Goal: Task Accomplishment & Management: Manage account settings

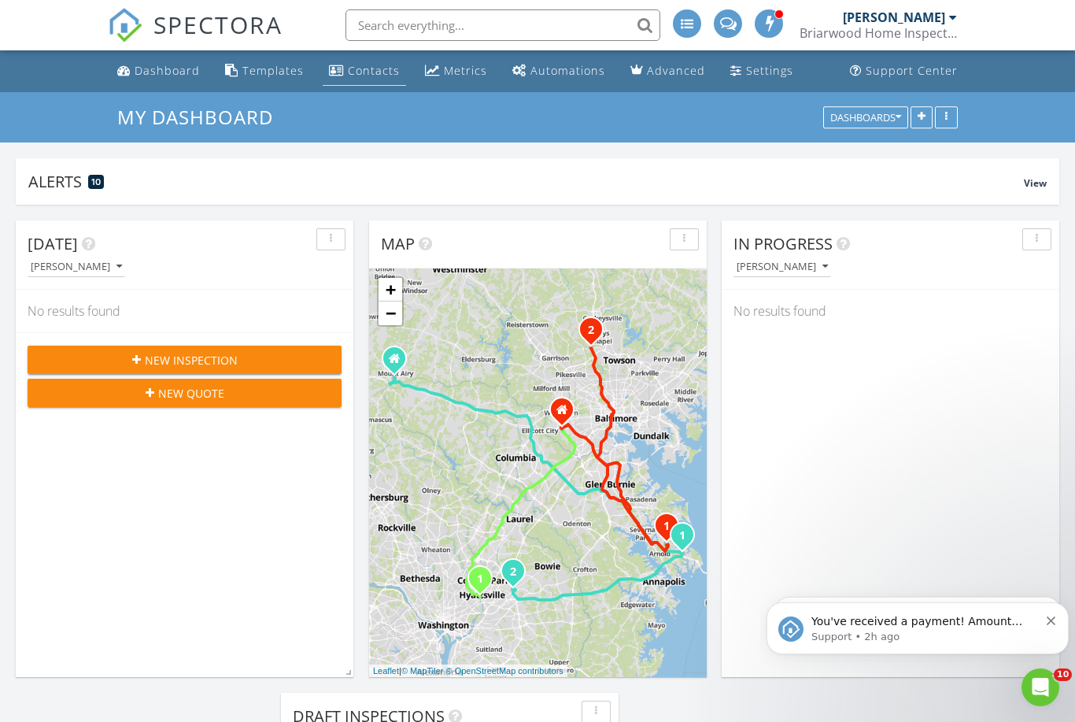
click at [364, 68] on div "Contacts" at bounding box center [374, 70] width 52 height 15
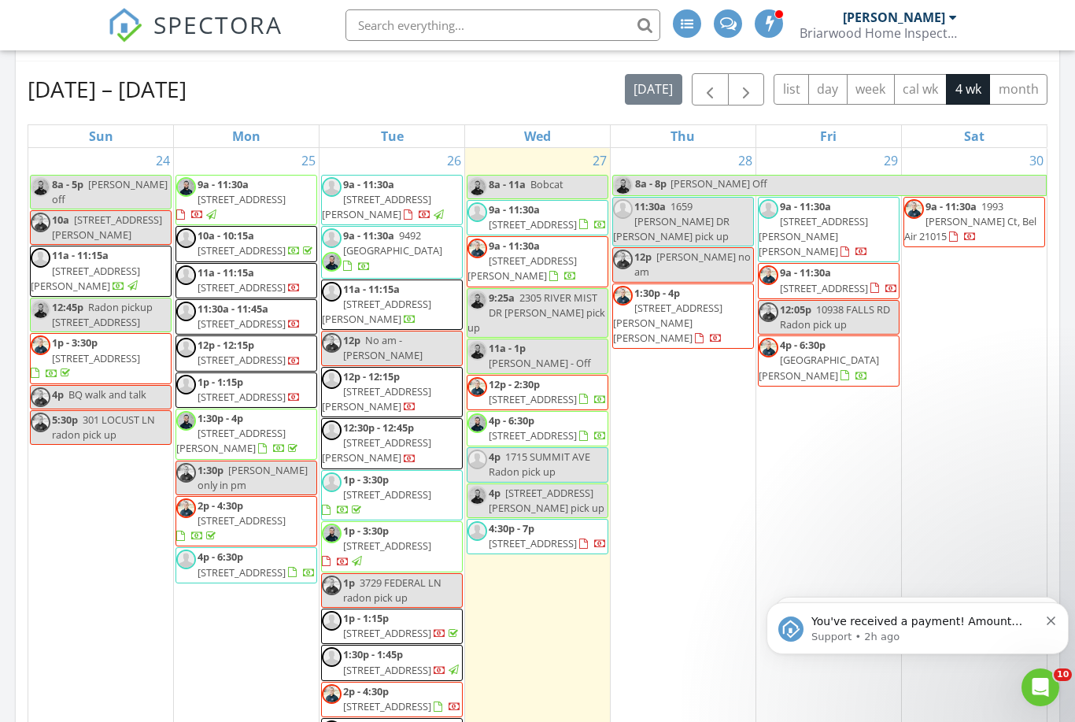
click at [1051, 621] on icon "Dismiss notification" at bounding box center [1051, 620] width 9 height 9
click at [1051, 624] on icon "Dismiss notification" at bounding box center [1051, 620] width 9 height 9
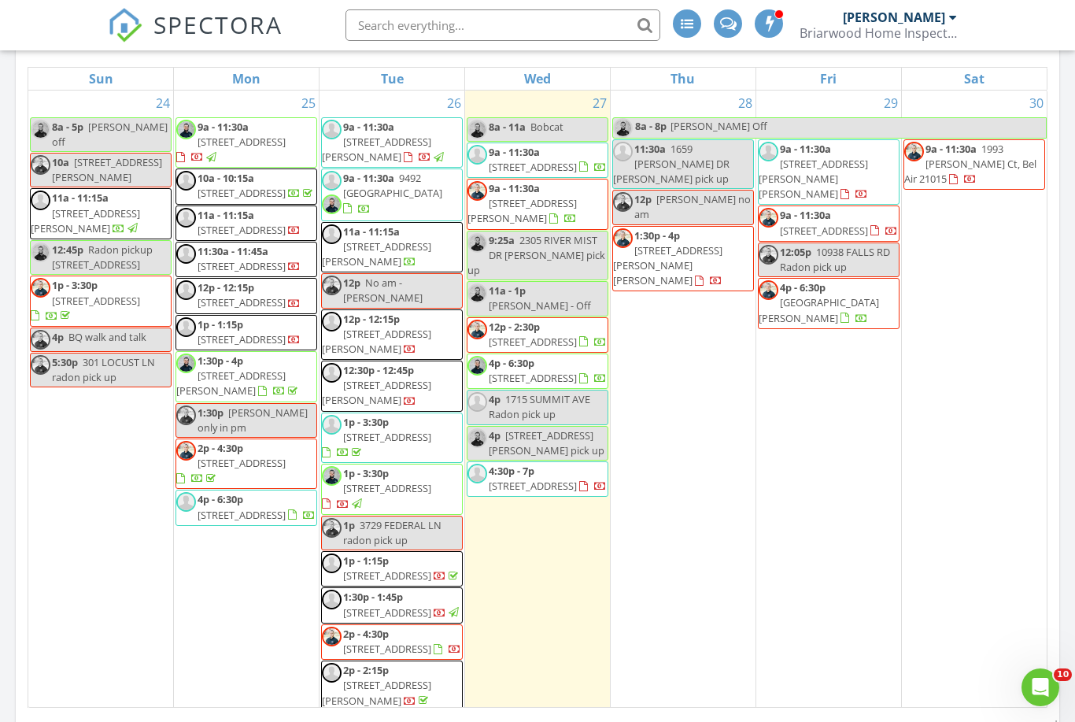
scroll to position [1065, 8]
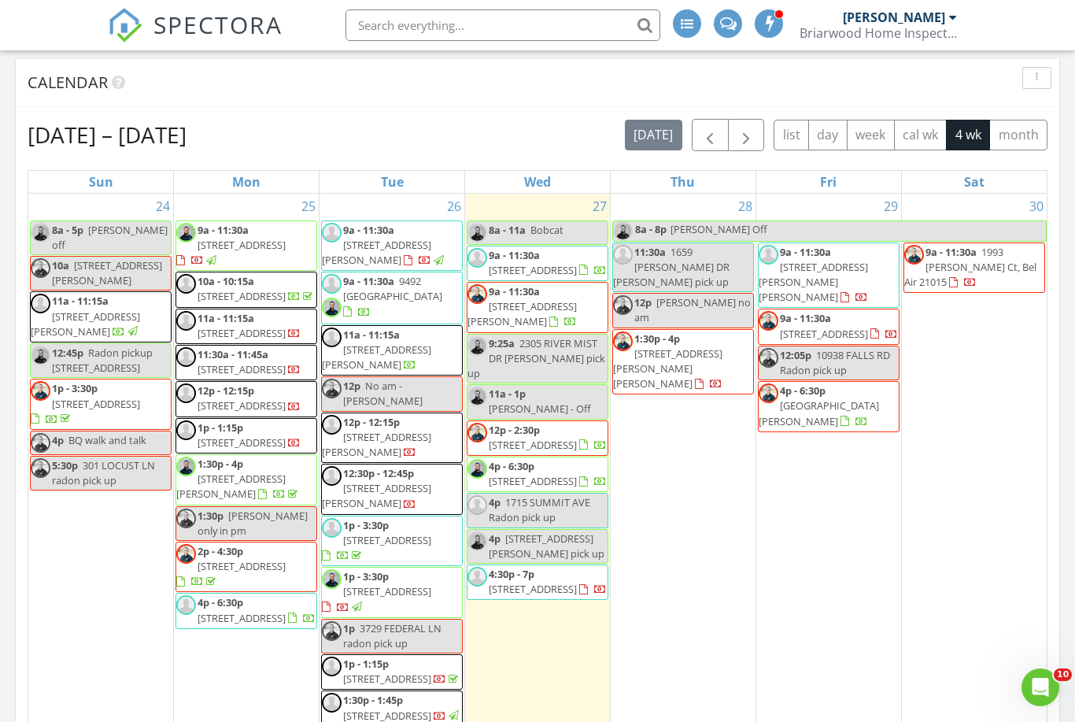
click at [672, 457] on div "28 8a - 8p Sam Off 11:30a 1659 LIVINGSTON DR radon pick up 12p Brady no am 1:30…" at bounding box center [683, 549] width 145 height 711
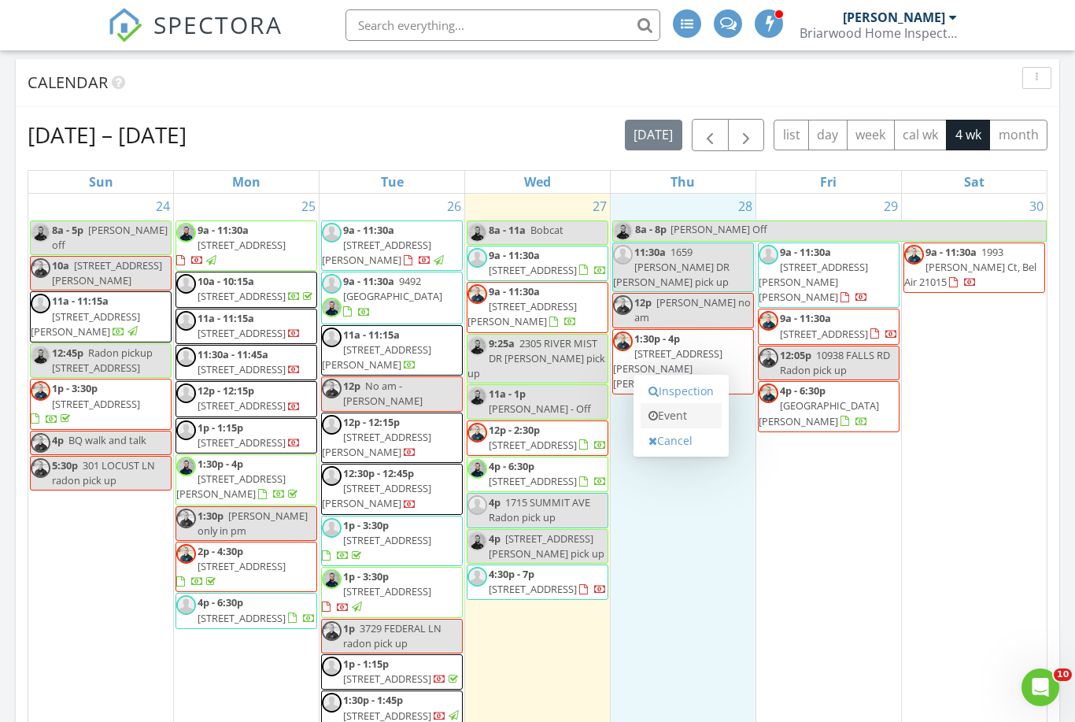
click at [672, 407] on link "Event" at bounding box center [681, 415] width 81 height 25
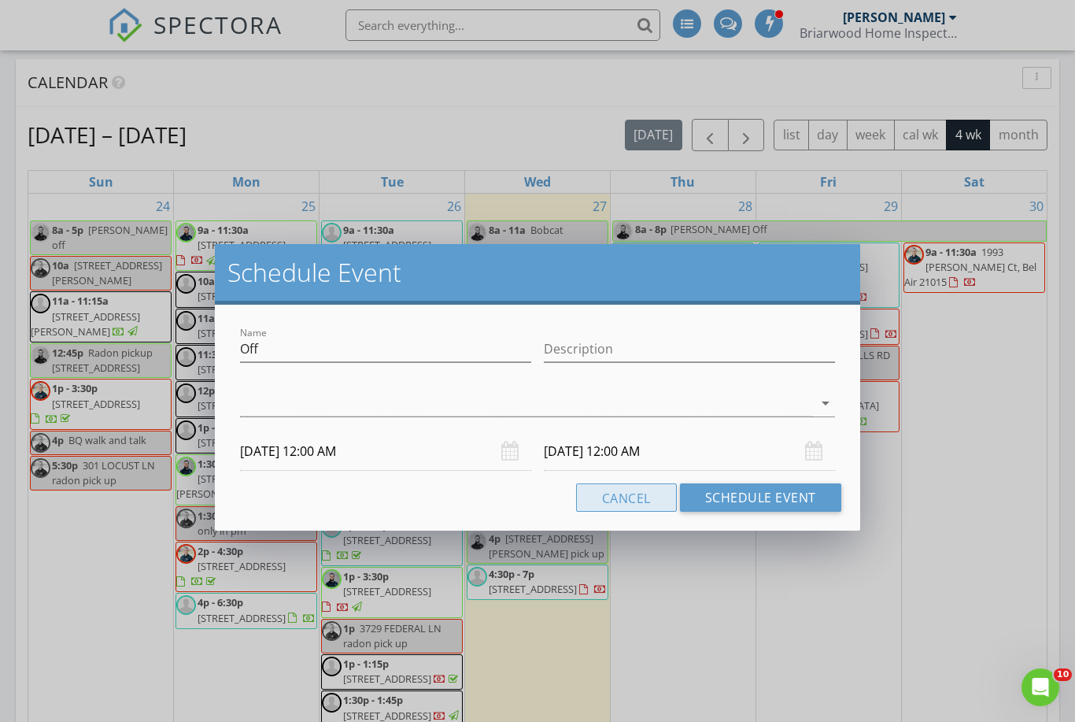
click at [625, 504] on button "Cancel" at bounding box center [626, 497] width 101 height 28
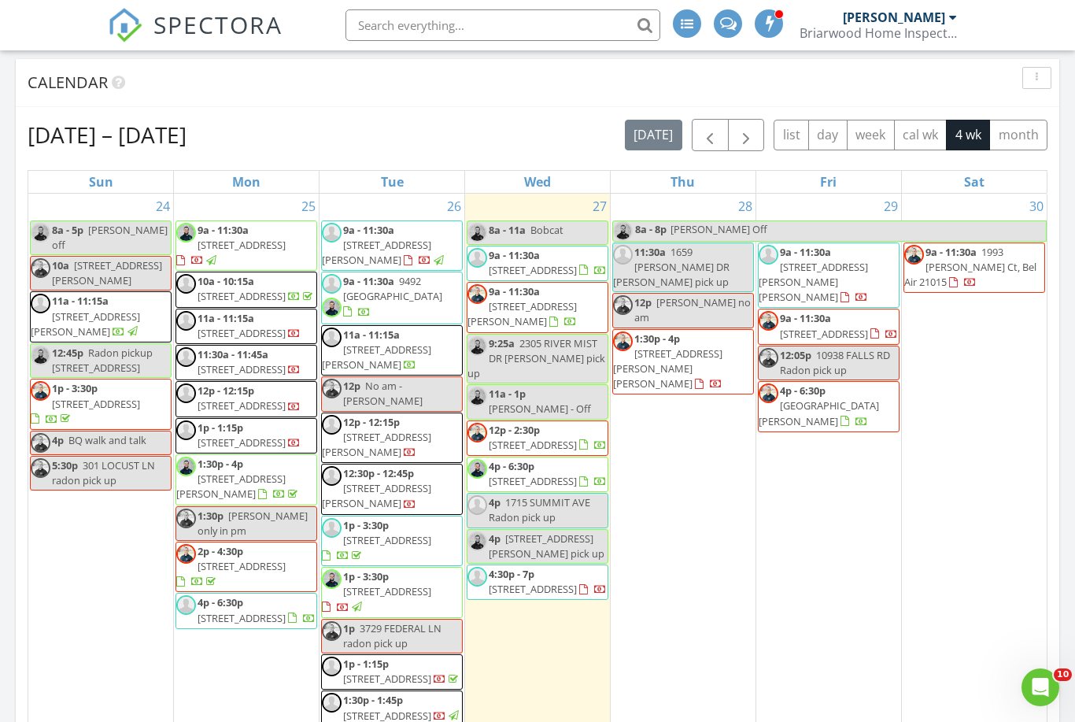
click at [671, 407] on div "28 8a - 8p Sam Off 11:30a 1659 LIVINGSTON DR radon pick up 12p Brady no am 1:30…" at bounding box center [683, 549] width 145 height 711
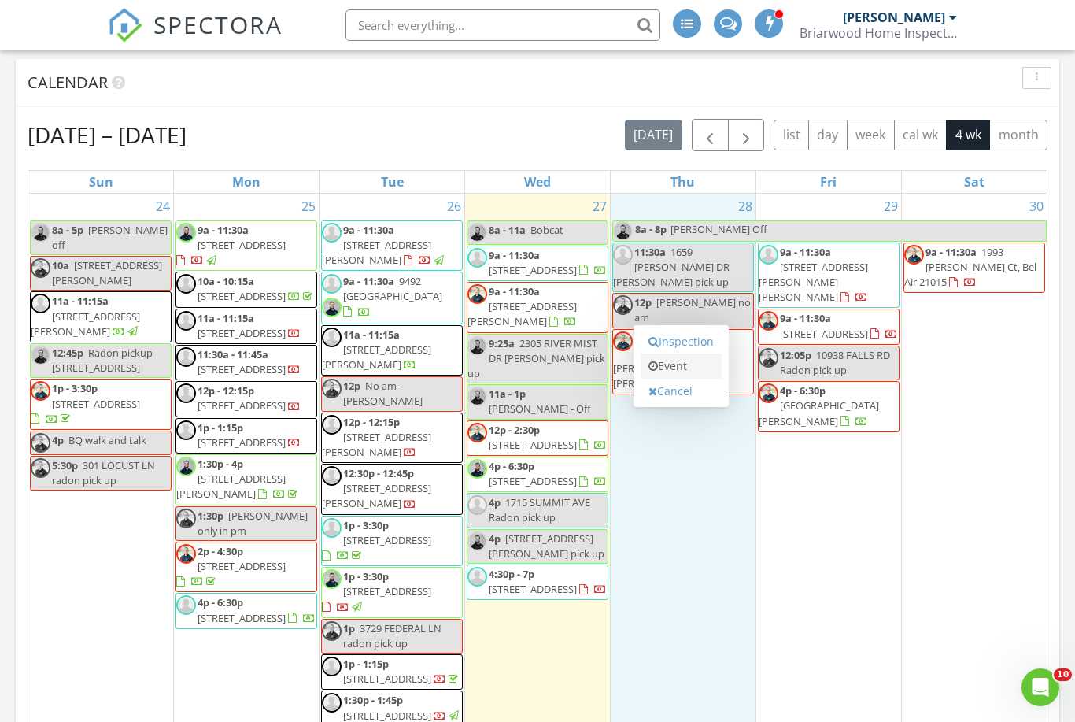
click at [675, 368] on link "Event" at bounding box center [681, 365] width 81 height 25
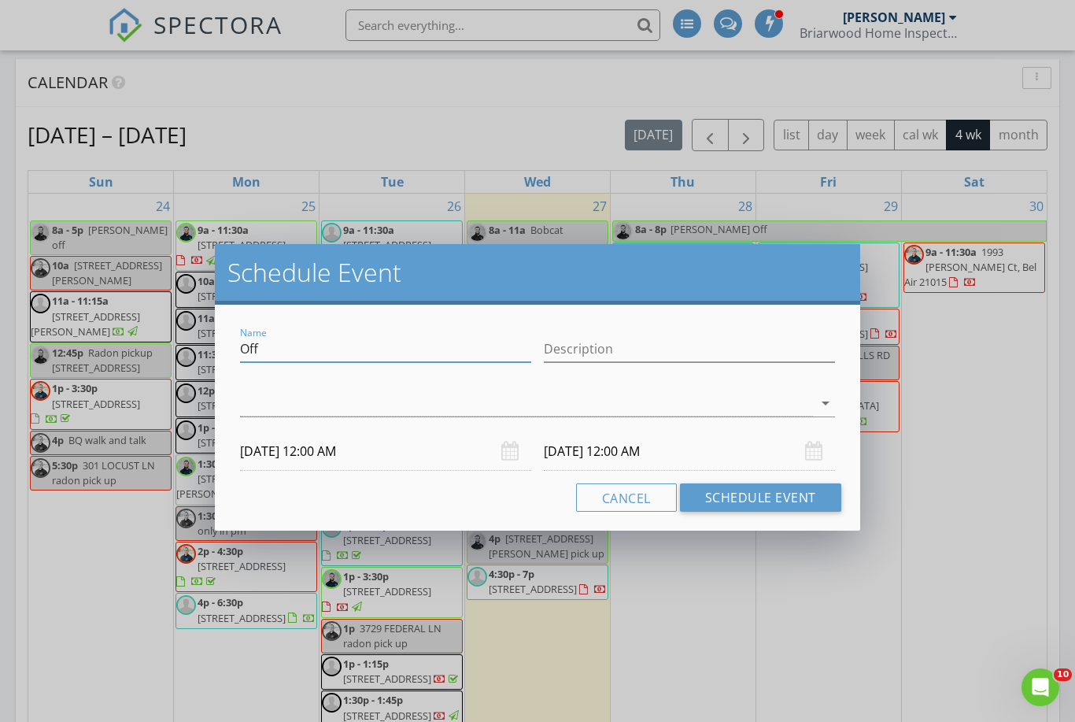
click at [279, 347] on input "Off" at bounding box center [385, 349] width 291 height 26
type input "O"
type input "[PHONE_NUMBER] waiting on answer"
click at [287, 399] on div at bounding box center [526, 403] width 573 height 26
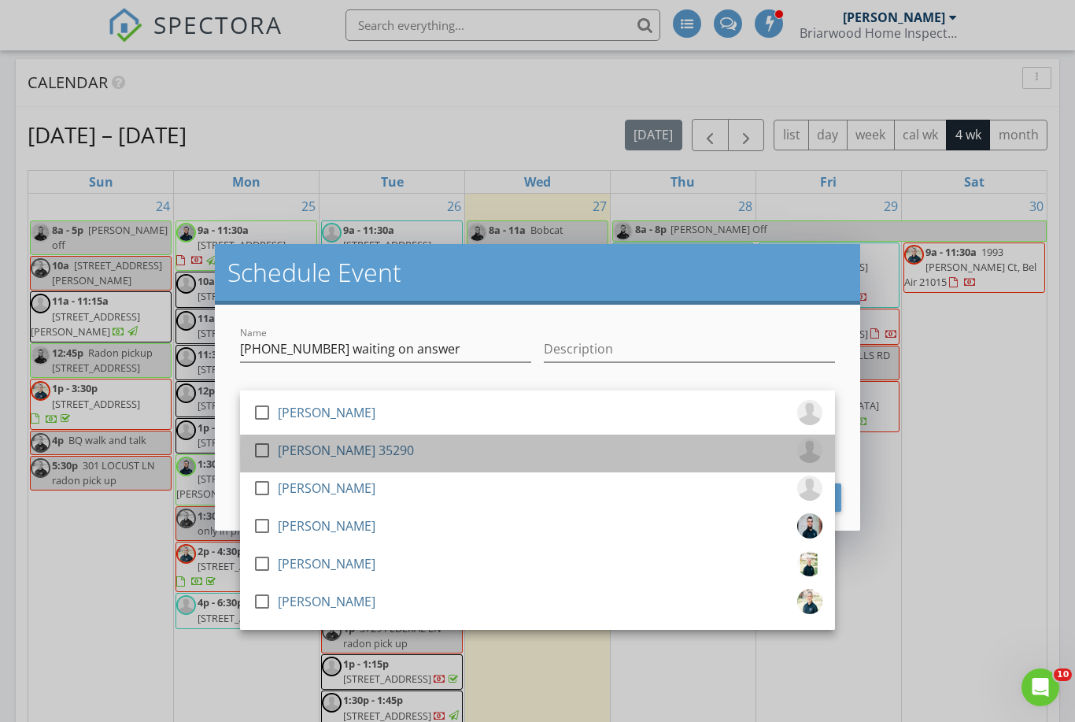
click at [279, 442] on div "[PERSON_NAME] 35290" at bounding box center [346, 450] width 136 height 25
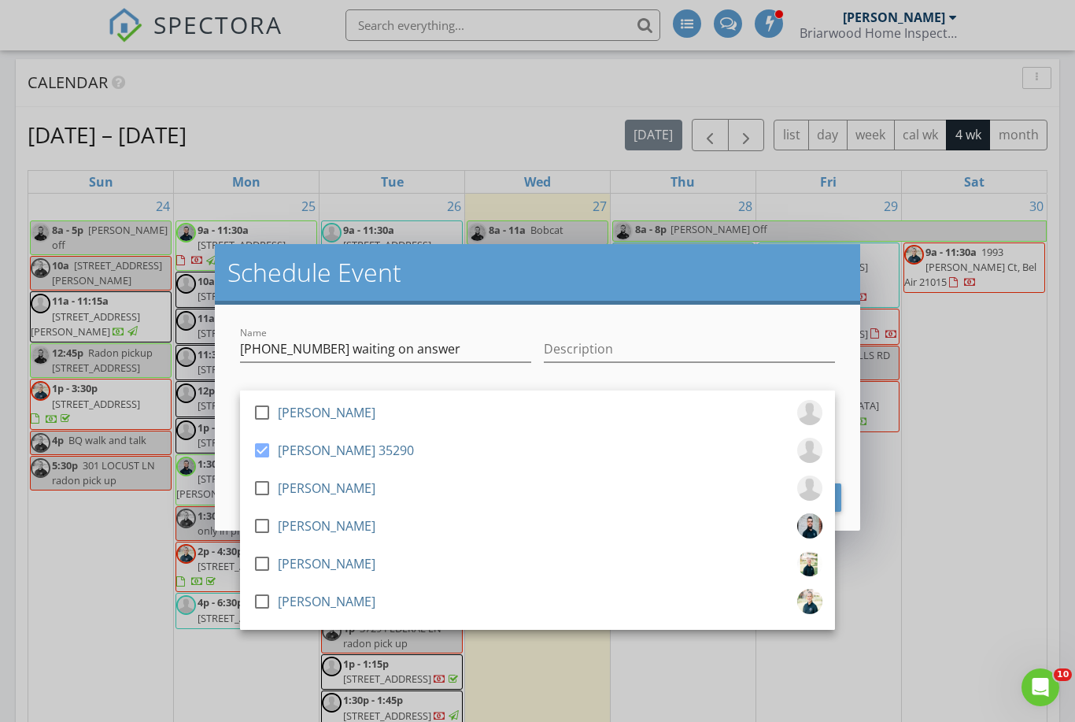
click at [526, 294] on div "Schedule Event" at bounding box center [538, 274] width 646 height 61
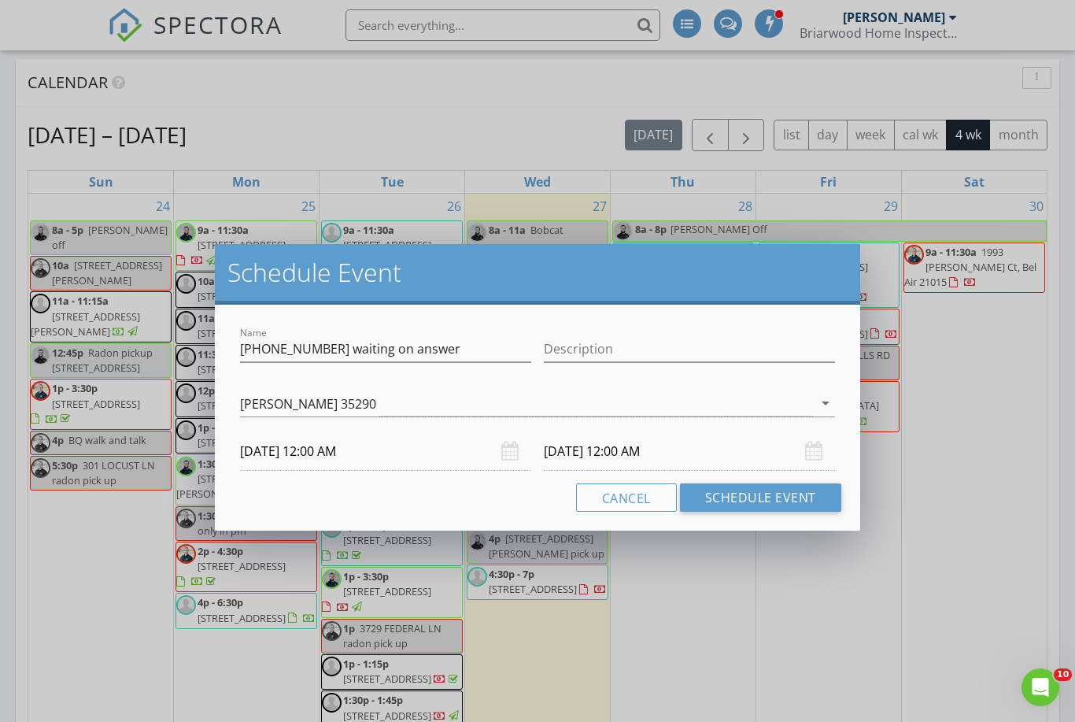
click at [286, 447] on input "08/28/2025 12:00 AM" at bounding box center [385, 451] width 291 height 39
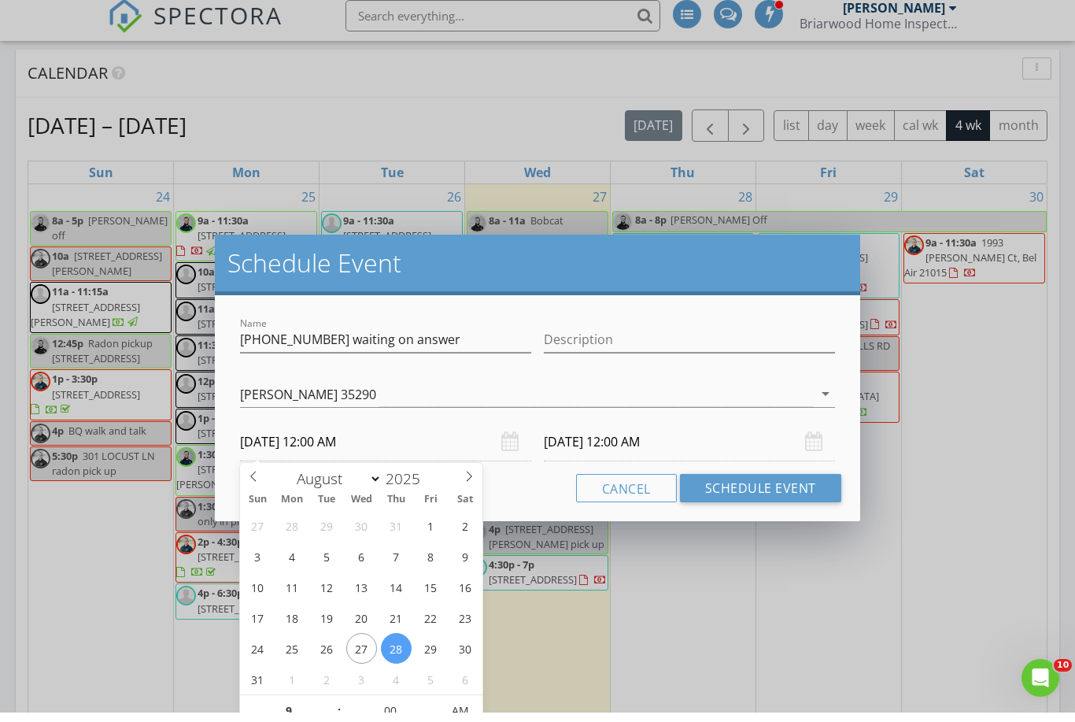
click at [612, 442] on input "08/29/2025 12:00 AM" at bounding box center [689, 451] width 291 height 39
type input "09"
type input "08/28/2025 9:00 AM"
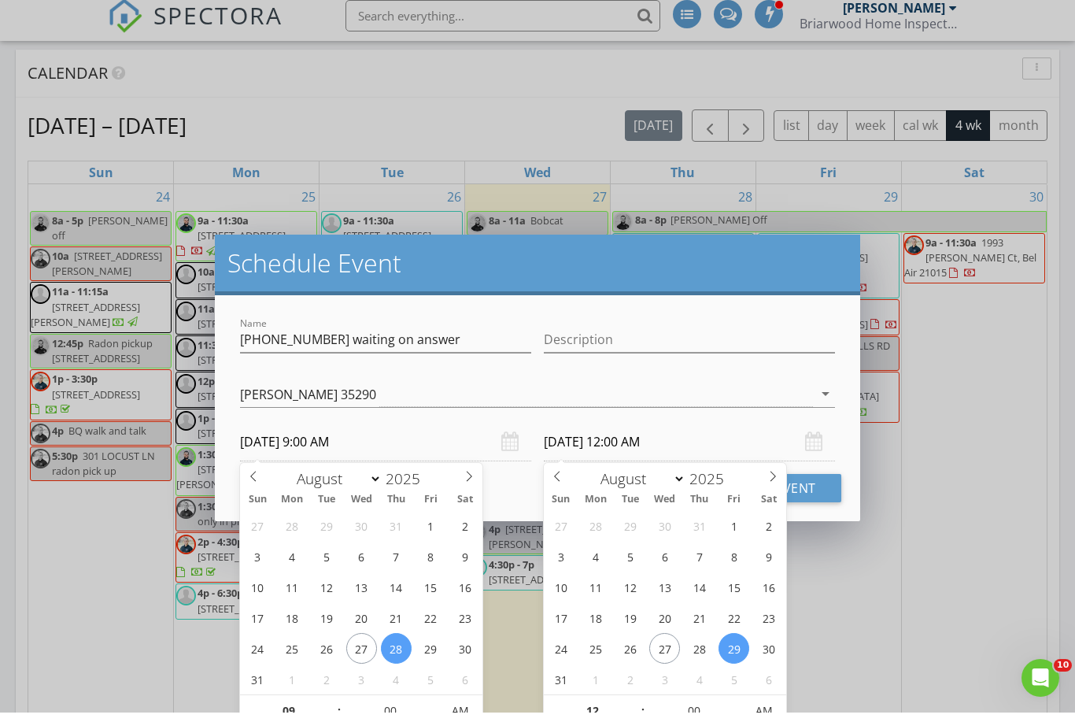
type input "09"
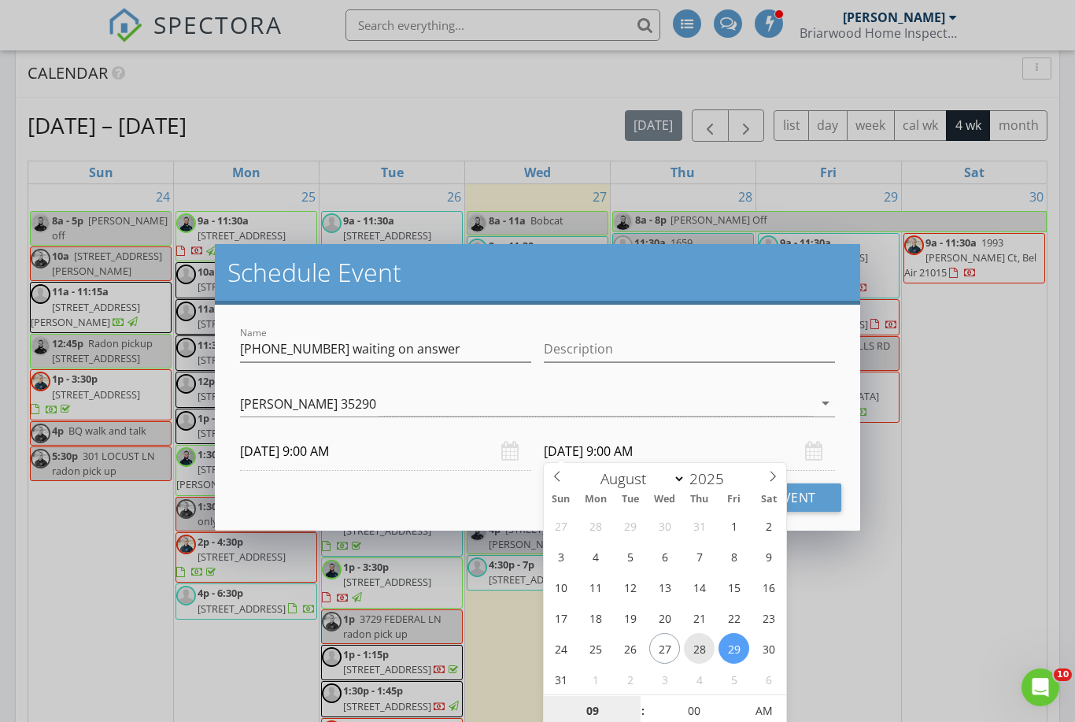
type input "08/28/2025 9:00 AM"
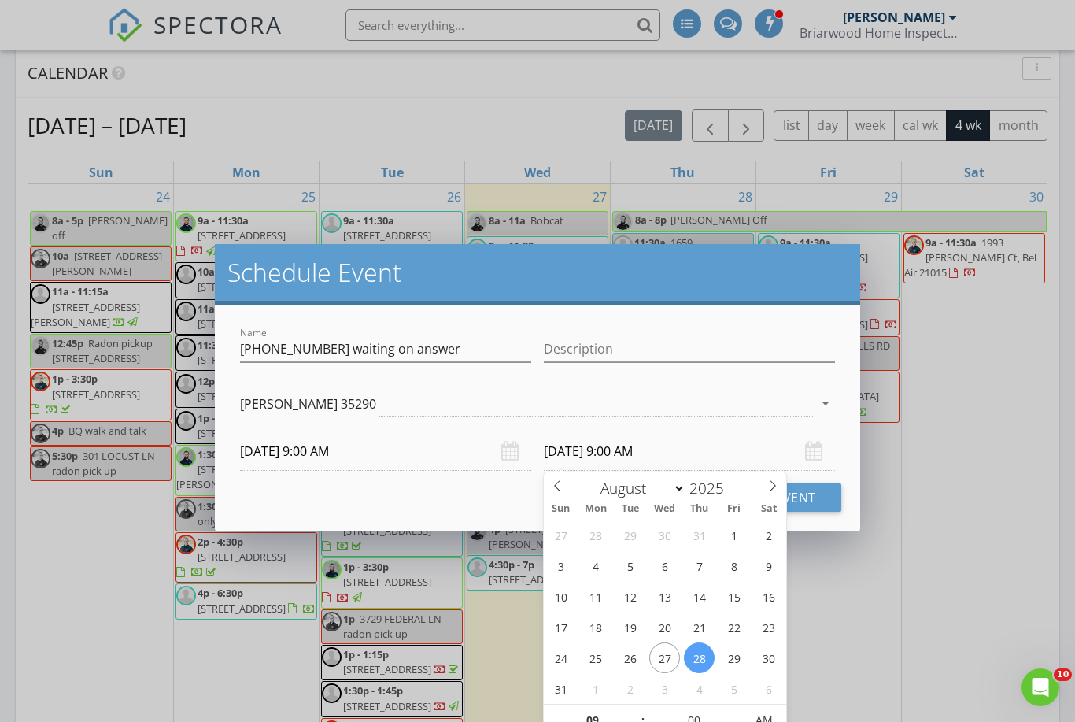
click at [725, 294] on div "Schedule Event" at bounding box center [538, 274] width 646 height 61
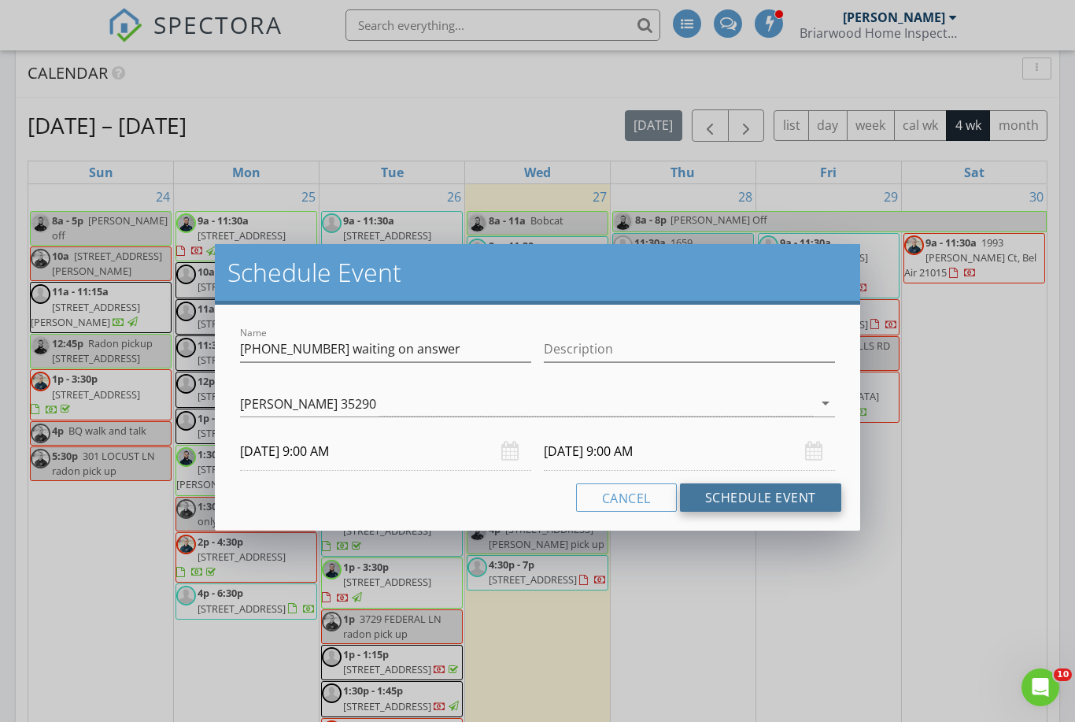
click at [757, 497] on button "Schedule Event" at bounding box center [760, 497] width 161 height 28
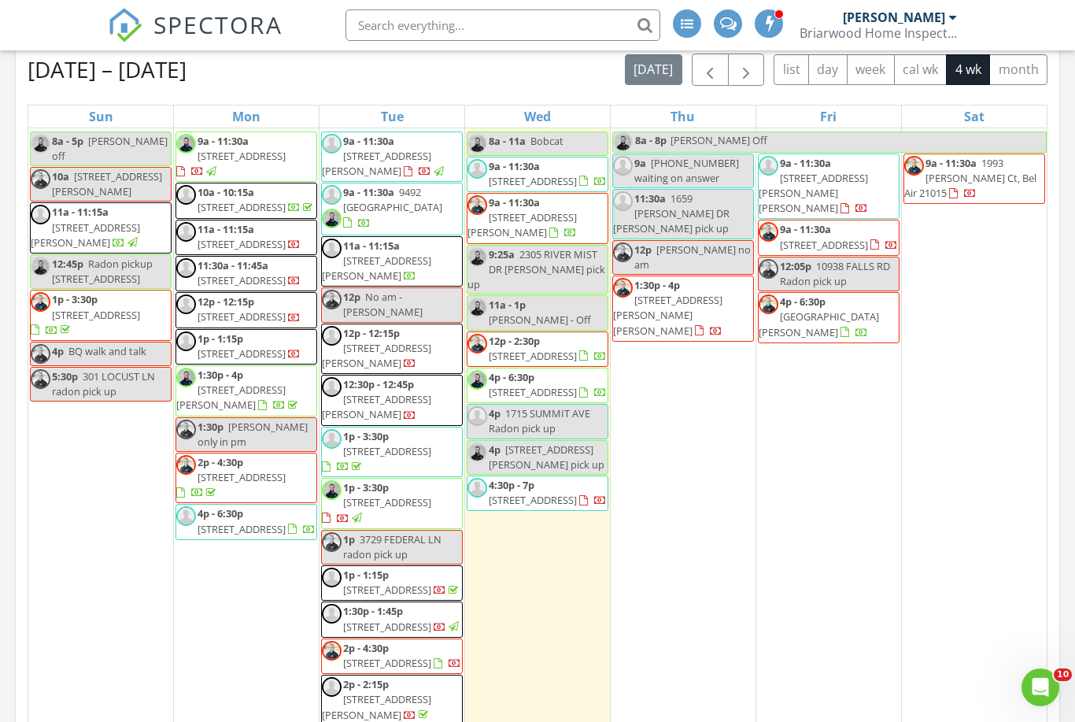
scroll to position [24, 0]
click at [658, 224] on div "11:30a 1659 LIVINGSTON DR radon pick up" at bounding box center [683, 214] width 140 height 46
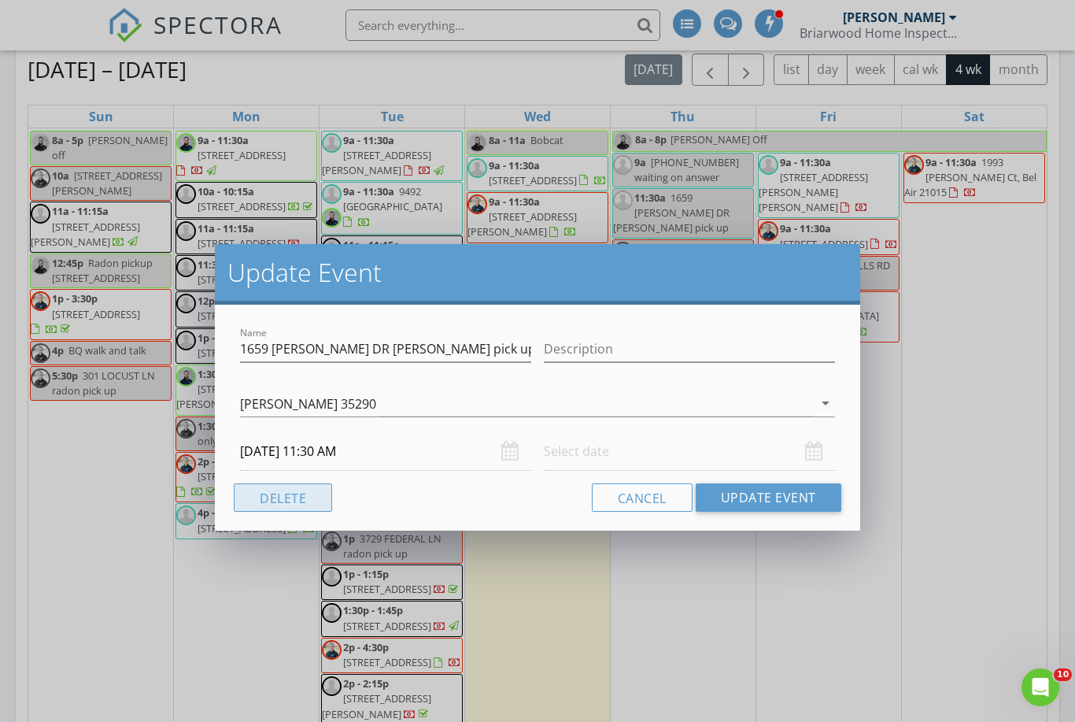
click at [319, 498] on button "Delete" at bounding box center [283, 497] width 98 height 28
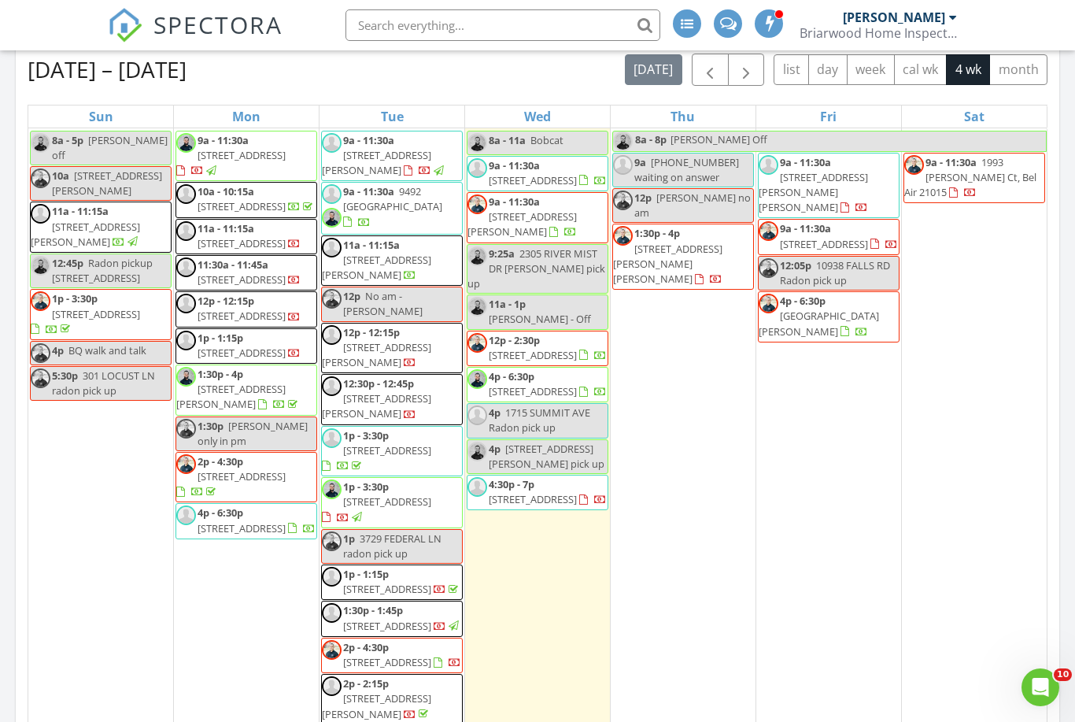
scroll to position [0, 0]
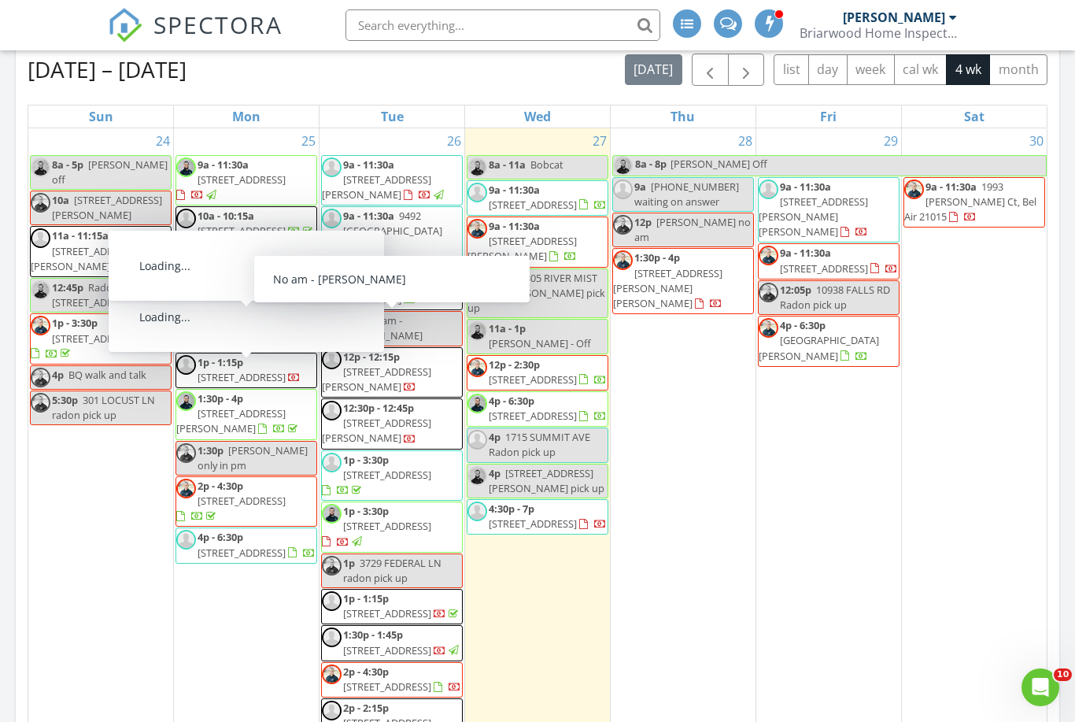
click at [424, 198] on span "9a - 11:30a 1659 Livingston Dr, Bel Air 21015" at bounding box center [392, 180] width 140 height 46
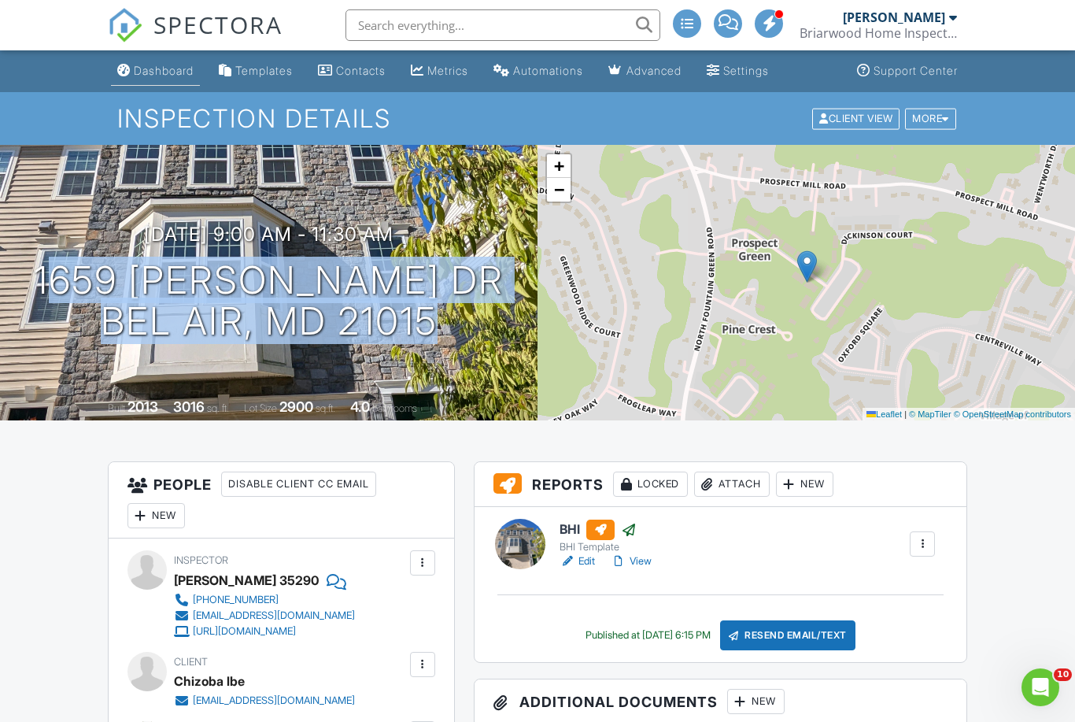
click at [176, 73] on div "Dashboard" at bounding box center [164, 70] width 60 height 13
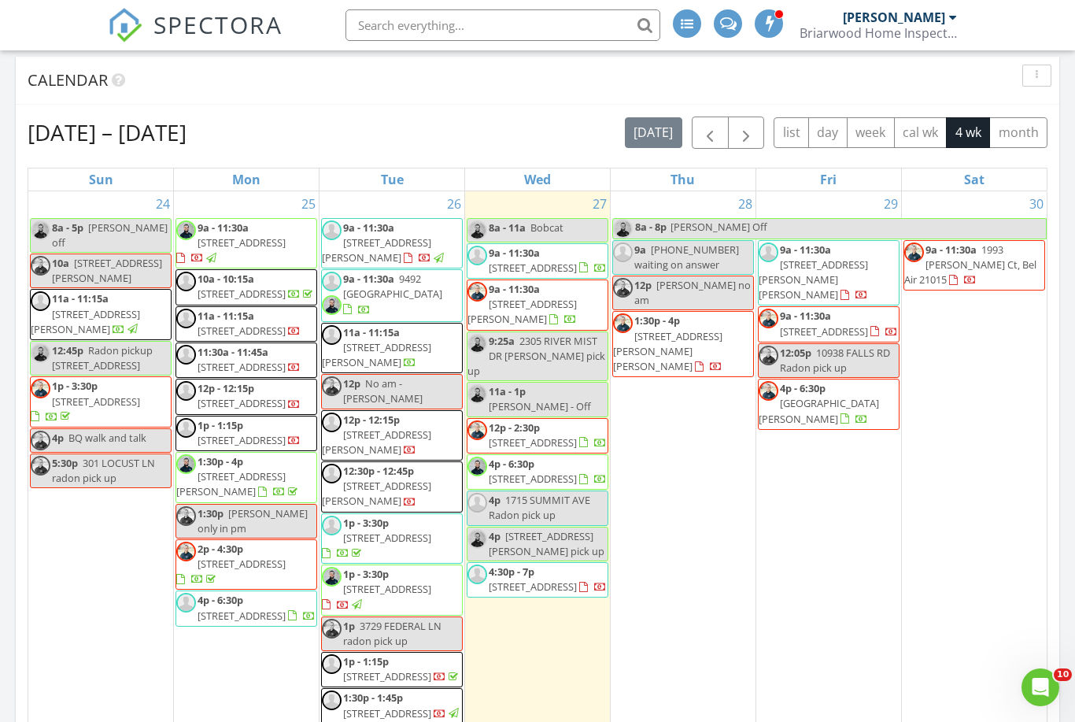
scroll to position [992, 0]
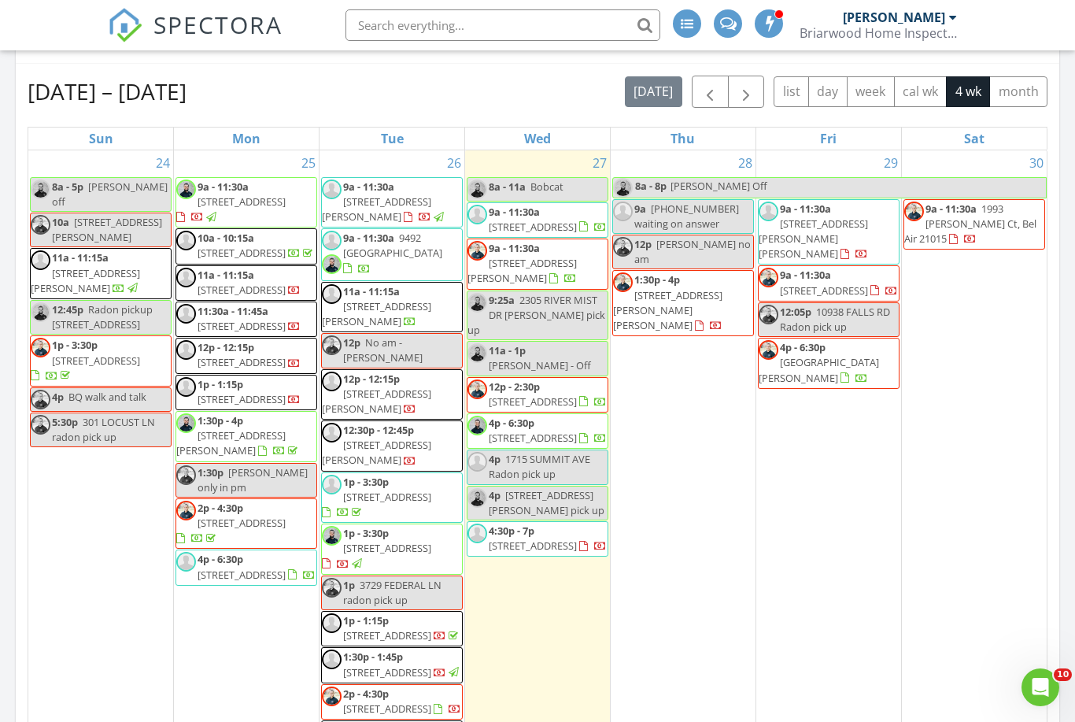
click at [677, 439] on div "28 8a - 8p Sam Off 9a 443-745-2197 waiting on answer 12p Brady no am 1:30p - 4p…" at bounding box center [683, 505] width 145 height 711
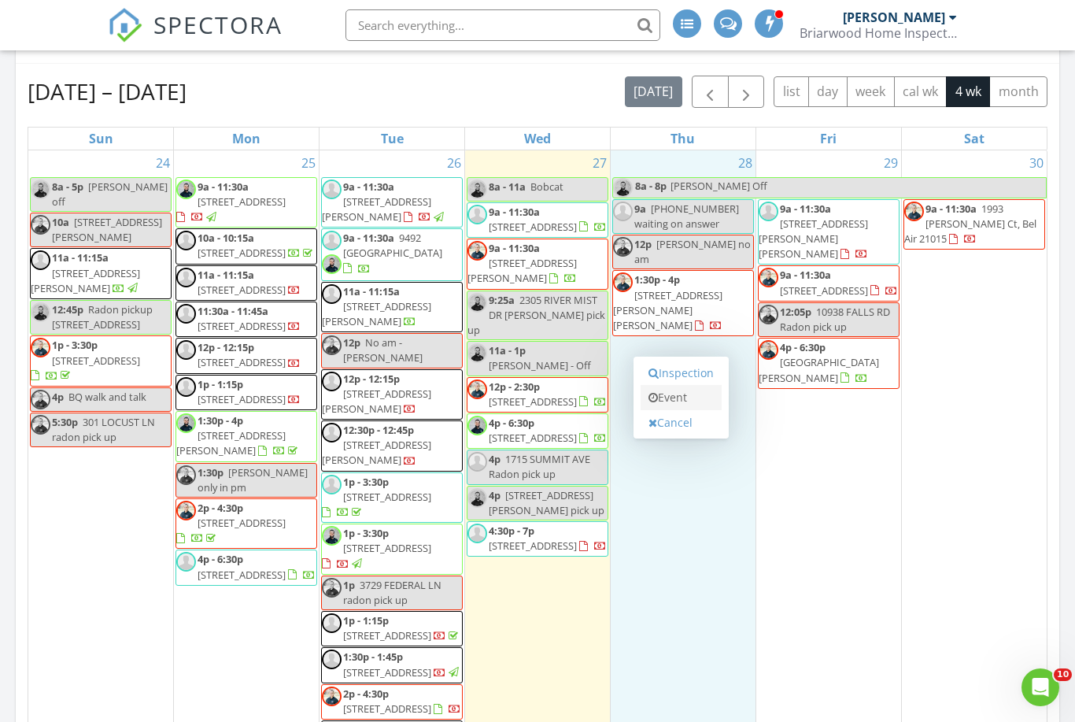
click at [672, 405] on link "Event" at bounding box center [681, 397] width 81 height 25
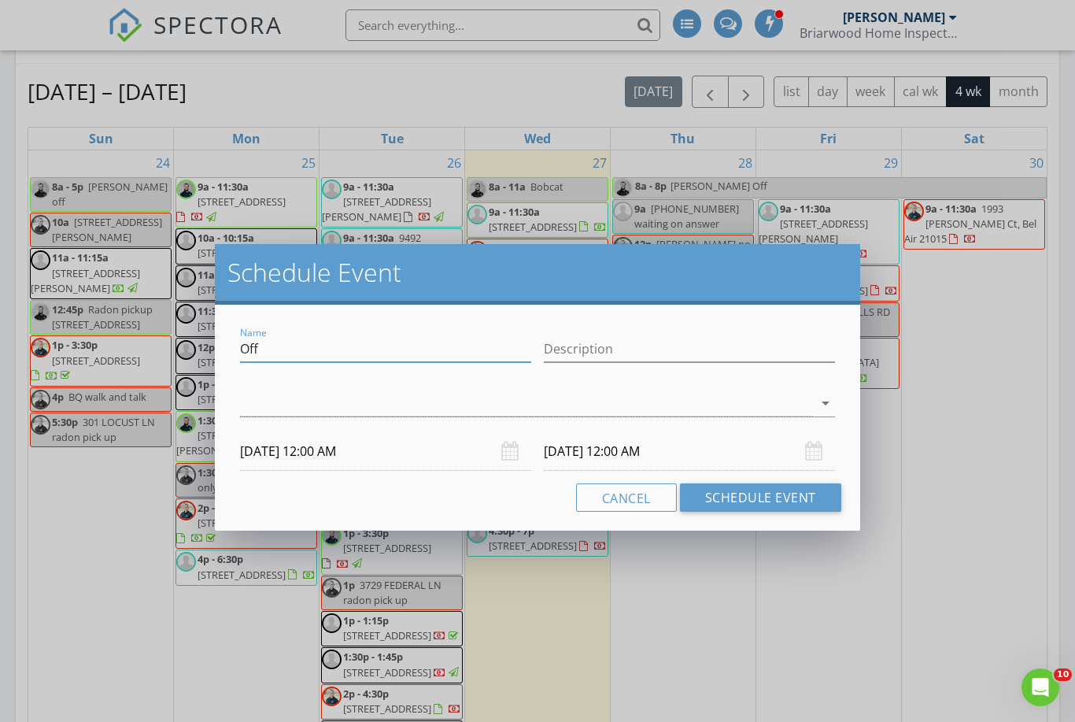
click at [336, 353] on input "Off" at bounding box center [385, 349] width 291 height 26
type input "O"
click at [269, 337] on input "Name" at bounding box center [385, 349] width 291 height 26
paste input "1659 LIVINGSTON DR BEL AIR, MD 21015"
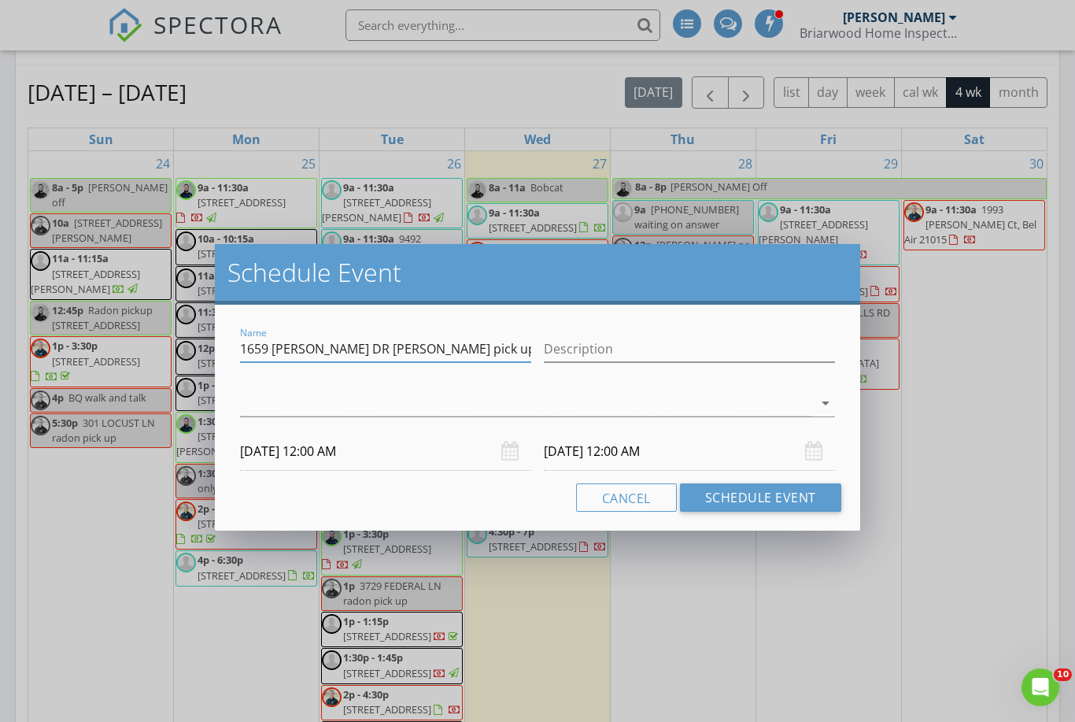
type input "1659 LIVINGSTON DR radon pick up"
click at [302, 386] on div "check_box_outline_blank Jason Keller check_box_outline_blank Miguel Fuentes 352…" at bounding box center [537, 406] width 595 height 51
click at [308, 383] on div "check_box_outline_blank Jason Keller check_box_outline_blank Miguel Fuentes 352…" at bounding box center [537, 406] width 595 height 51
click at [300, 387] on div "check_box_outline_blank Jason Keller check_box_outline_blank Miguel Fuentes 352…" at bounding box center [537, 406] width 595 height 51
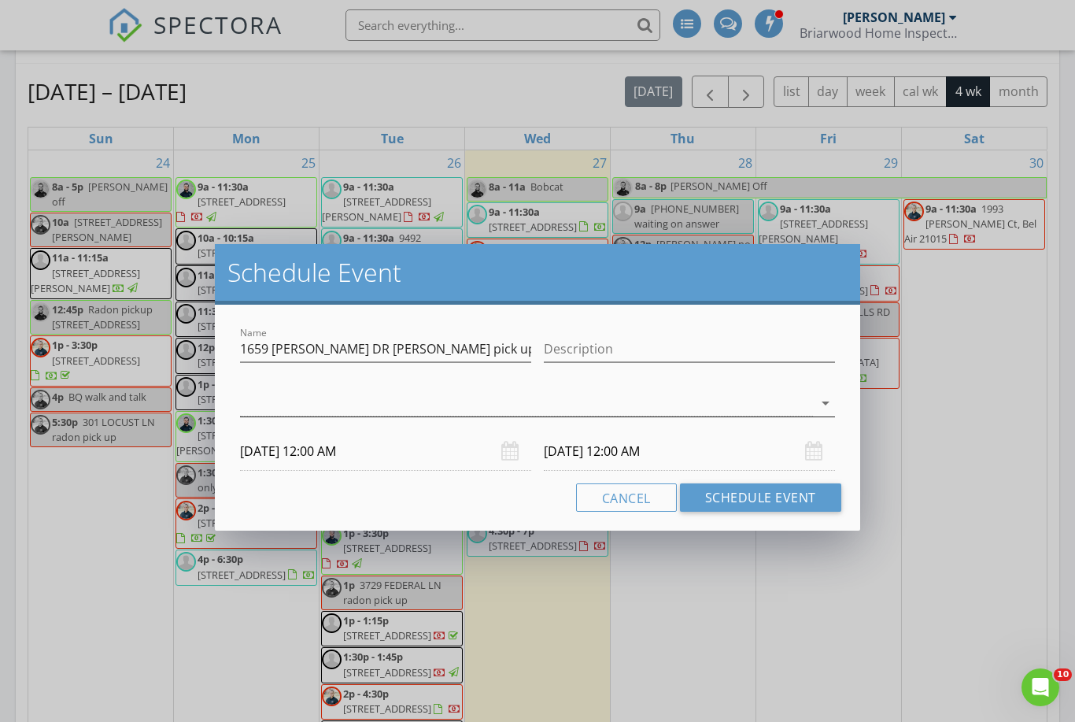
click at [309, 395] on div at bounding box center [526, 403] width 573 height 26
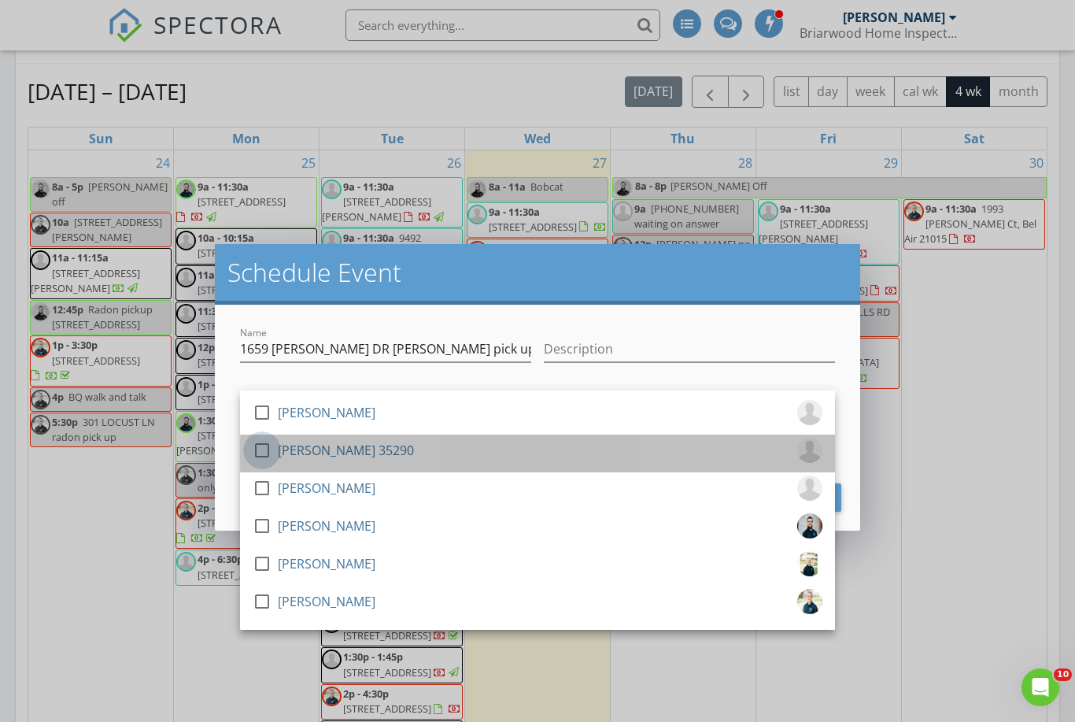
click at [266, 453] on div at bounding box center [262, 450] width 27 height 27
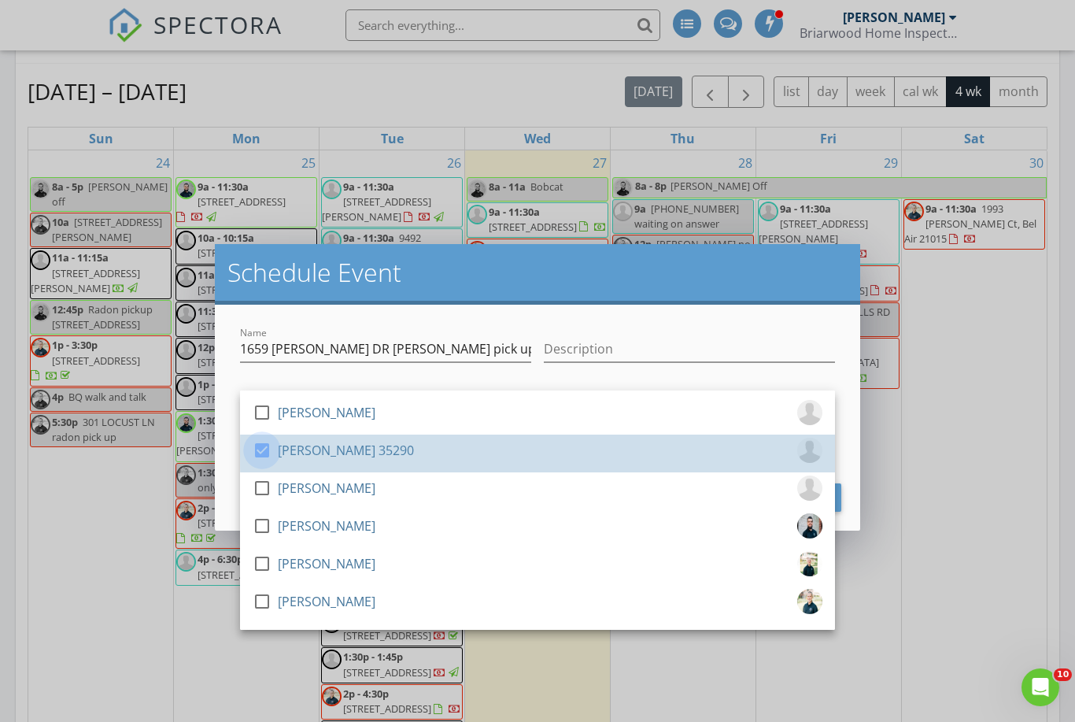
click at [258, 454] on div at bounding box center [262, 450] width 27 height 27
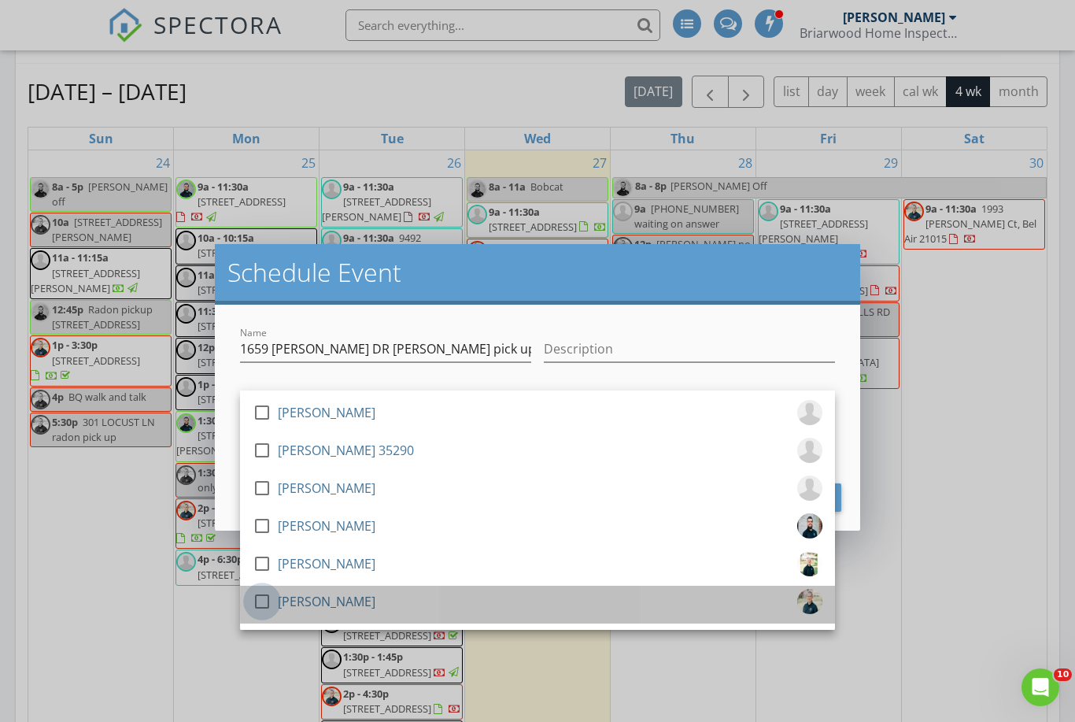
click at [264, 603] on div at bounding box center [262, 601] width 27 height 27
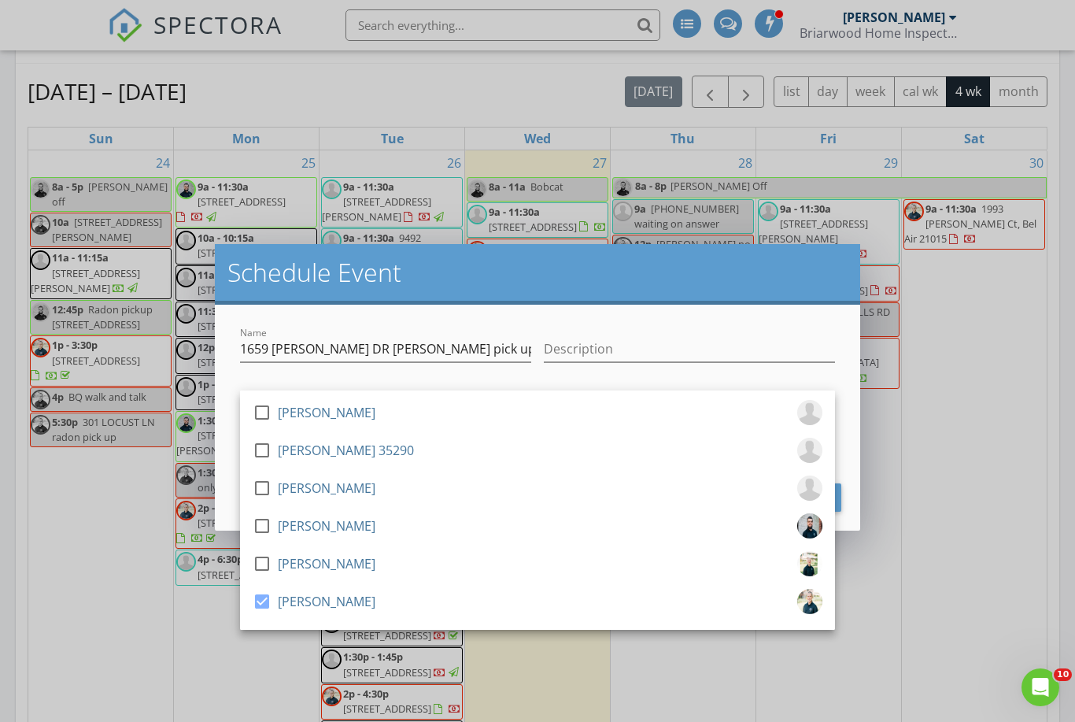
click at [550, 270] on h2 "Schedule Event" at bounding box center [538, 272] width 620 height 31
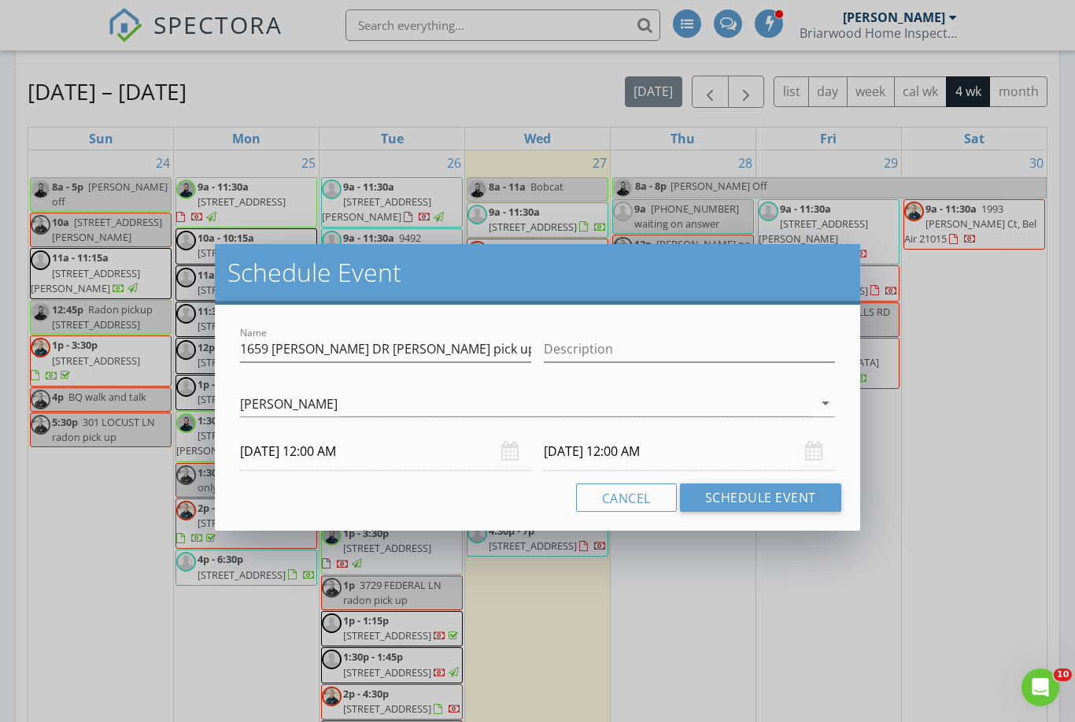
click at [285, 461] on body "SPECTORA Tyler Armstrong Briarwood Home Inspections Role: Inspector Change Role…" at bounding box center [537, 194] width 1075 height 2372
click at [321, 448] on input "08/28/2025 12:00 AM" at bounding box center [385, 451] width 291 height 39
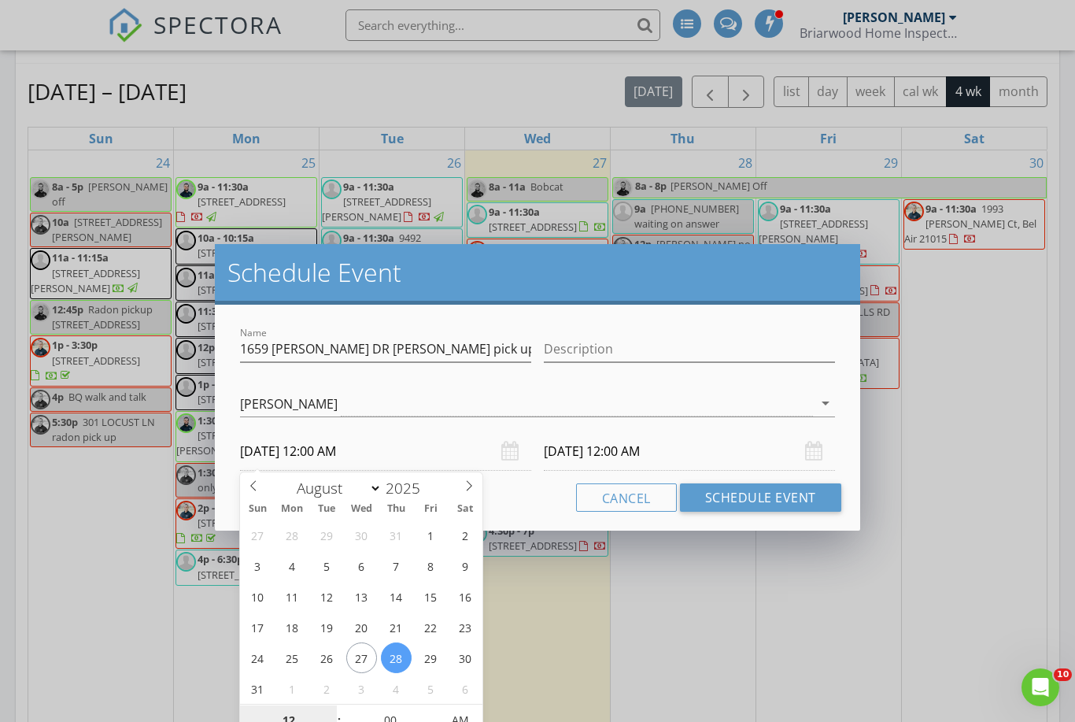
scroll to position [991, 0]
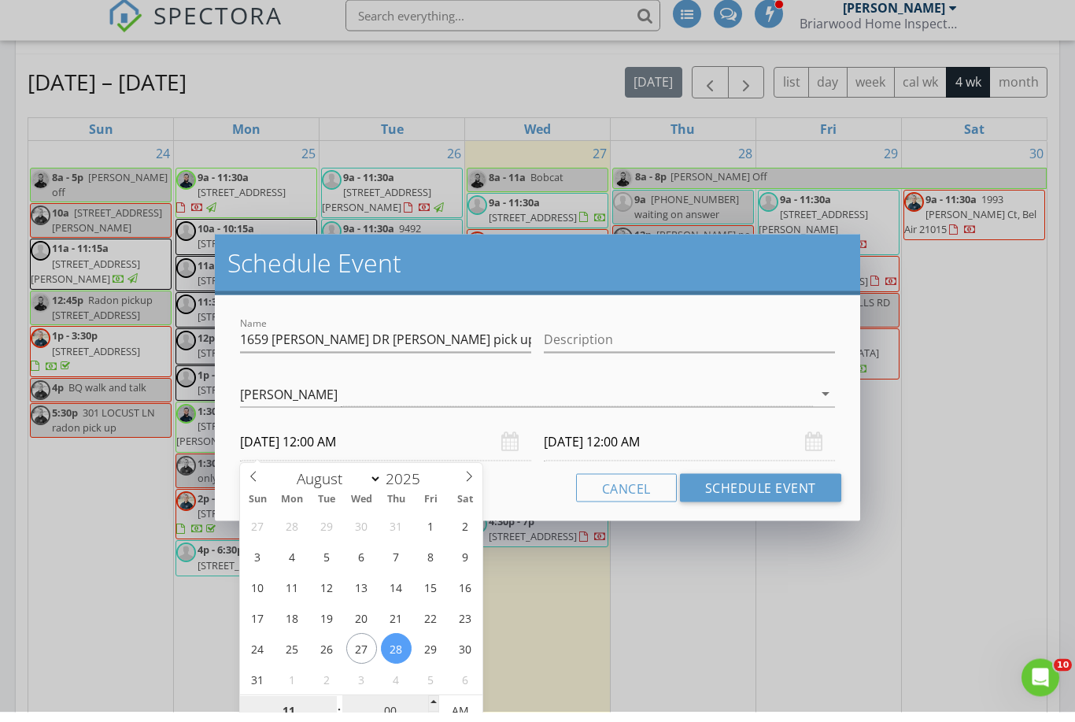
type input "11"
click at [392, 708] on input "00" at bounding box center [390, 721] width 97 height 31
type input "08/28/2025 11:00 AM"
type input "3"
type input "11"
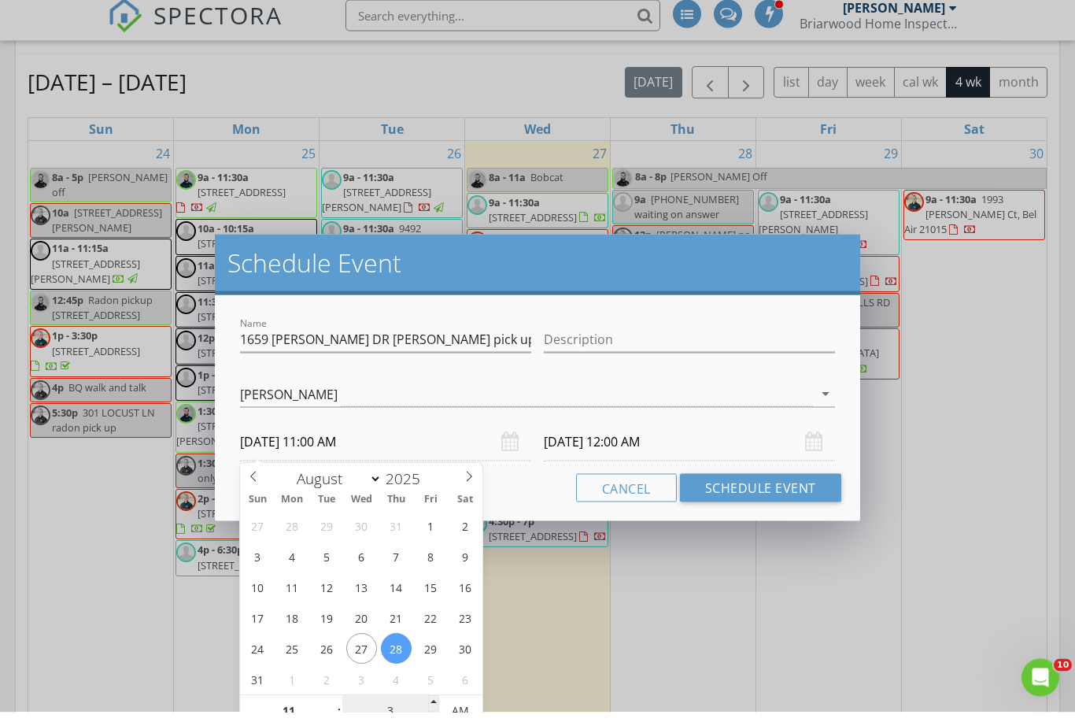
type input "08/29/2025 11:00 AM"
type input "30"
click at [594, 432] on input "08/29/2025 11:00 AM" at bounding box center [689, 451] width 291 height 39
type input "08/28/2025 11:30 AM"
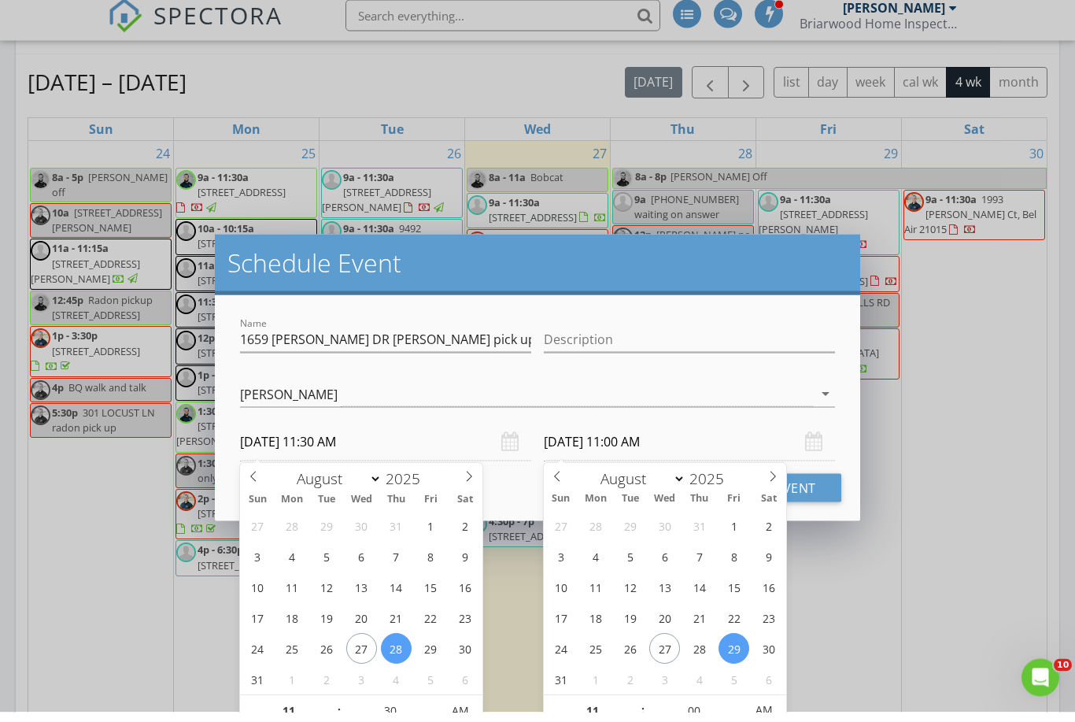
type input "30"
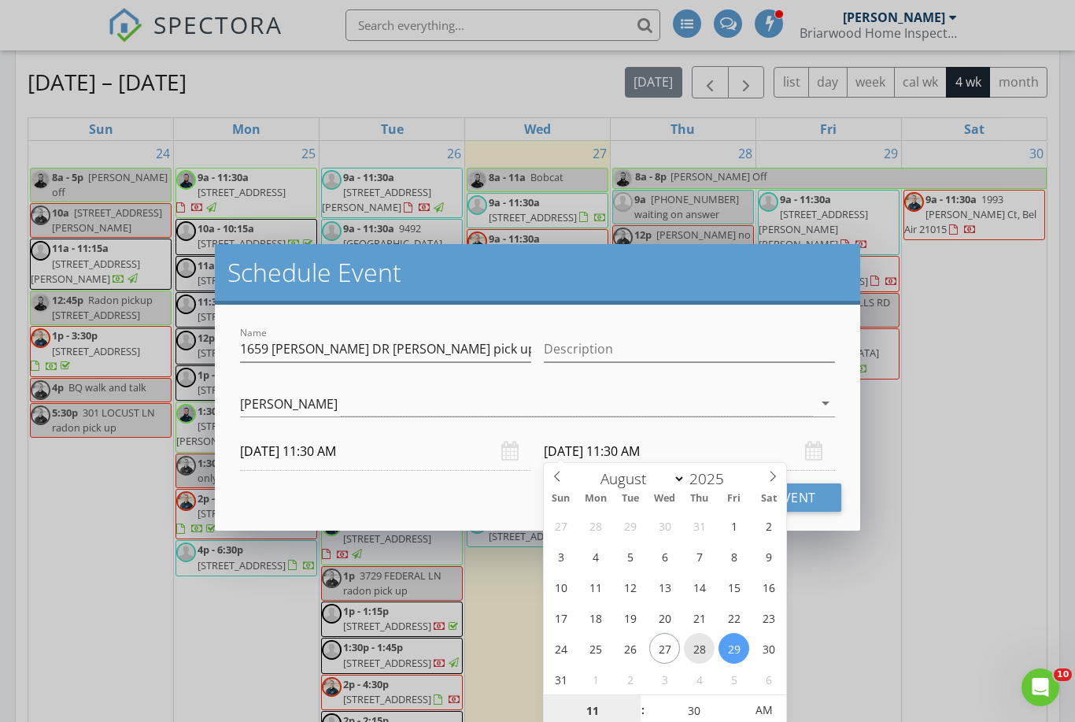
type input "08/28/2025 11:30 AM"
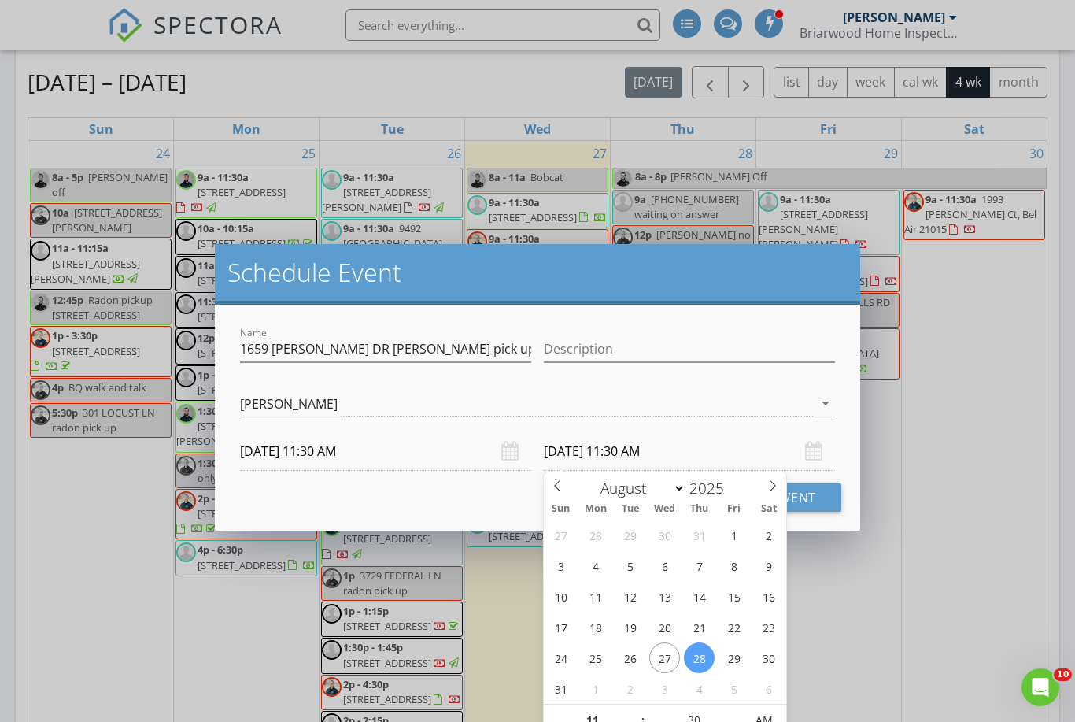
click at [751, 313] on div "Name 1659 LIVINGSTON DR radon pick up Description check_box_outline_blank Jason…" at bounding box center [538, 418] width 646 height 226
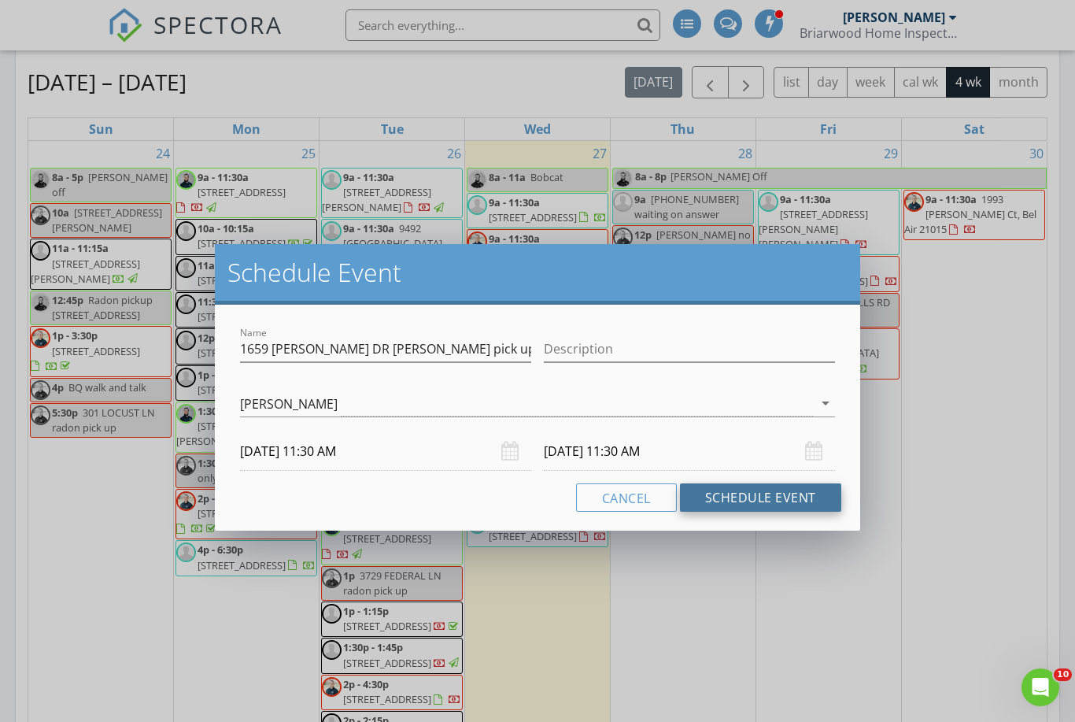
click at [731, 498] on button "Schedule Event" at bounding box center [760, 497] width 161 height 28
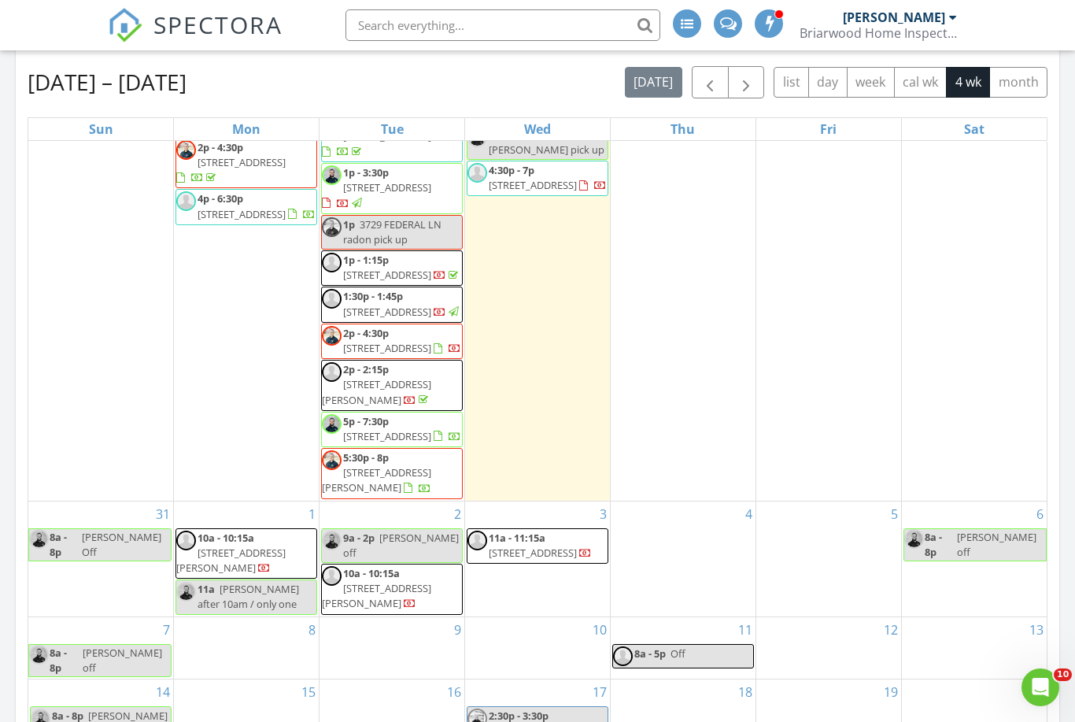
scroll to position [387, 0]
click at [701, 581] on div "4" at bounding box center [683, 558] width 145 height 115
click at [690, 564] on div "4" at bounding box center [683, 558] width 145 height 115
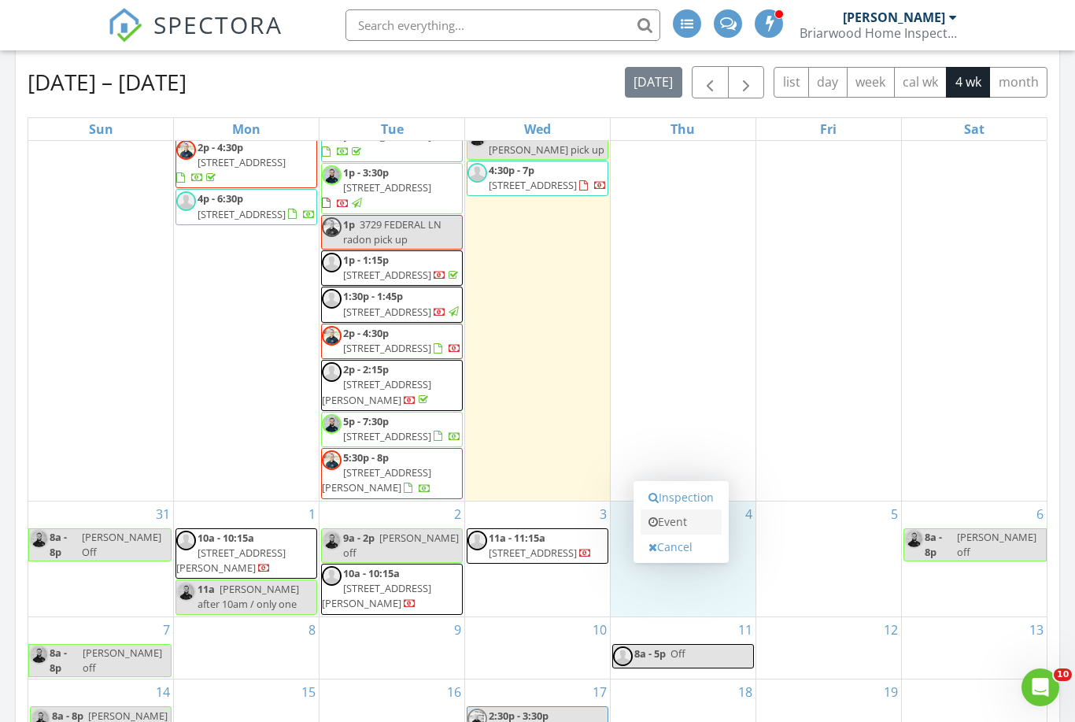
click at [690, 525] on link "Event" at bounding box center [681, 521] width 81 height 25
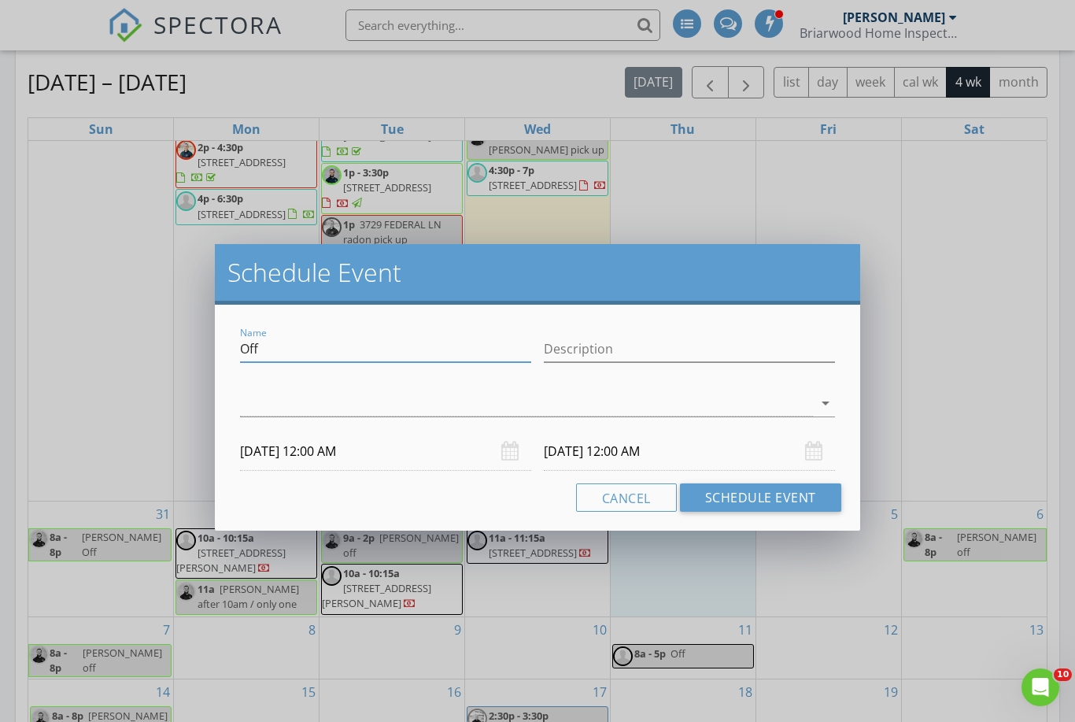
click at [264, 342] on input "Off" at bounding box center [385, 349] width 291 height 26
type input "O"
type input "Accountant"
click at [279, 402] on div at bounding box center [526, 403] width 573 height 26
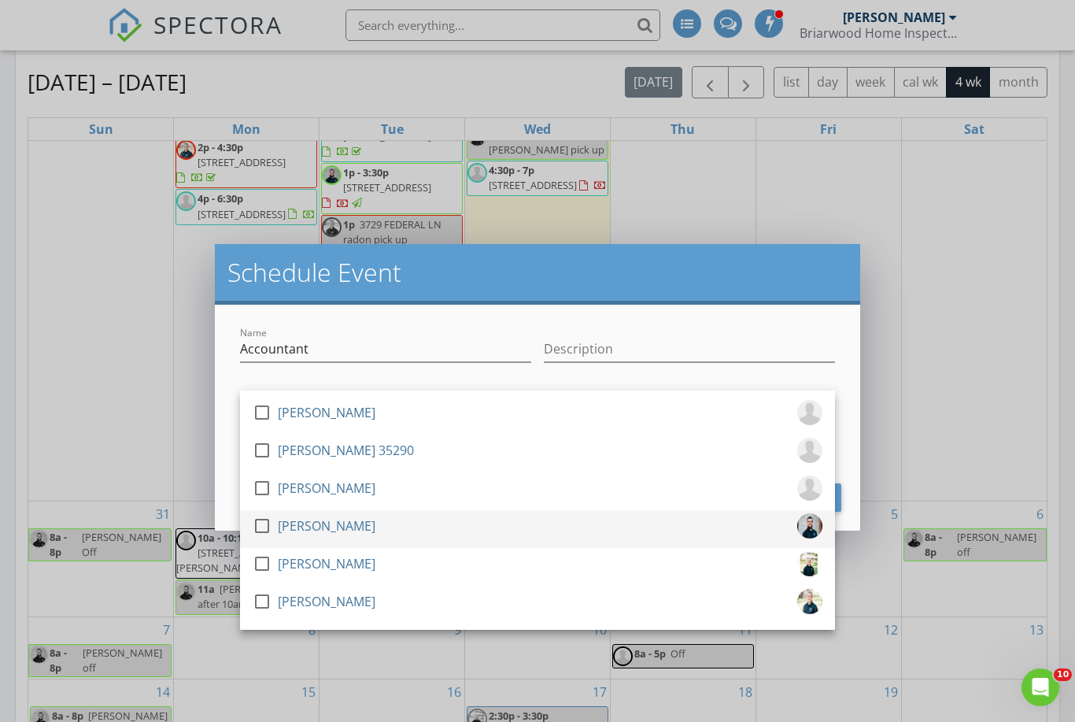
click at [268, 533] on div at bounding box center [262, 526] width 27 height 27
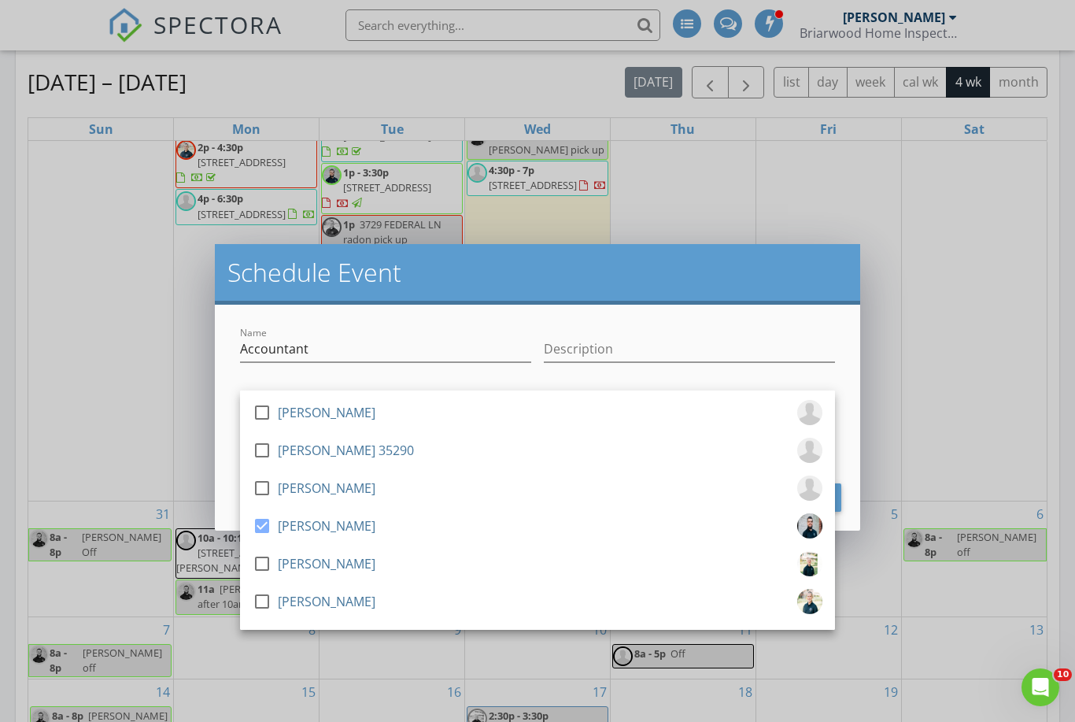
click at [464, 267] on h2 "Schedule Event" at bounding box center [538, 272] width 620 height 31
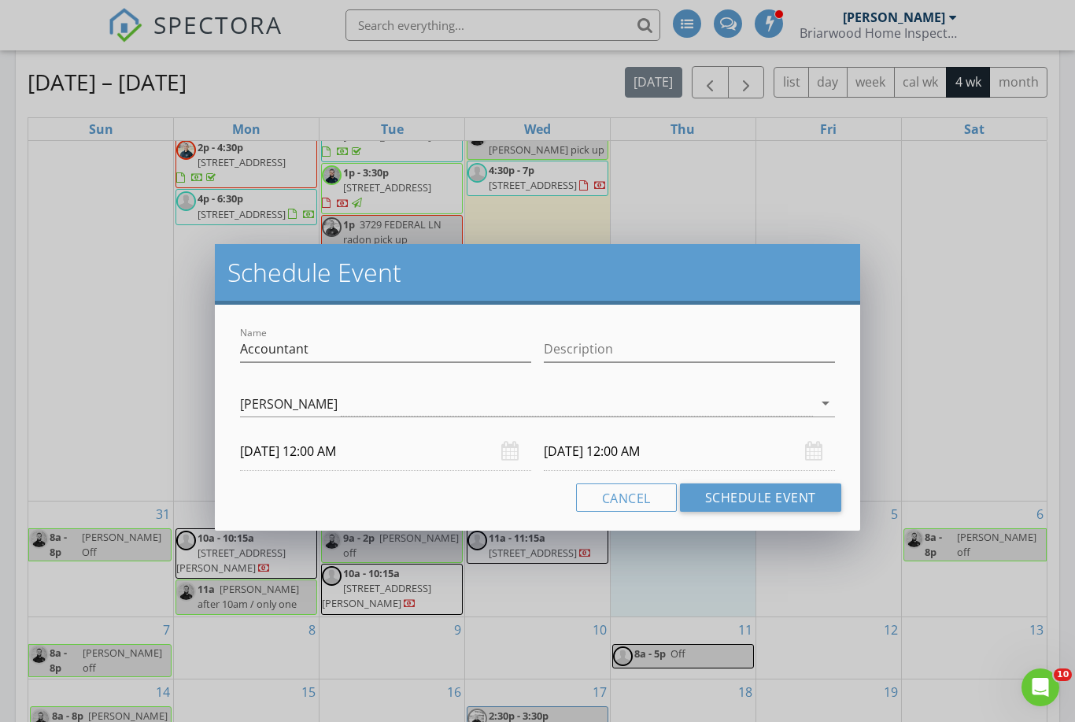
click at [304, 447] on input "09/04/2025 12:00 AM" at bounding box center [385, 451] width 291 height 39
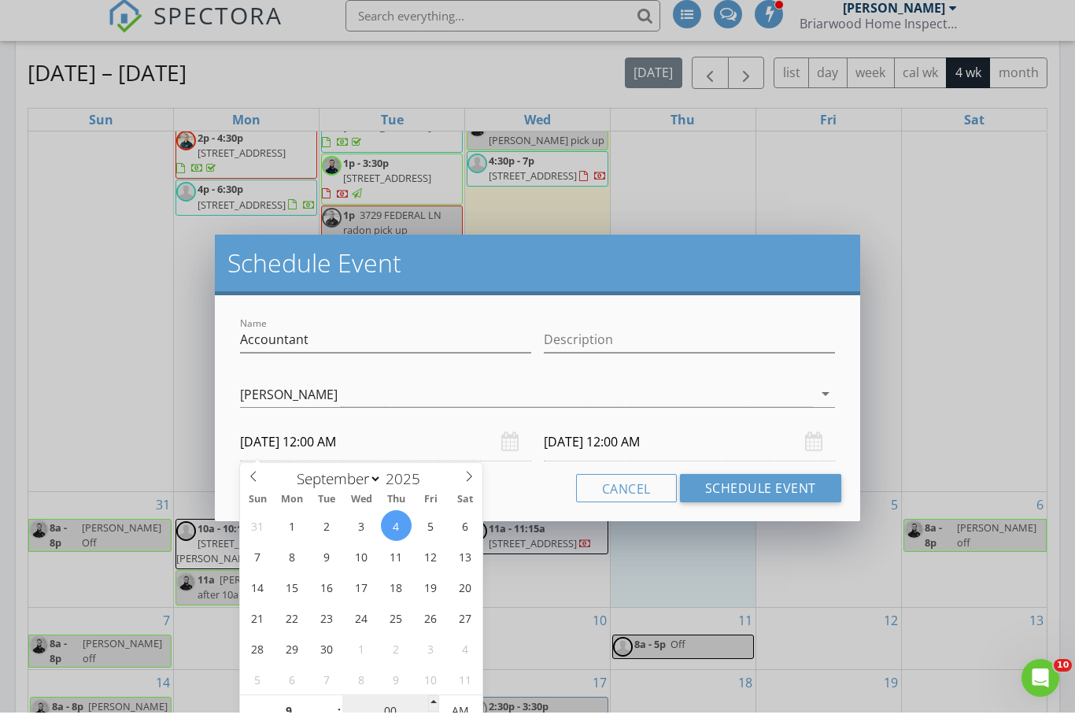
click at [392, 711] on input "00" at bounding box center [390, 720] width 97 height 31
type input "09"
type input "09/04/2025 9:00 AM"
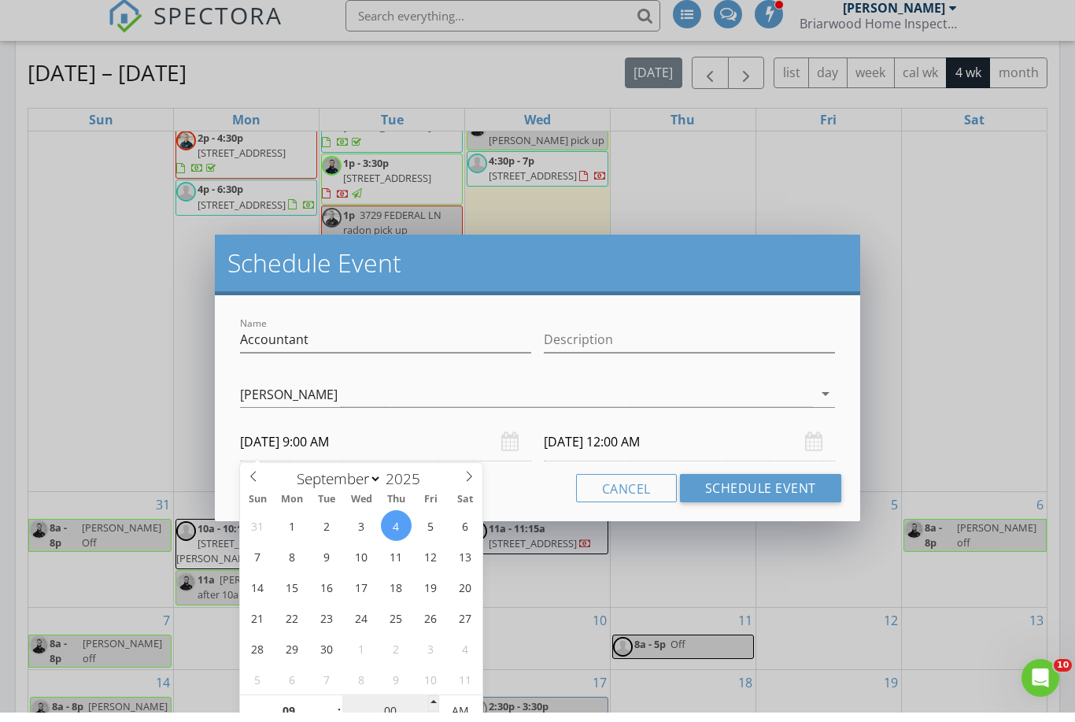
type input "09"
type input "09/05/2025 9:00 AM"
type input "30"
click at [590, 442] on input "09/05/2025 9:00 AM" at bounding box center [689, 451] width 291 height 39
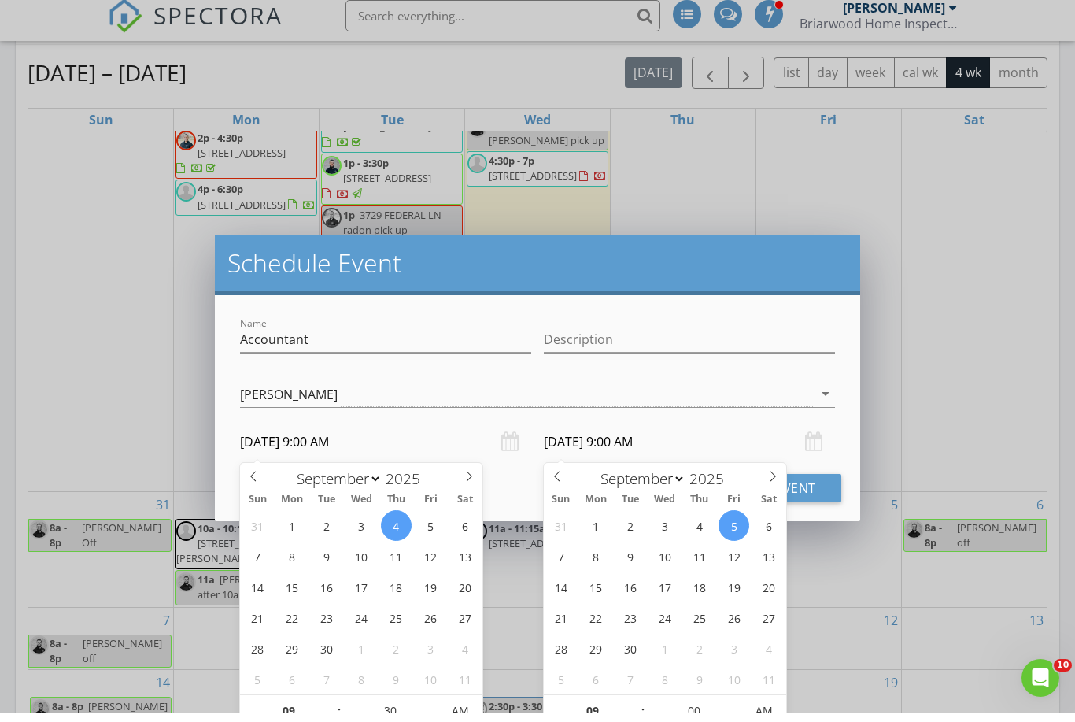
type input "09/04/2025 9:30 AM"
type input "30"
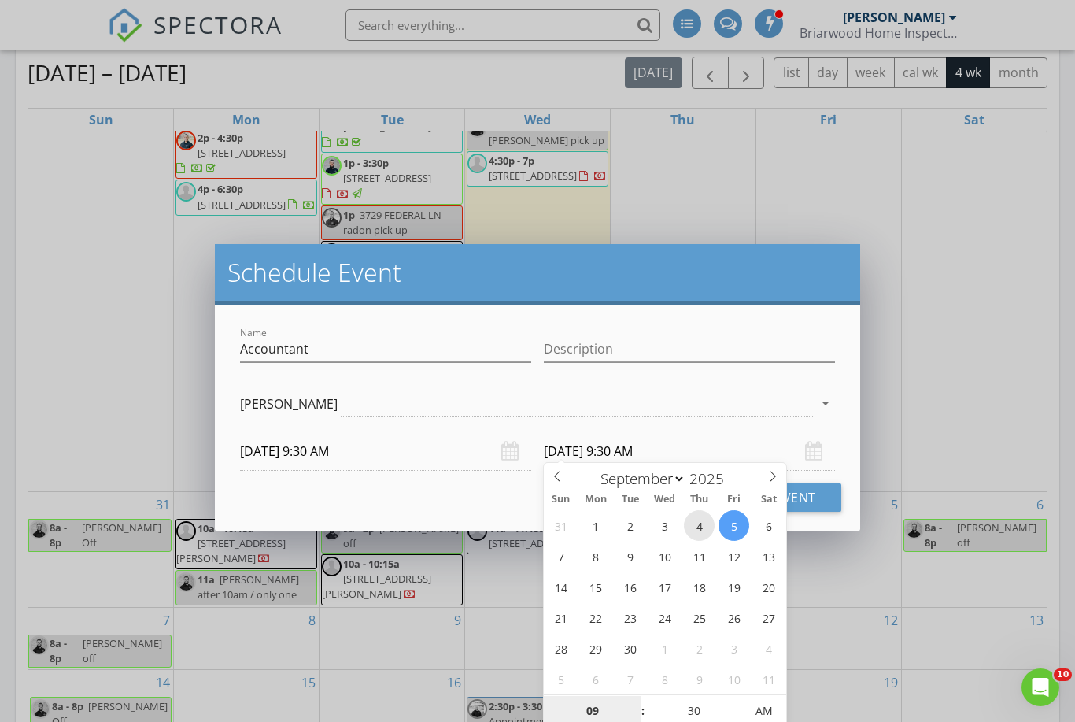
type input "09/04/2025 9:30 AM"
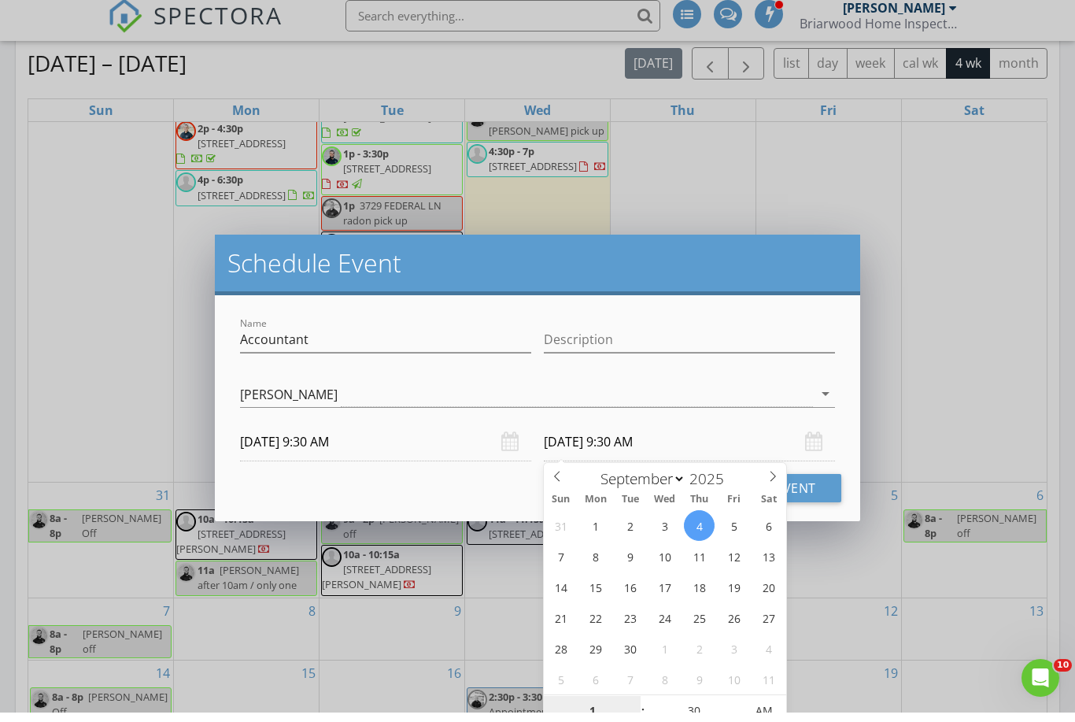
type input "12"
type input "09/04/2025 12:30 PM"
click at [796, 279] on div "Schedule Event" at bounding box center [538, 274] width 646 height 61
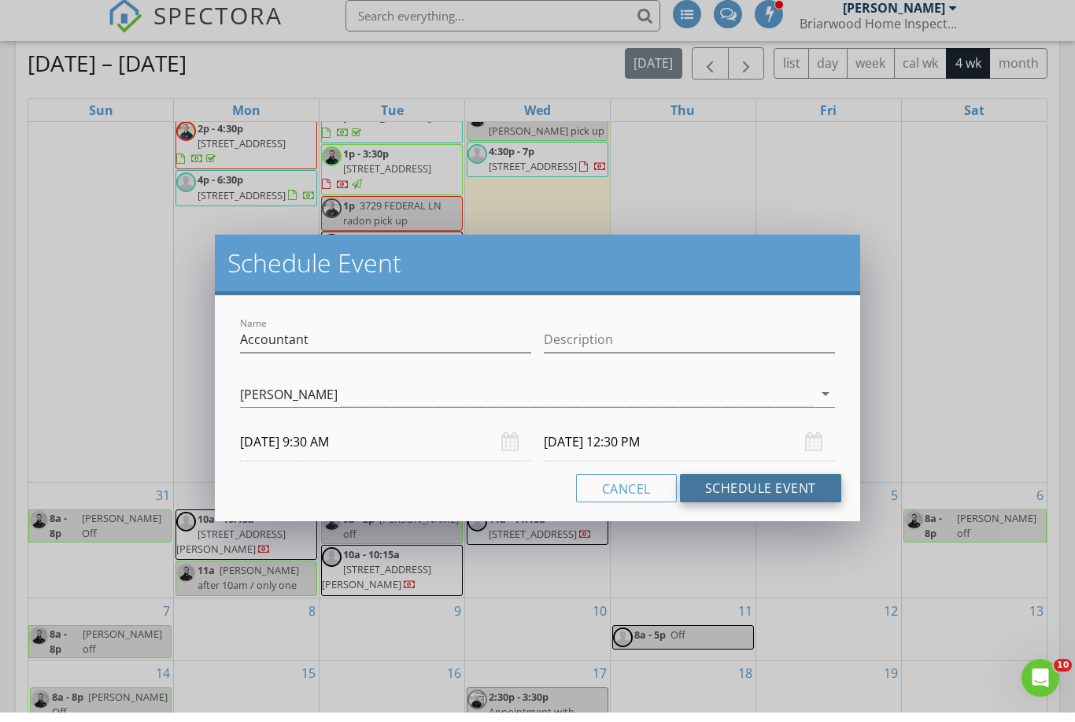
click at [773, 487] on button "Schedule Event" at bounding box center [760, 497] width 161 height 28
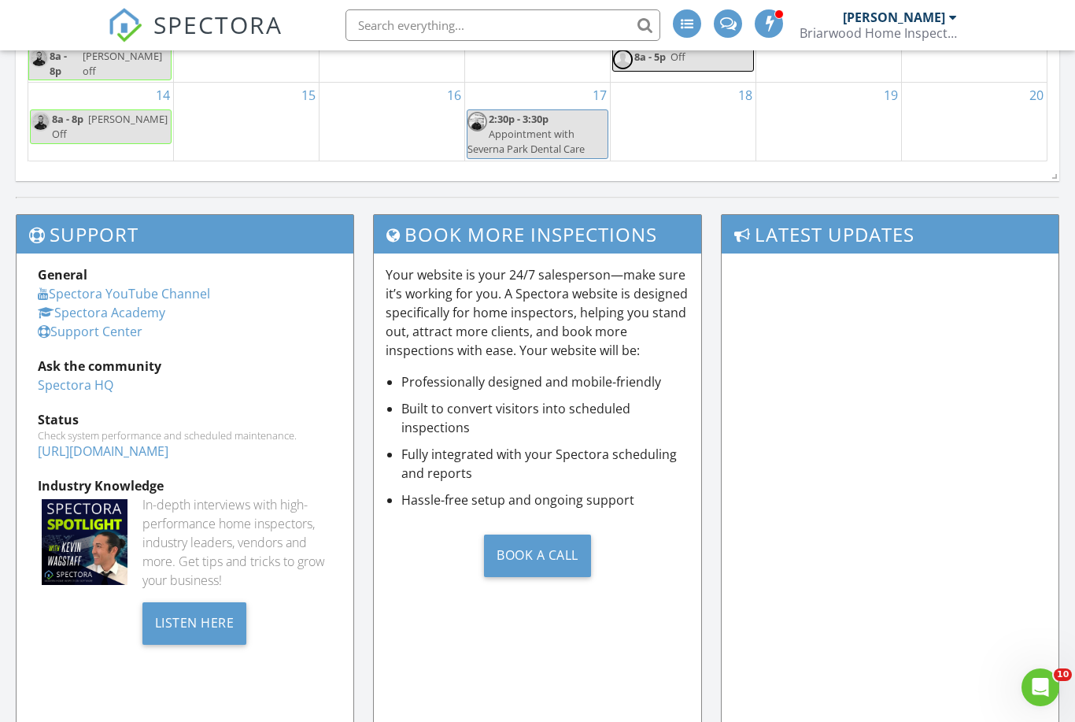
scroll to position [976, 8]
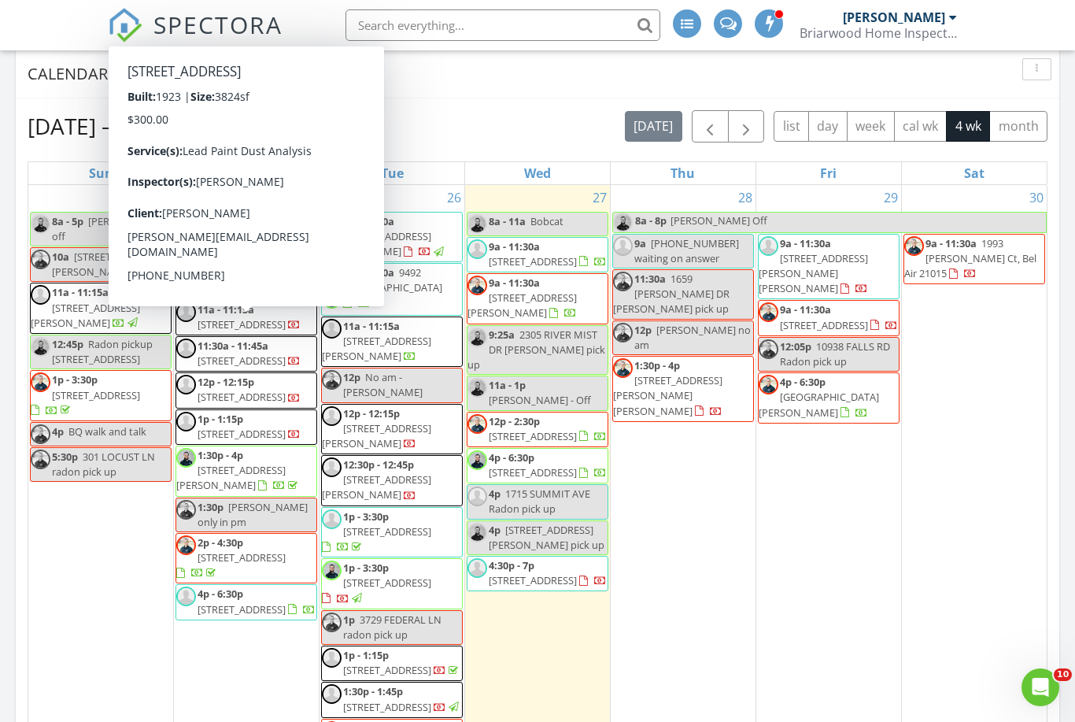
click at [512, 470] on span "[STREET_ADDRESS]" at bounding box center [533, 472] width 88 height 14
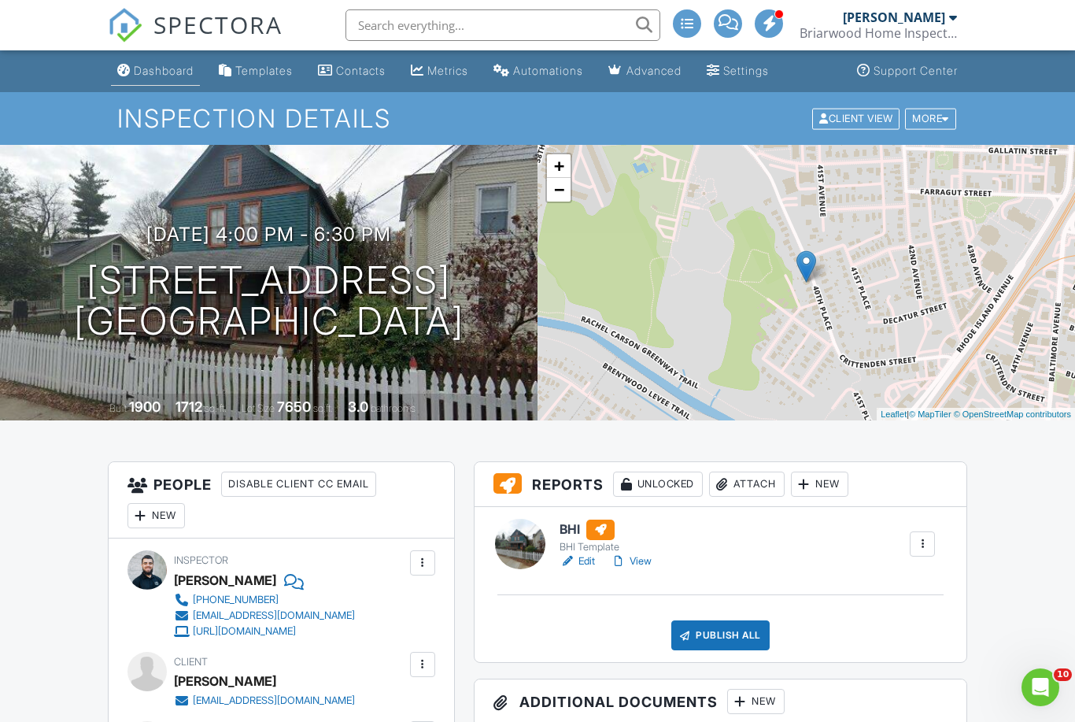
click at [167, 73] on div "Dashboard" at bounding box center [164, 70] width 60 height 13
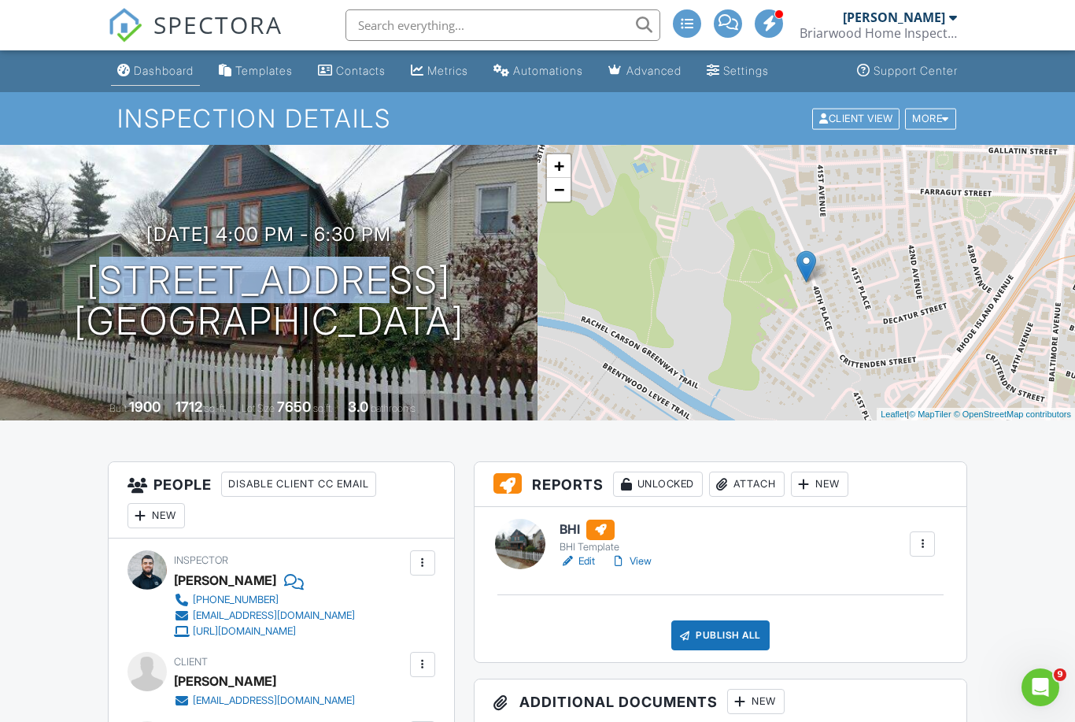
click at [176, 65] on div "Dashboard" at bounding box center [164, 70] width 60 height 13
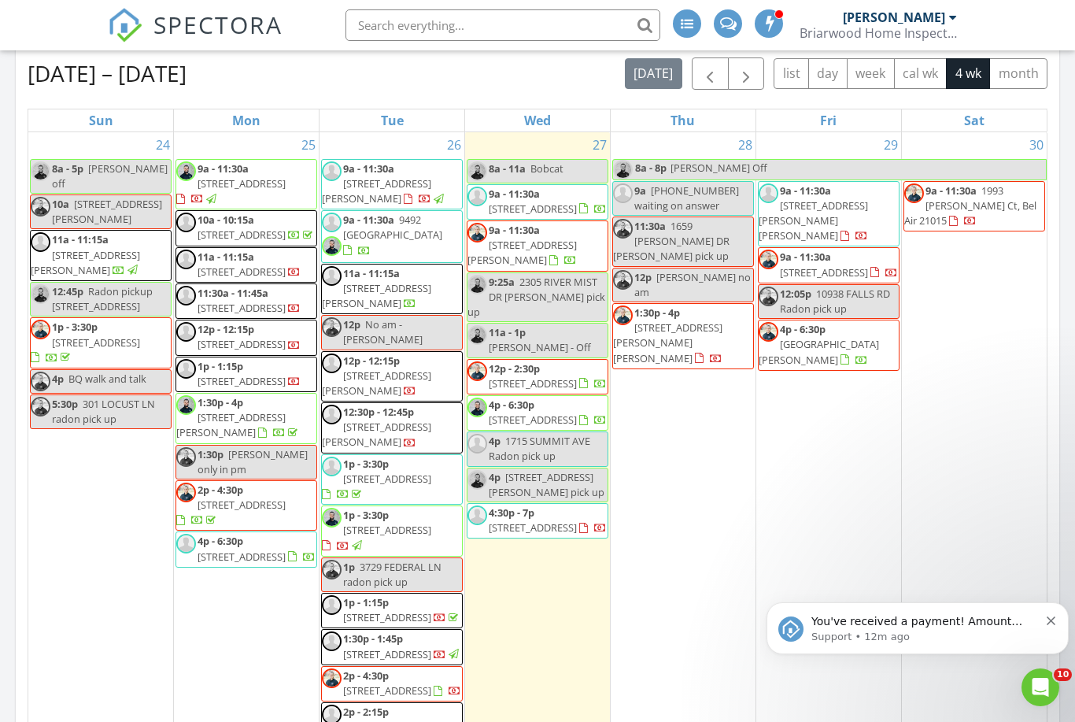
click at [810, 517] on div "29 9a - 11:30a 3342 Valley Lee S, Laurel 20724 9a - 11:30a 425 E Lanvale St, Ba…" at bounding box center [829, 487] width 145 height 711
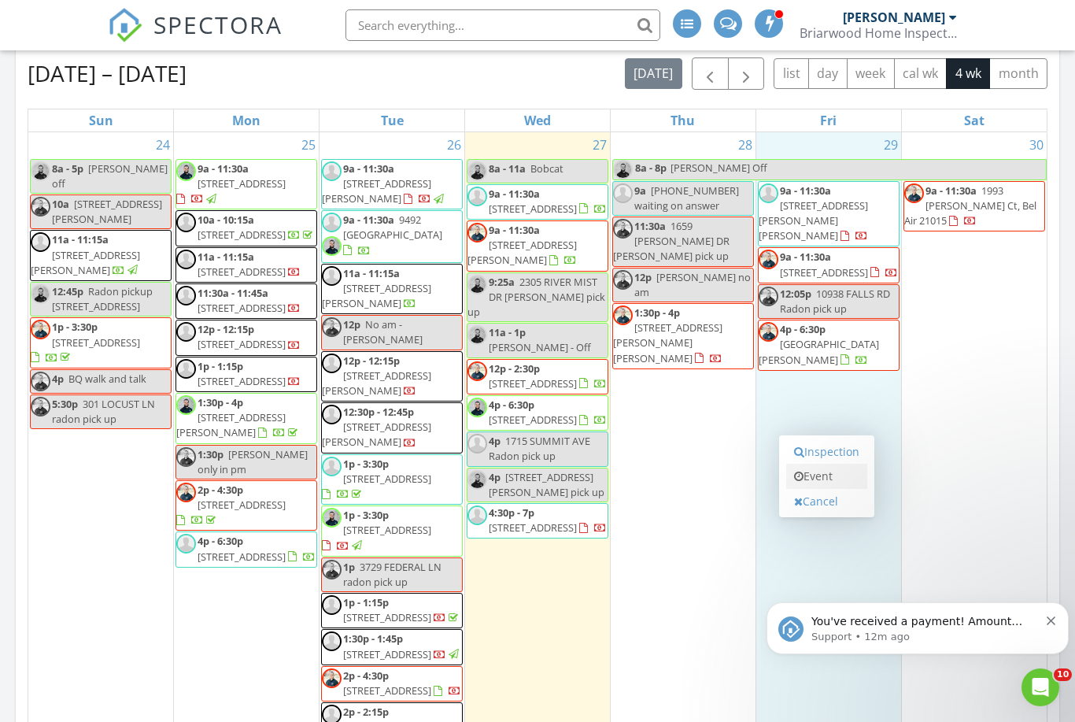
click at [806, 482] on link "Event" at bounding box center [826, 476] width 81 height 25
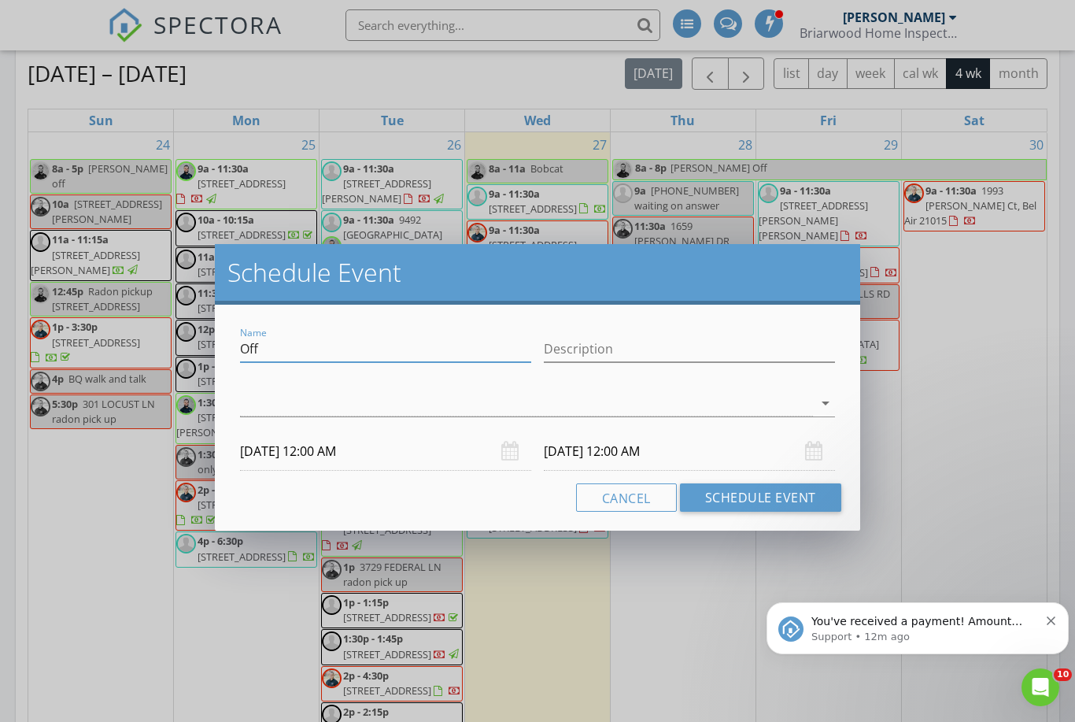
click at [287, 346] on input "Off" at bounding box center [385, 349] width 291 height 26
type input "O"
click at [279, 352] on input "Name" at bounding box center [385, 349] width 291 height 26
paste input "4916 40TH PL"
type input "4916 40TH PL Radon pick up"
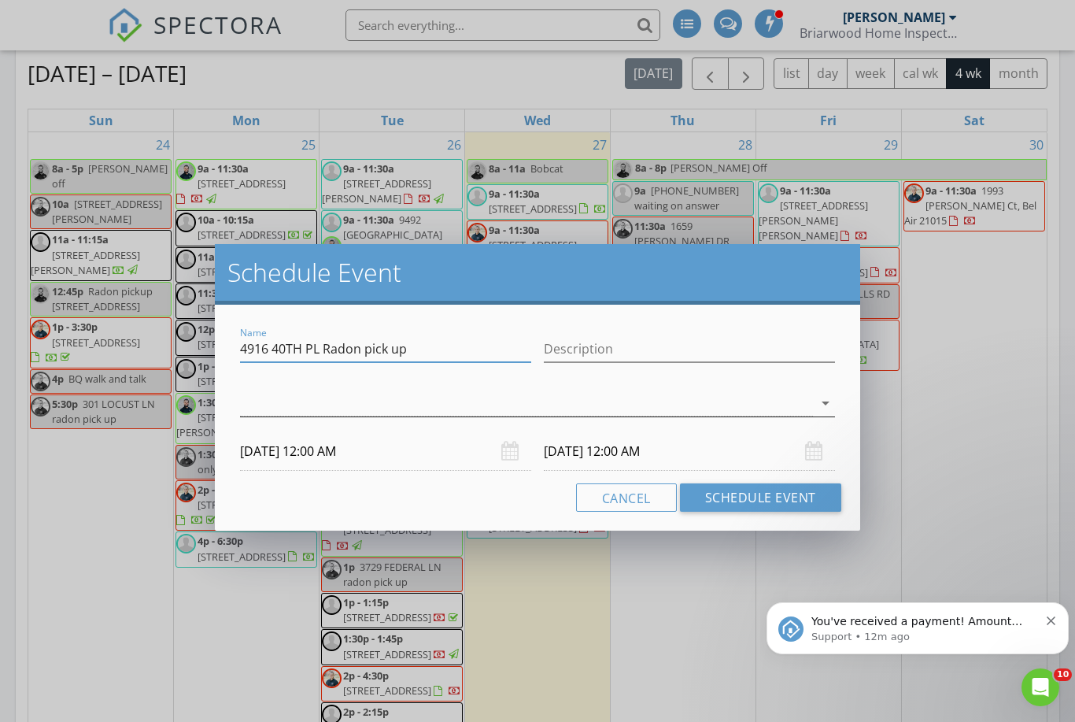
click at [292, 390] on div at bounding box center [526, 403] width 573 height 26
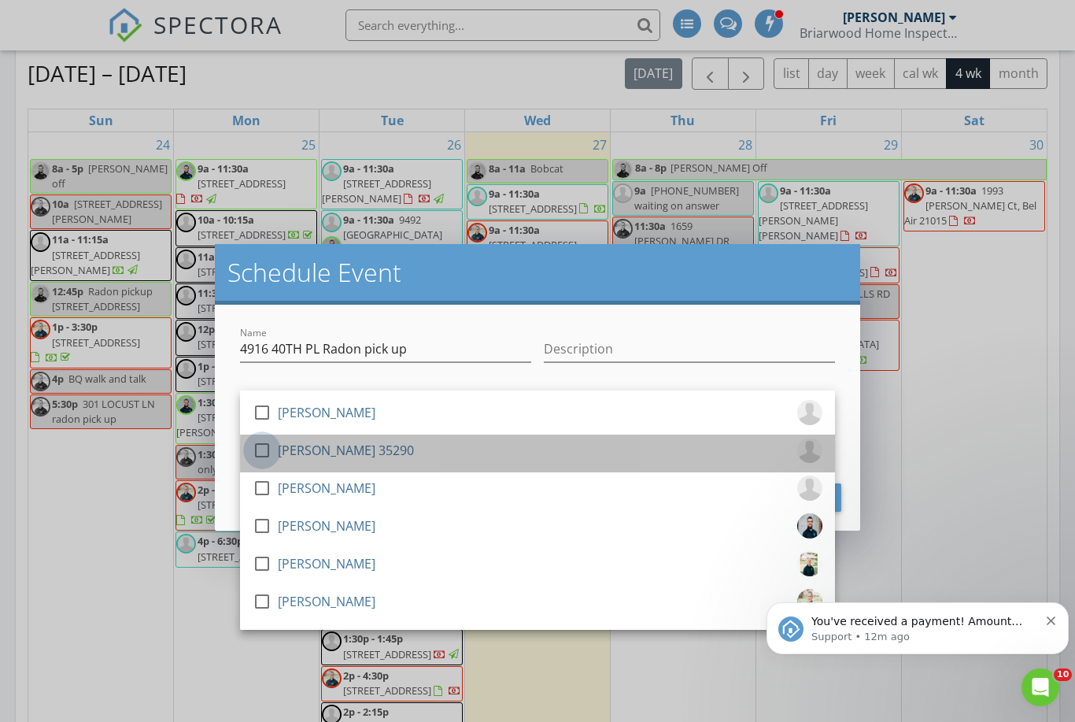
click at [269, 446] on div at bounding box center [262, 450] width 27 height 27
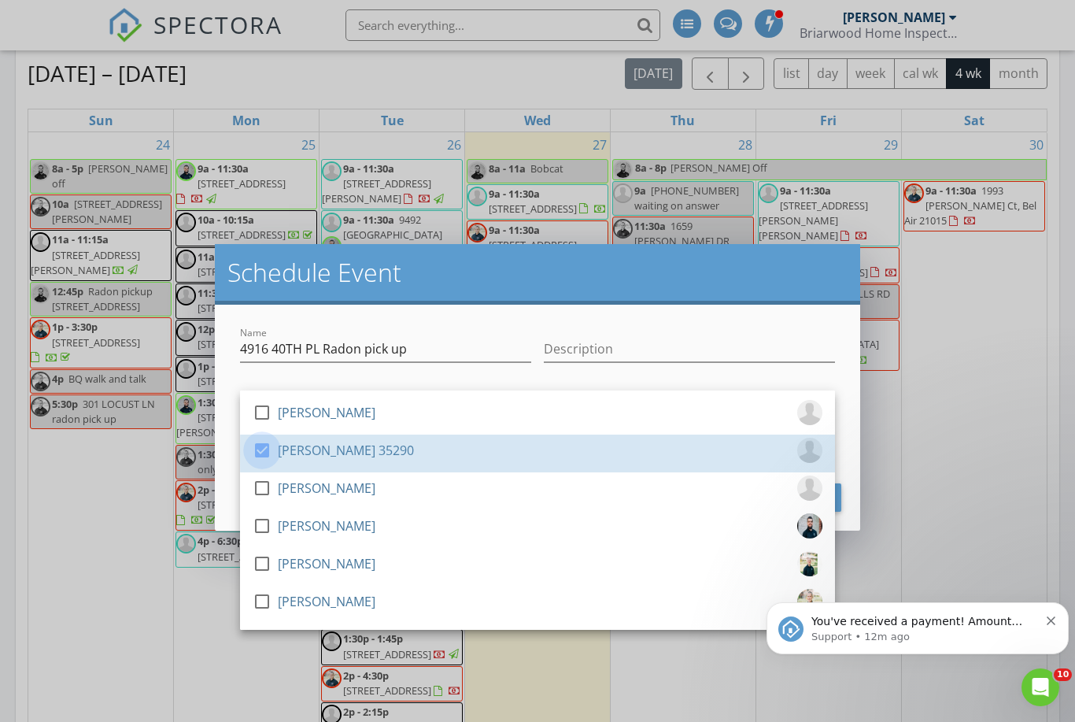
click at [540, 285] on h2 "Schedule Event" at bounding box center [538, 272] width 620 height 31
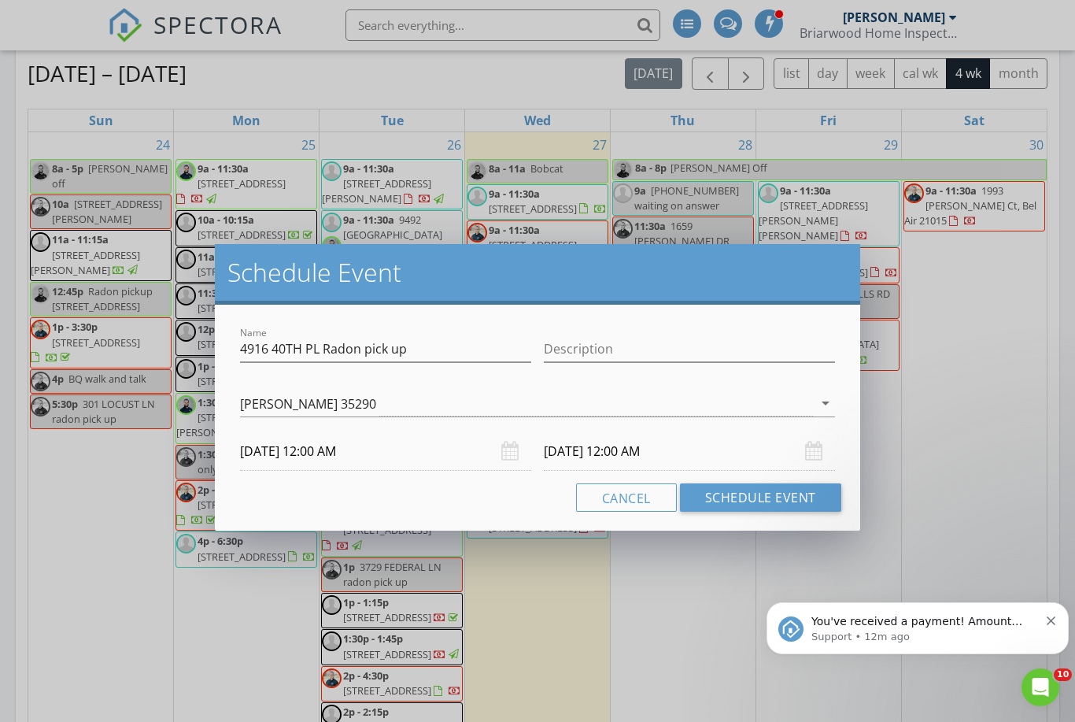
click at [298, 450] on input "08/29/2025 12:00 AM" at bounding box center [385, 451] width 291 height 39
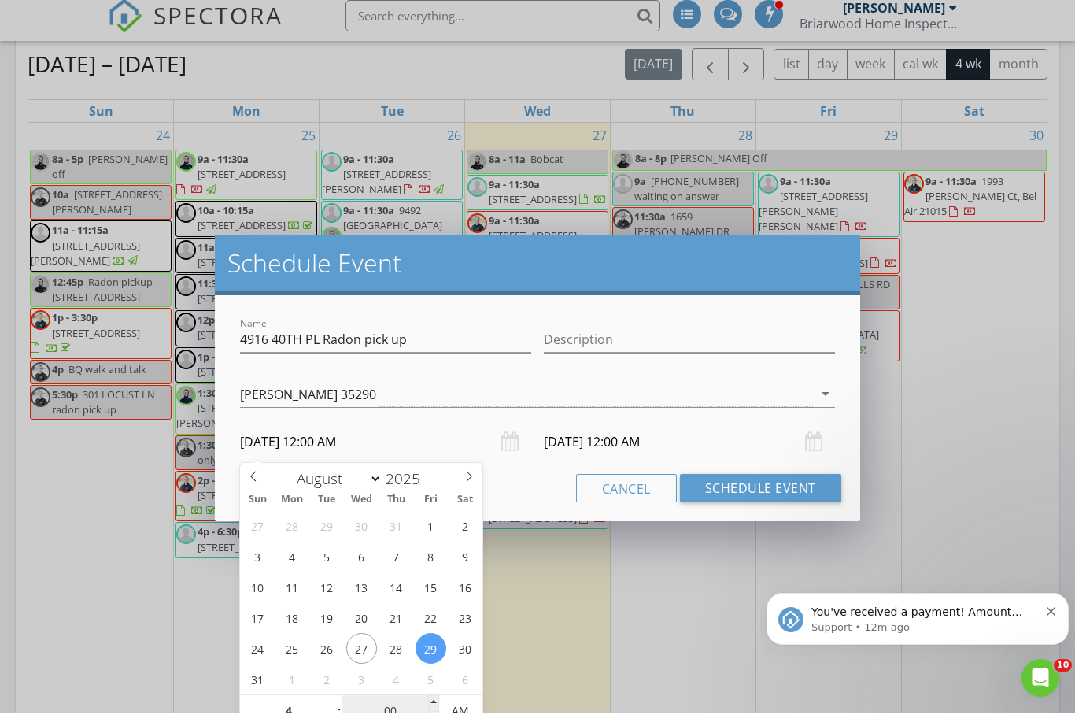
click at [392, 711] on input "00" at bounding box center [390, 720] width 97 height 31
type input "04"
type input "08/29/2025 4:00 AM"
type input "08/30/2025 4:00 AM"
type input "20"
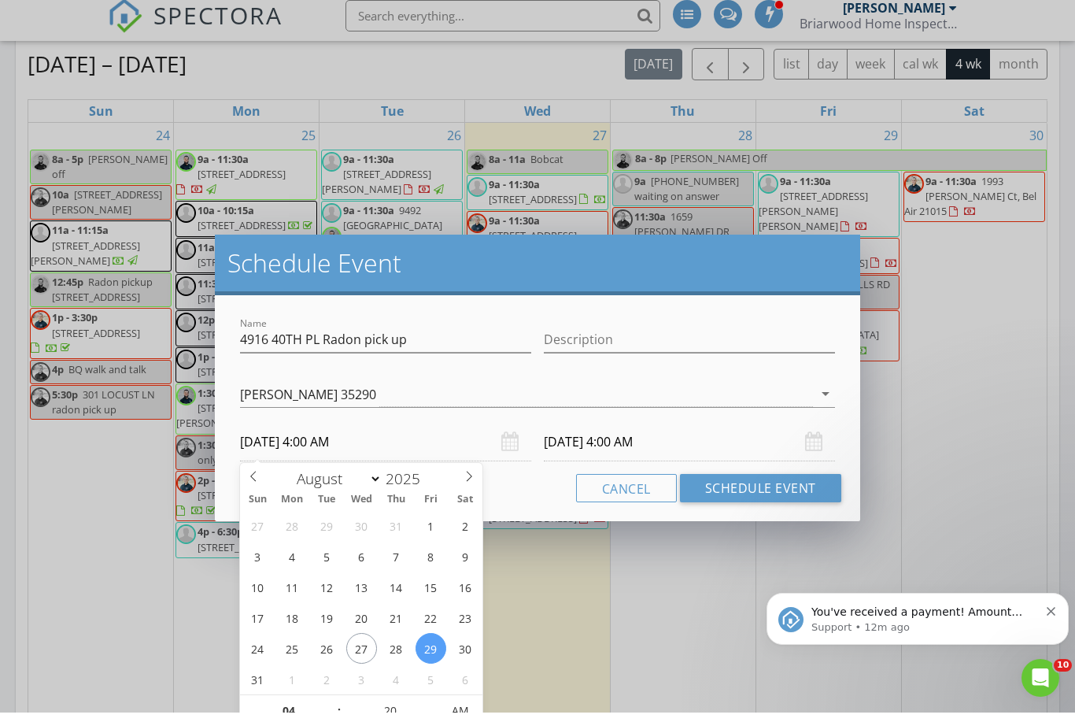
click at [582, 446] on input "08/30/2025 4:00 AM" at bounding box center [689, 451] width 291 height 39
type input "08/29/2025 4:20 AM"
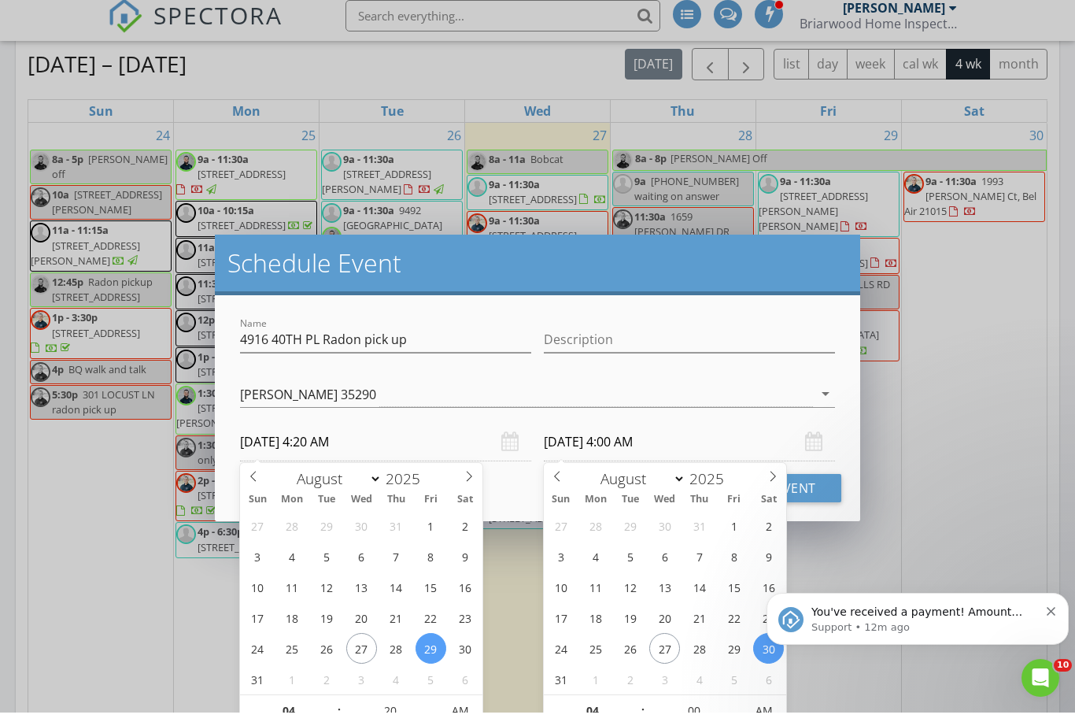
type input "20"
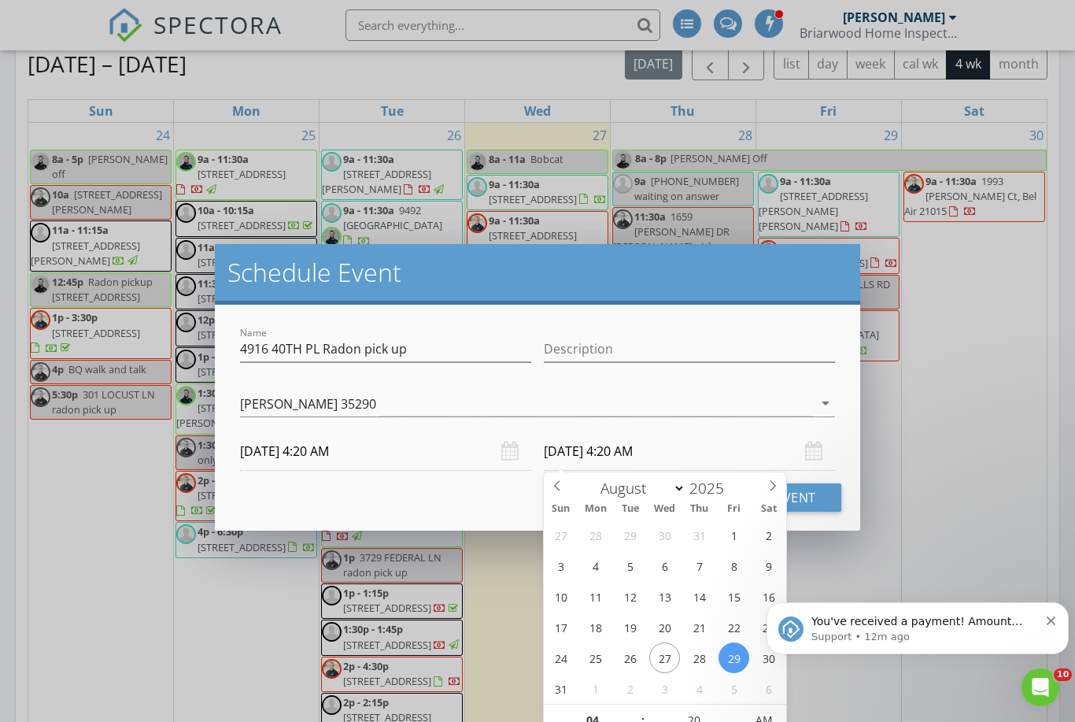
click at [771, 333] on div "Description" at bounding box center [689, 352] width 291 height 51
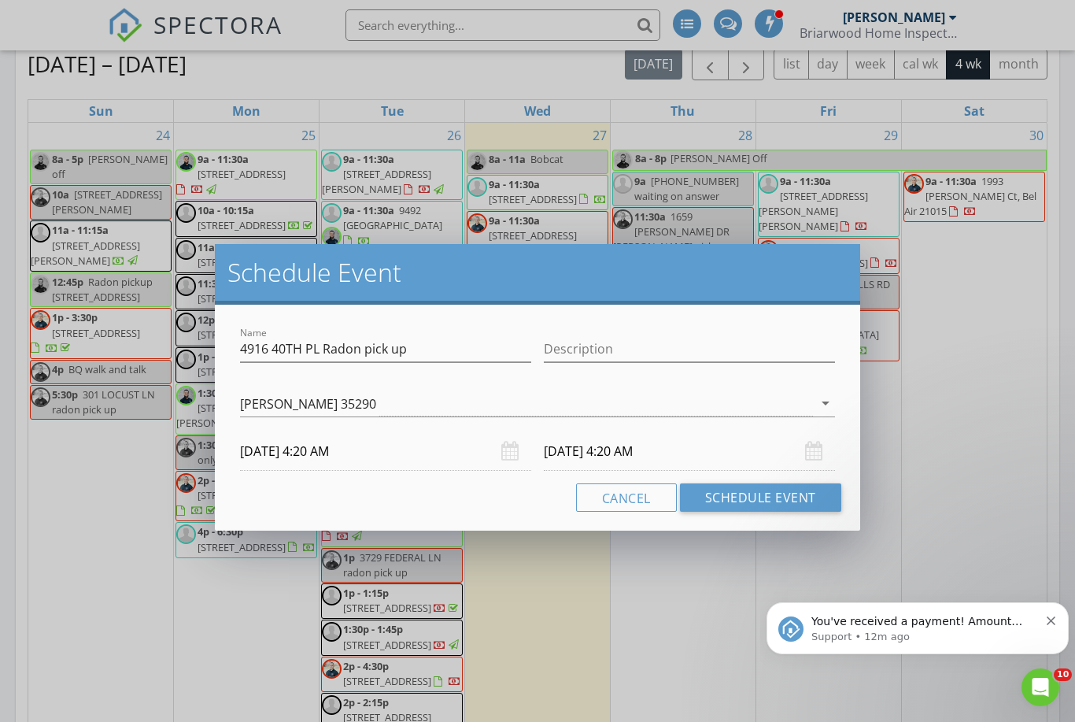
click at [653, 453] on input "08/29/2025 4:20 AM" at bounding box center [689, 451] width 291 height 39
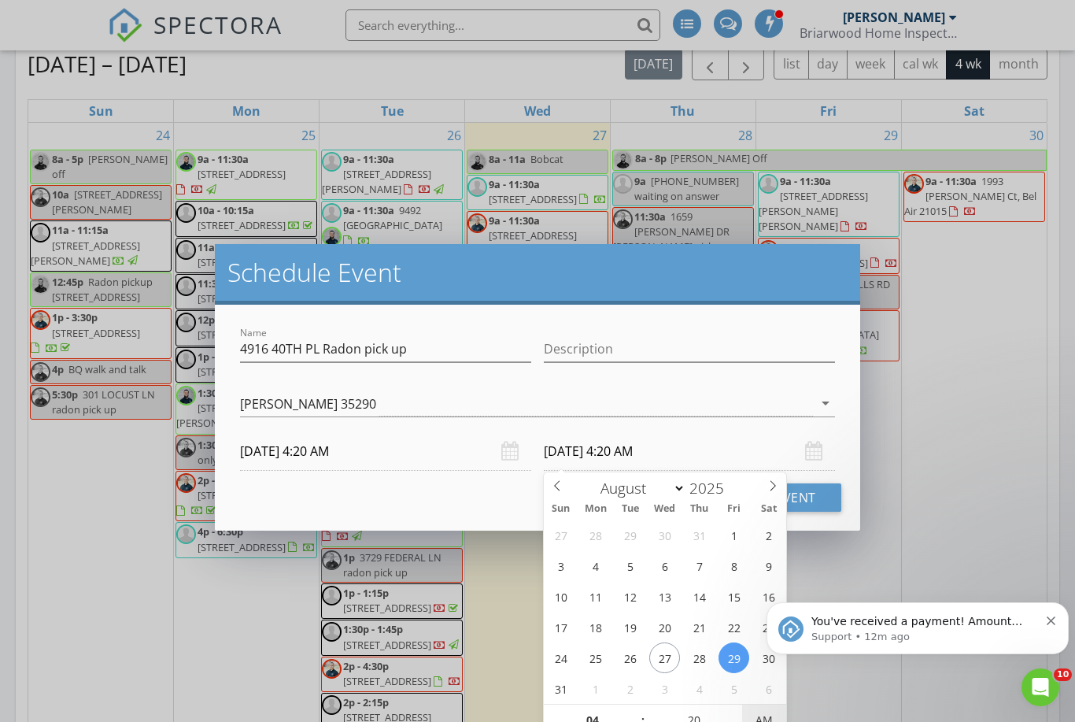
type input "08/29/2025 4:20 PM"
click at [339, 451] on input "08/29/2025 4:20 AM" at bounding box center [385, 451] width 291 height 39
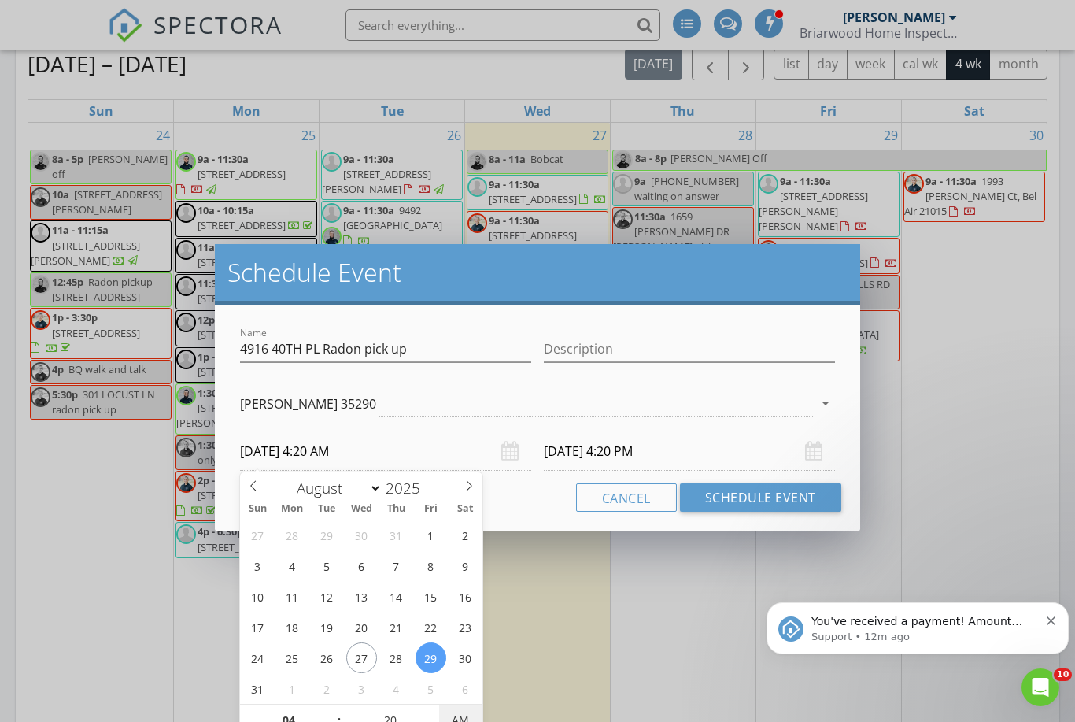
type input "08/29/2025 4:20 PM"
type input "08/30/2025 4:20 AM"
click at [749, 336] on input "Description" at bounding box center [689, 349] width 291 height 26
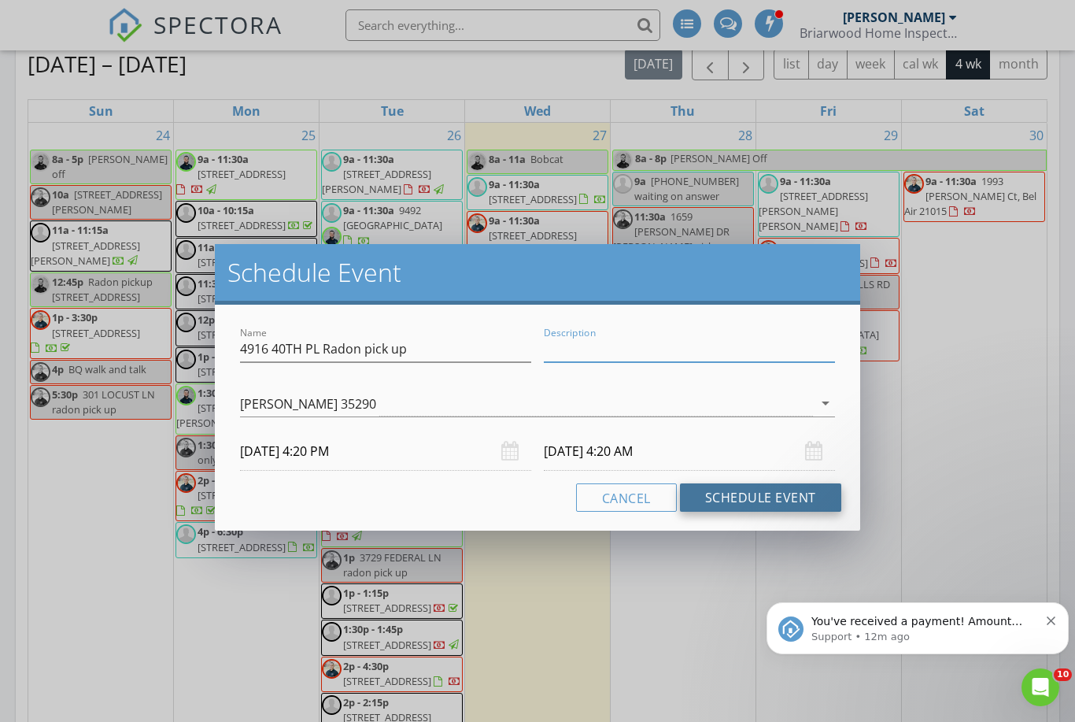
click at [735, 499] on button "Schedule Event" at bounding box center [760, 497] width 161 height 28
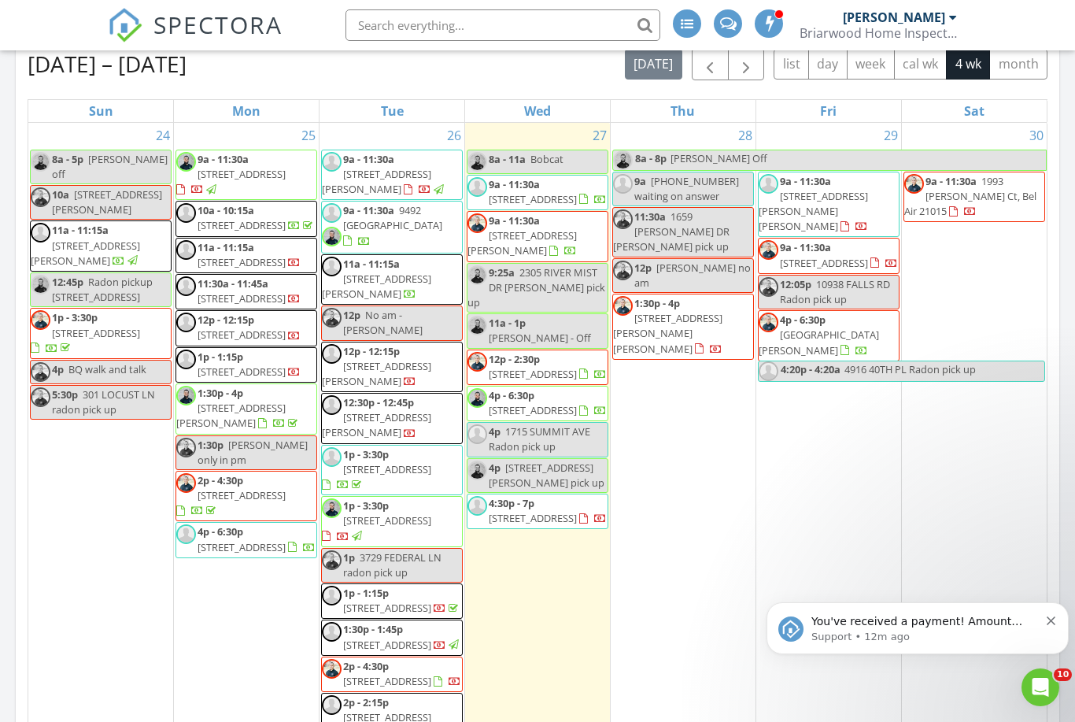
click at [885, 375] on span "4916 40TH PL Radon pick up" at bounding box center [910, 369] width 131 height 14
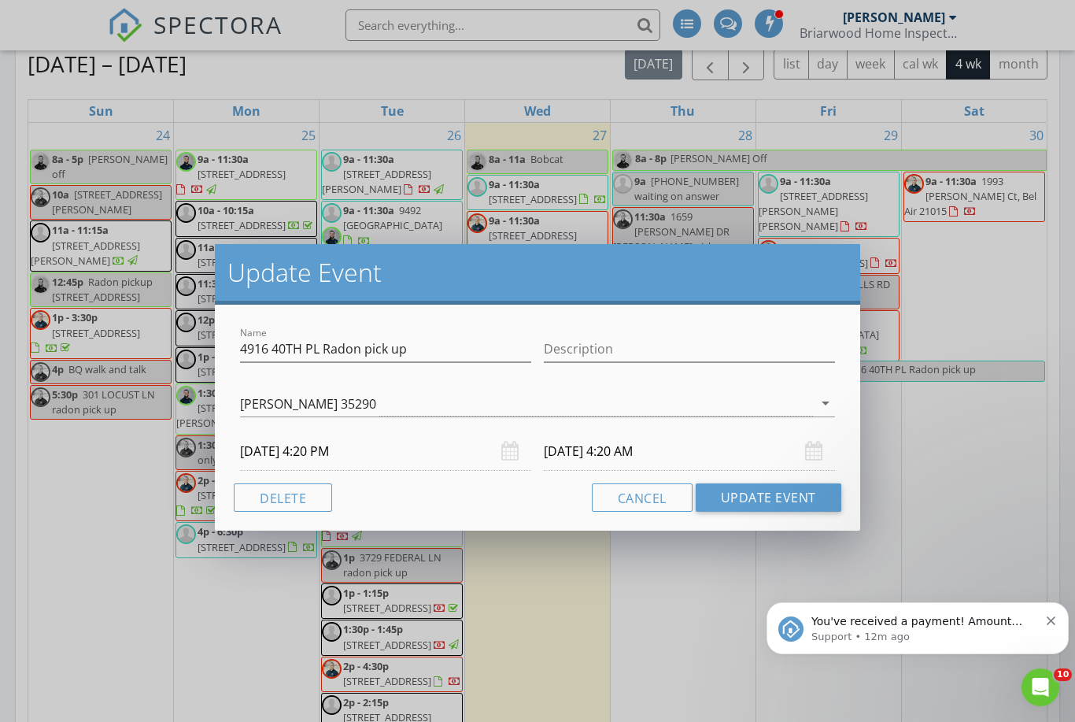
click at [634, 446] on input "08/30/2025 4:20 AM" at bounding box center [689, 451] width 291 height 39
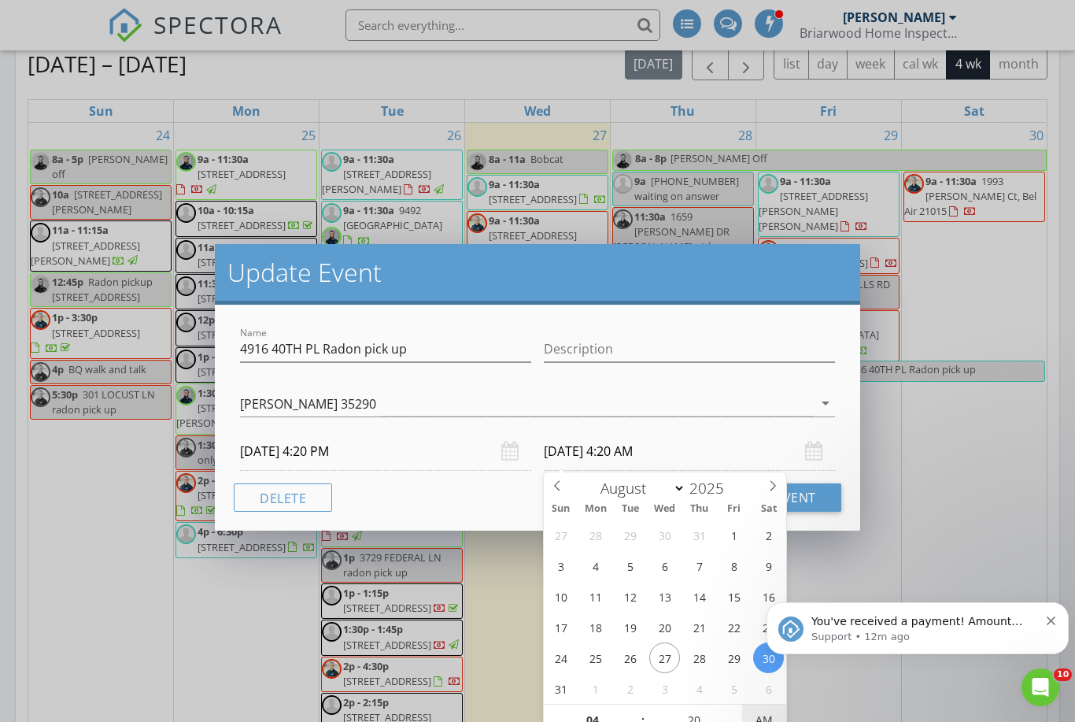
type input "08/30/2025 4:20 PM"
click at [790, 274] on h2 "Update Event" at bounding box center [538, 272] width 620 height 31
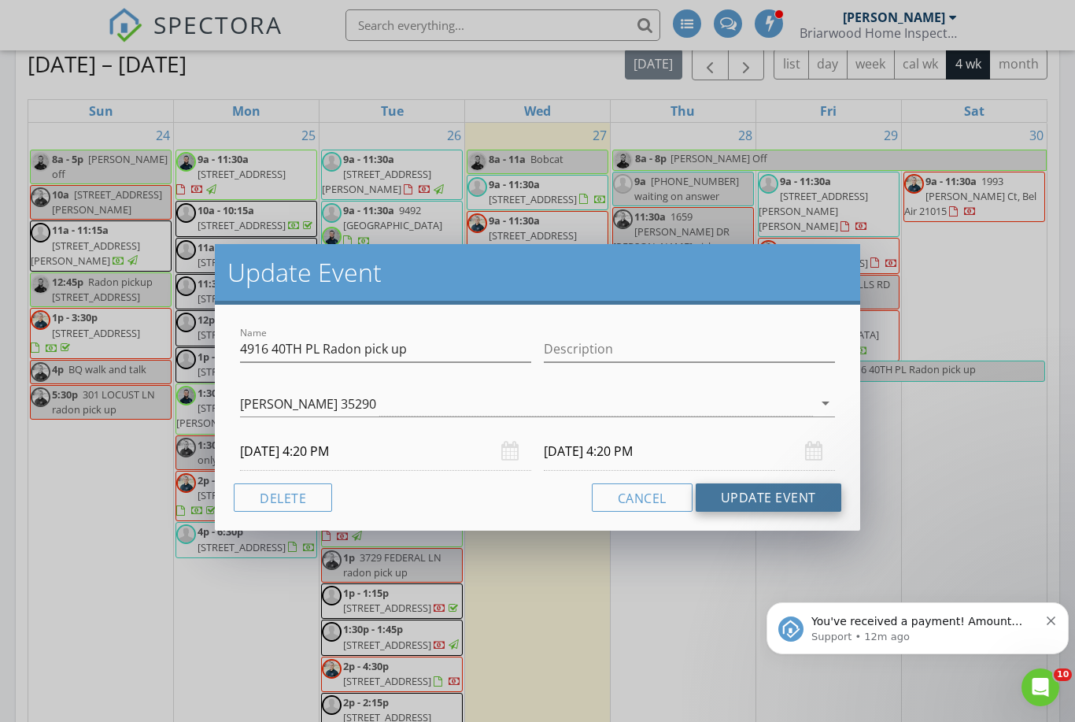
click at [773, 502] on button "Update Event" at bounding box center [769, 497] width 146 height 28
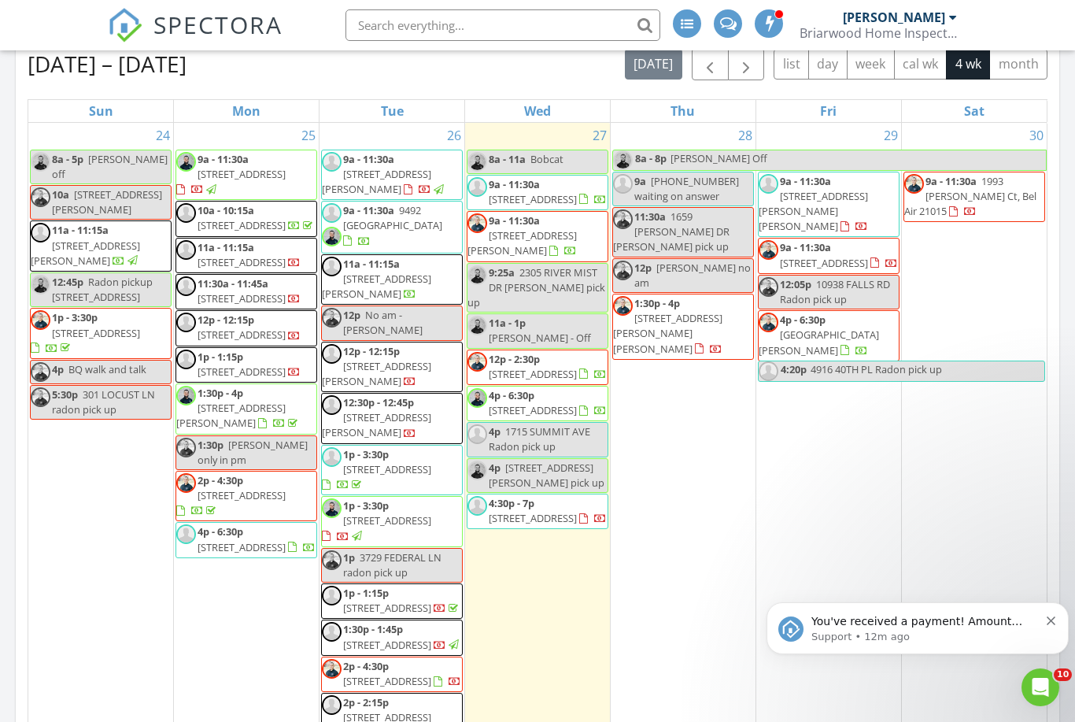
click at [950, 377] on span "4916 40TH PL Radon pick up" at bounding box center [927, 371] width 235 height 20
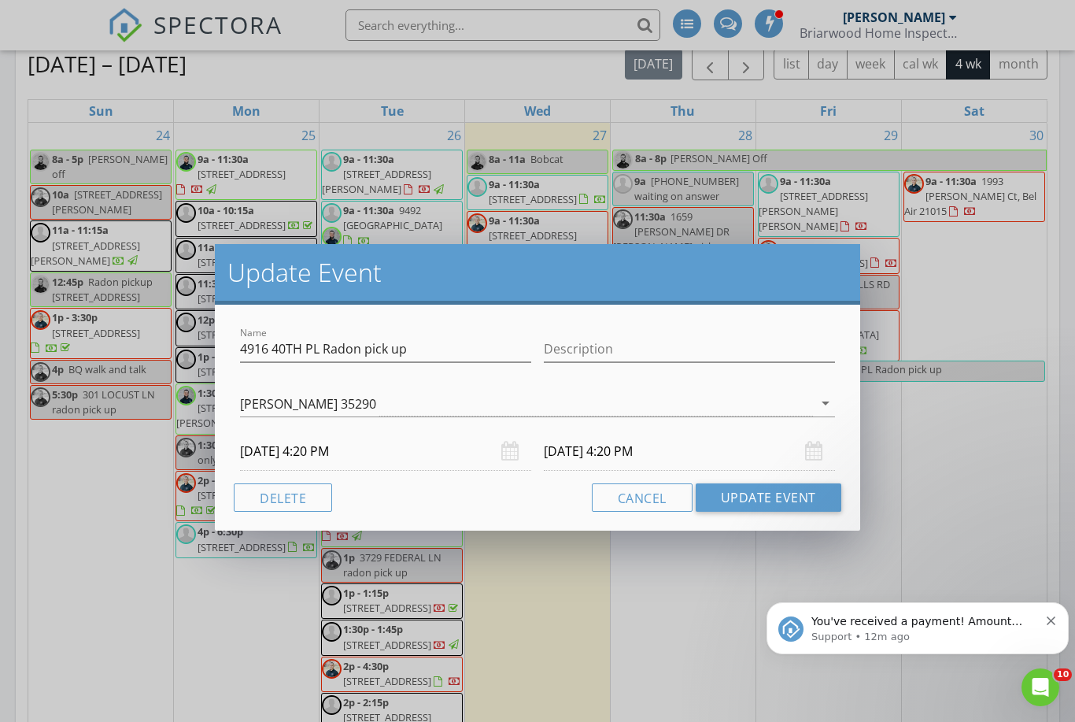
click at [585, 455] on input "08/30/2025 4:20 PM" at bounding box center [689, 451] width 291 height 39
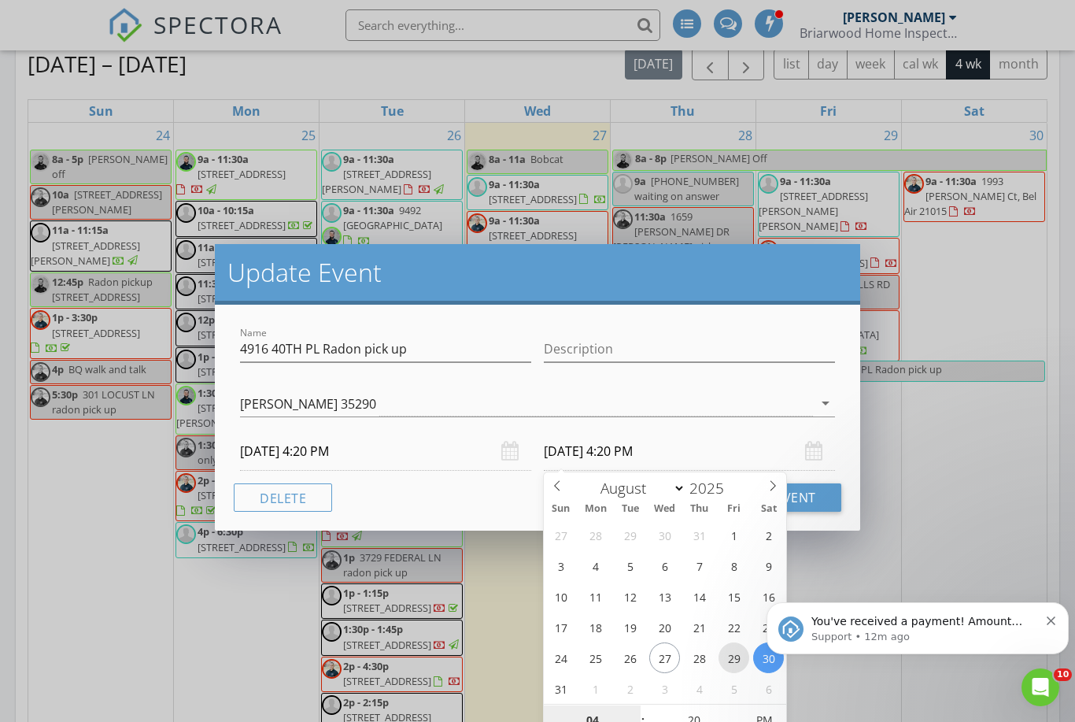
type input "08/29/2025 4:20 PM"
click at [775, 332] on div "Description" at bounding box center [689, 352] width 291 height 51
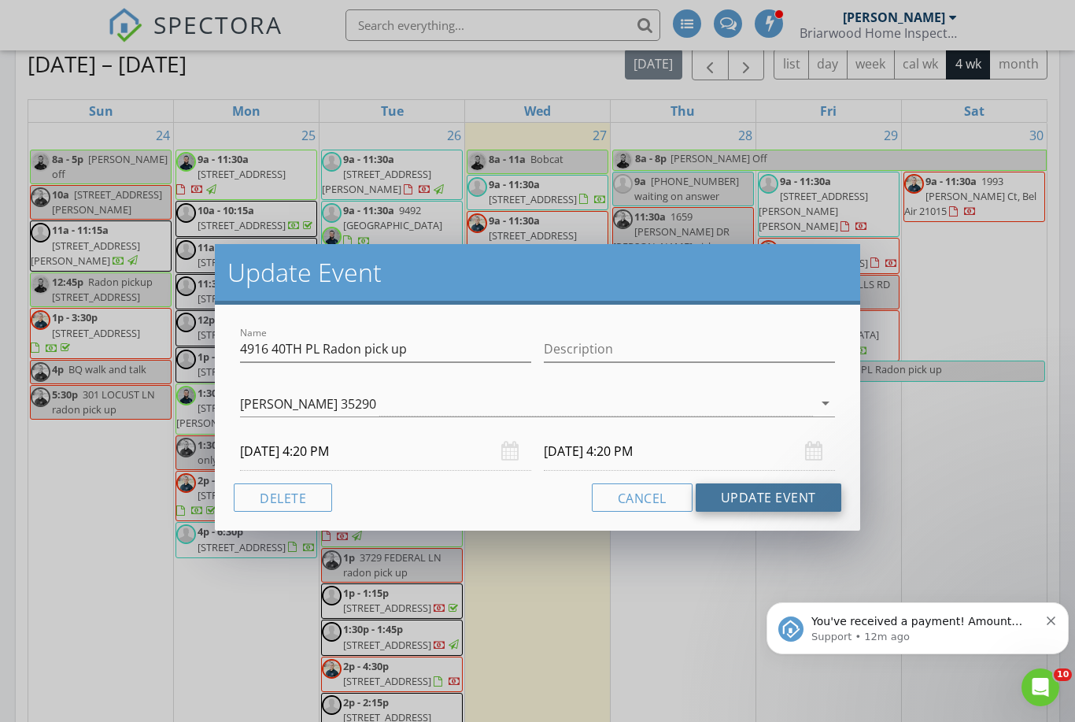
click at [783, 498] on button "Update Event" at bounding box center [769, 497] width 146 height 28
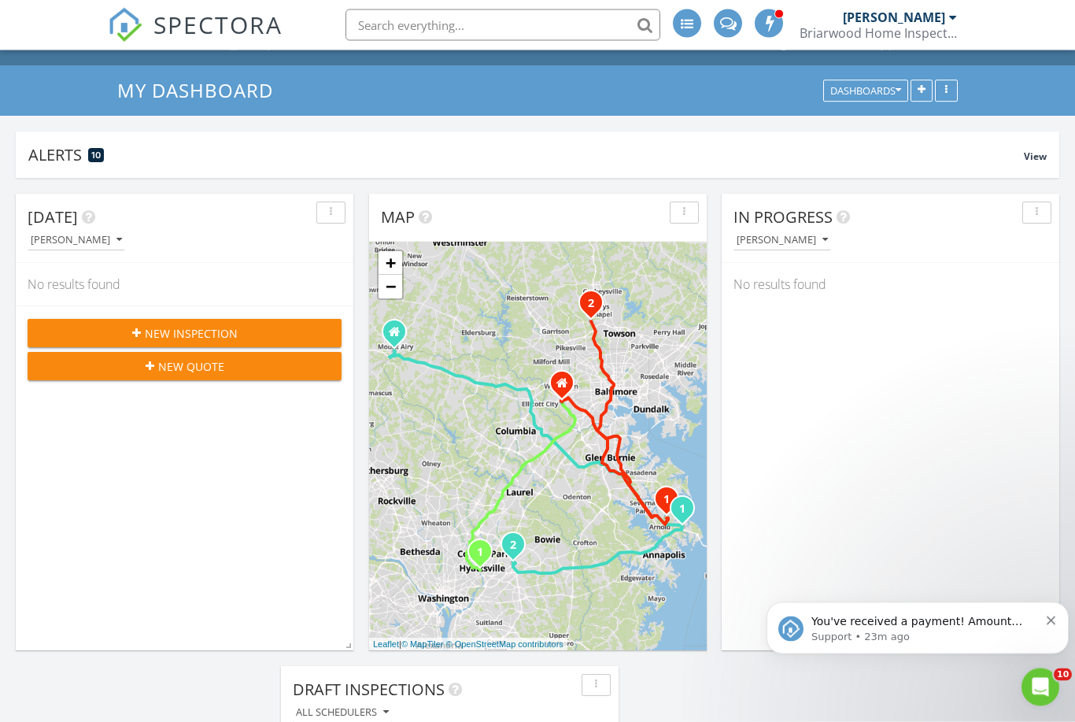
scroll to position [0, 0]
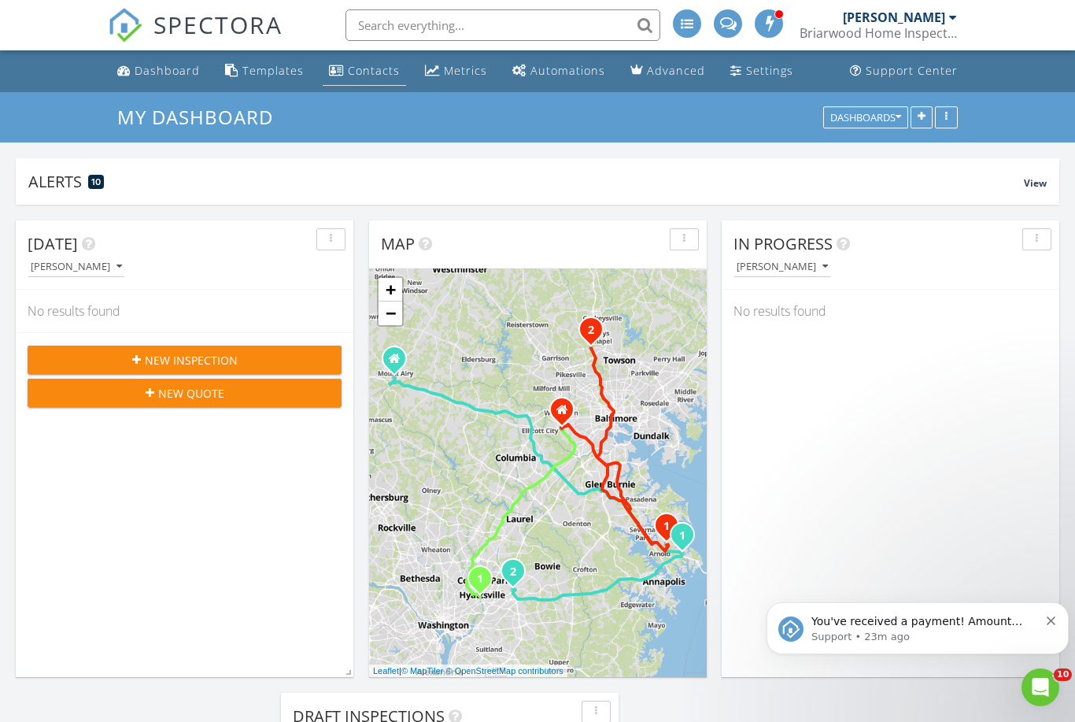
click at [368, 71] on div "Contacts" at bounding box center [374, 70] width 52 height 15
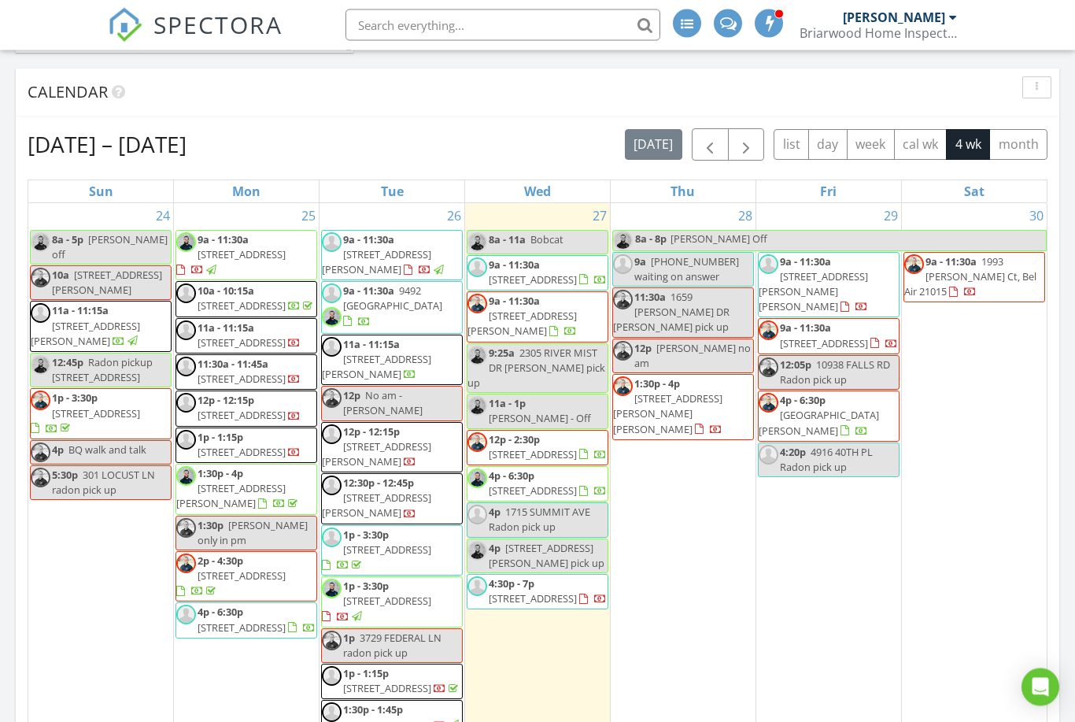
scroll to position [939, 0]
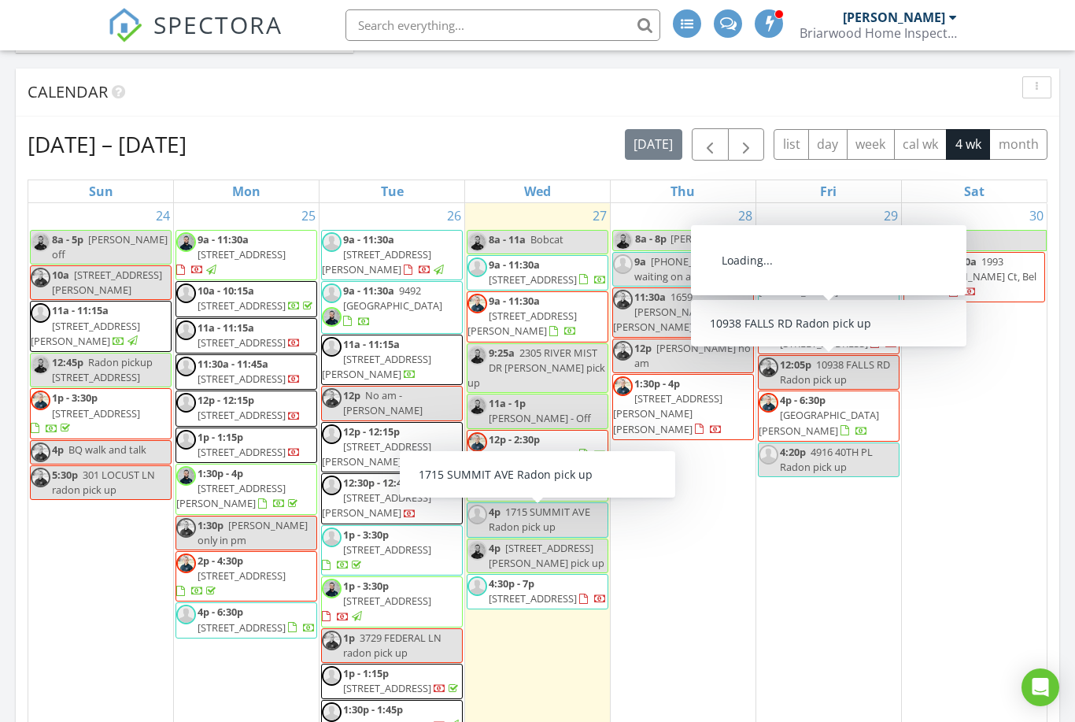
click at [810, 287] on span "9a - 11:30a [STREET_ADDRESS][PERSON_NAME][PERSON_NAME]" at bounding box center [829, 284] width 140 height 61
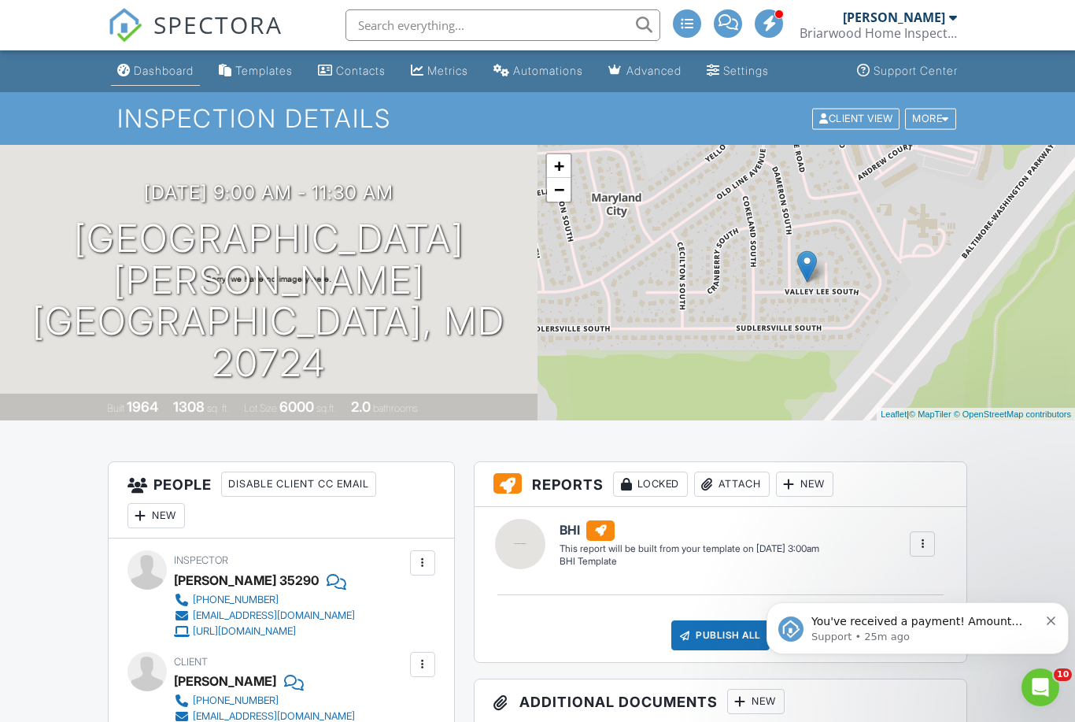
click at [148, 61] on link "Dashboard" at bounding box center [155, 71] width 89 height 29
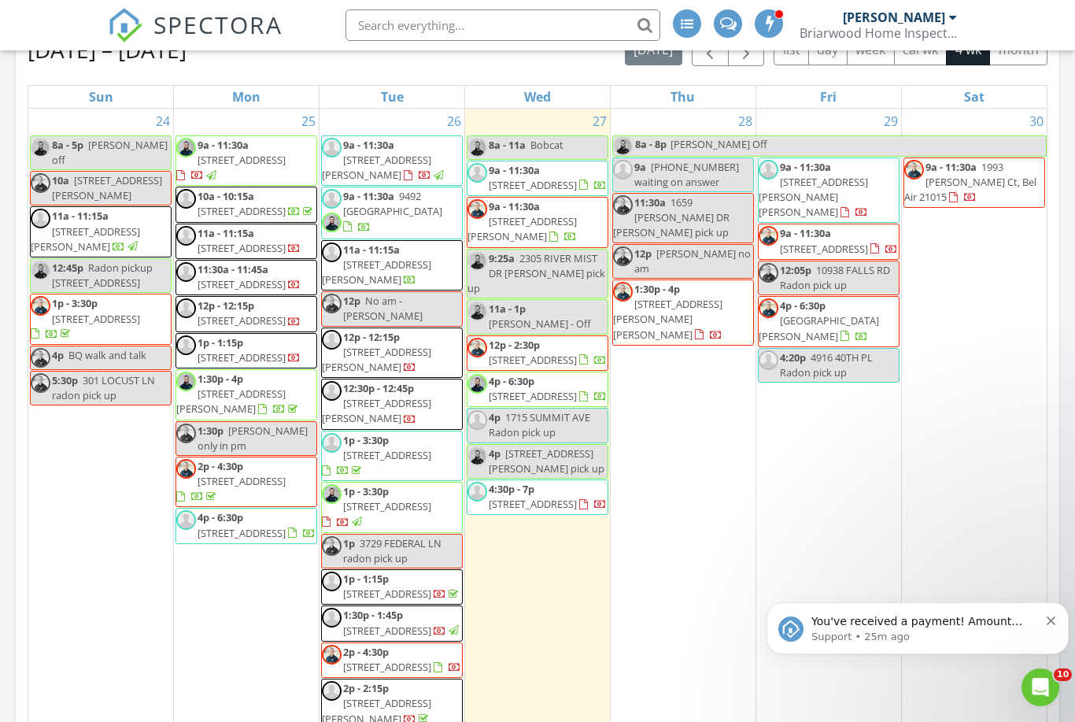
click at [1056, 618] on button "Dismiss notification" at bounding box center [1052, 618] width 10 height 13
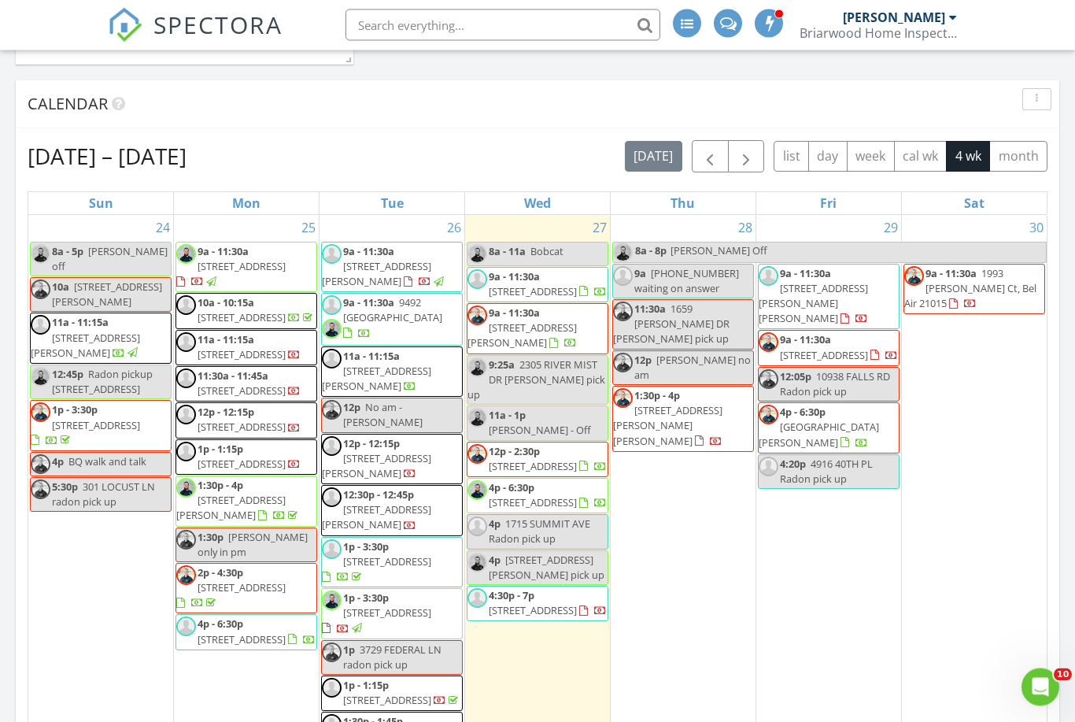
scroll to position [927, 0]
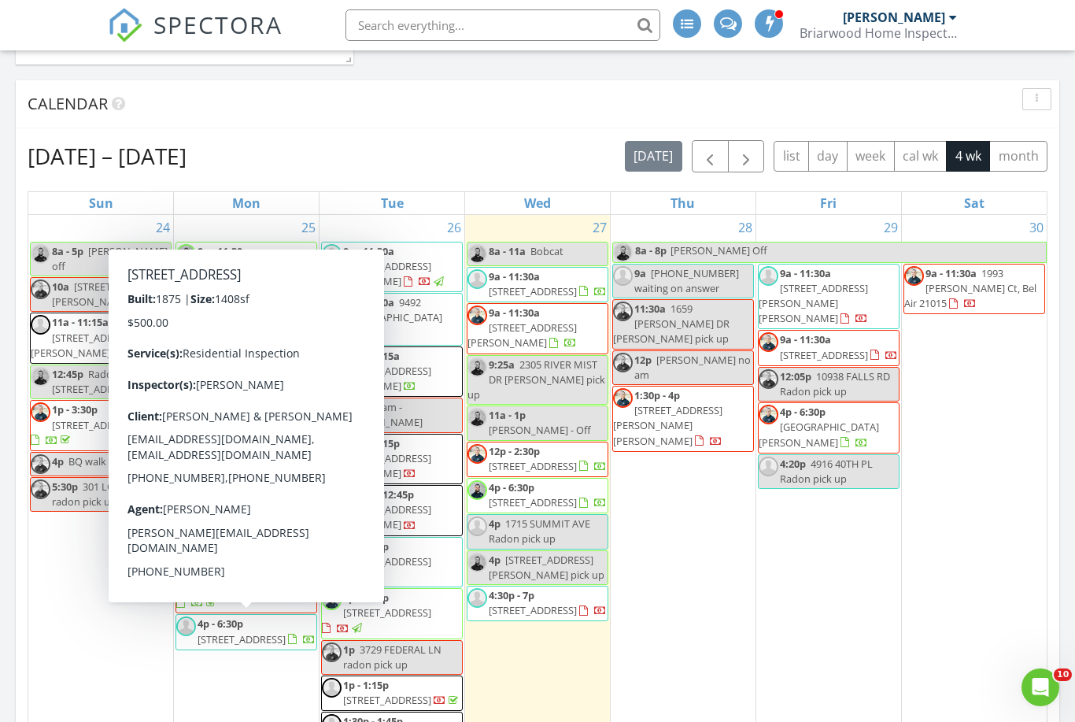
click at [857, 577] on div "29 9a - 11:30a 3342 Valley Lee S, Laurel 20724 9a - 11:30a 425 E Lanvale St, Ba…" at bounding box center [829, 570] width 145 height 711
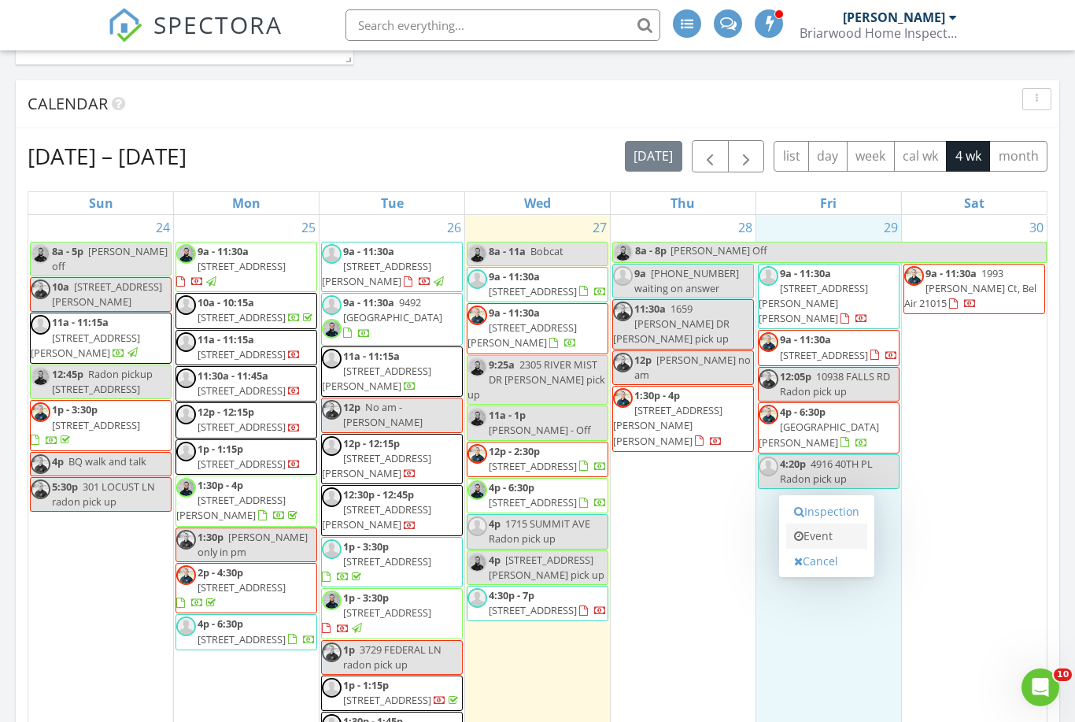
click at [821, 539] on link "Event" at bounding box center [826, 536] width 81 height 25
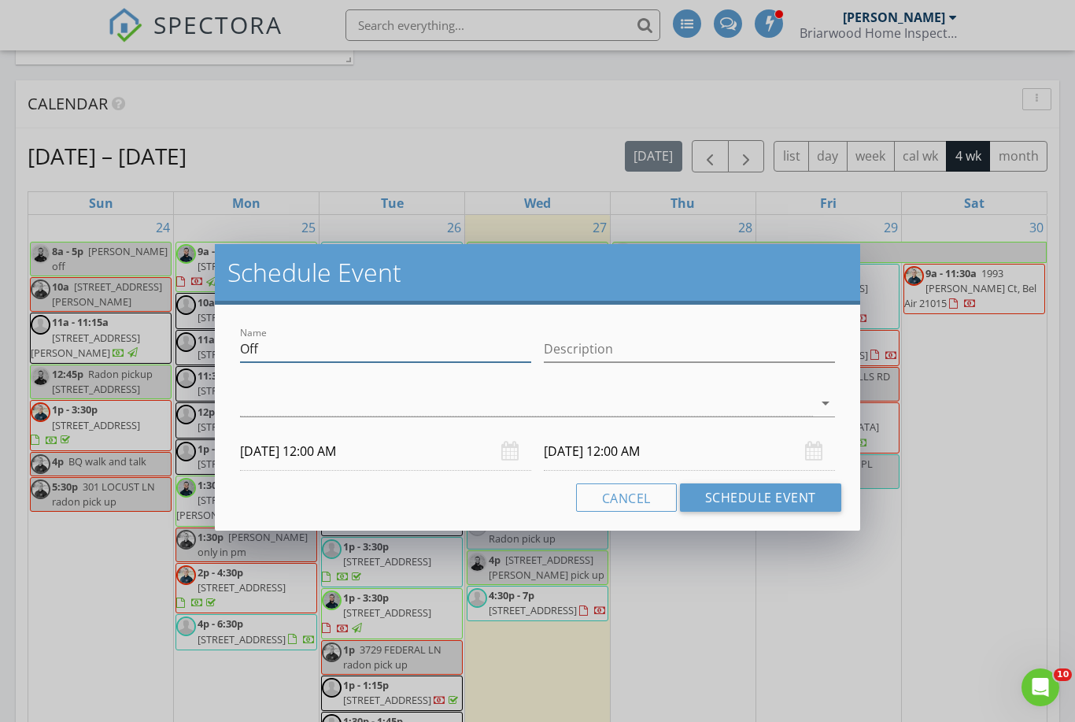
drag, startPoint x: 265, startPoint y: 351, endPoint x: 265, endPoint y: 332, distance: 18.9
click at [265, 351] on input "Off" at bounding box center [385, 349] width 291 height 26
type input "O"
type input "330-933-7568 waiting on answer"
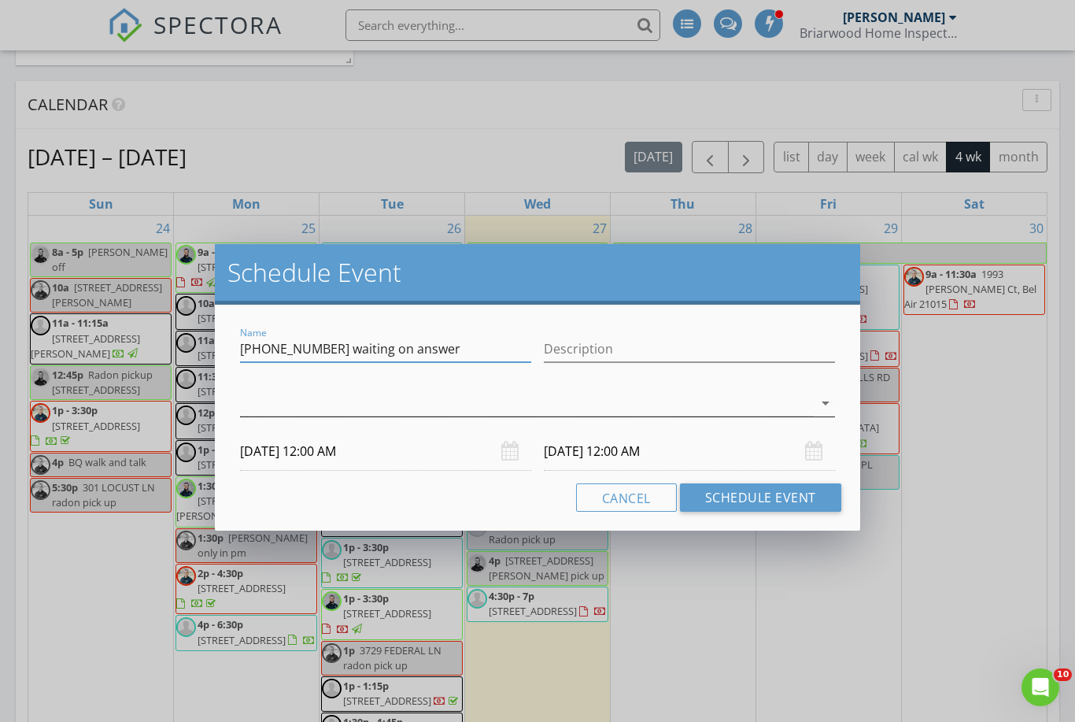
click at [298, 402] on div at bounding box center [526, 403] width 573 height 26
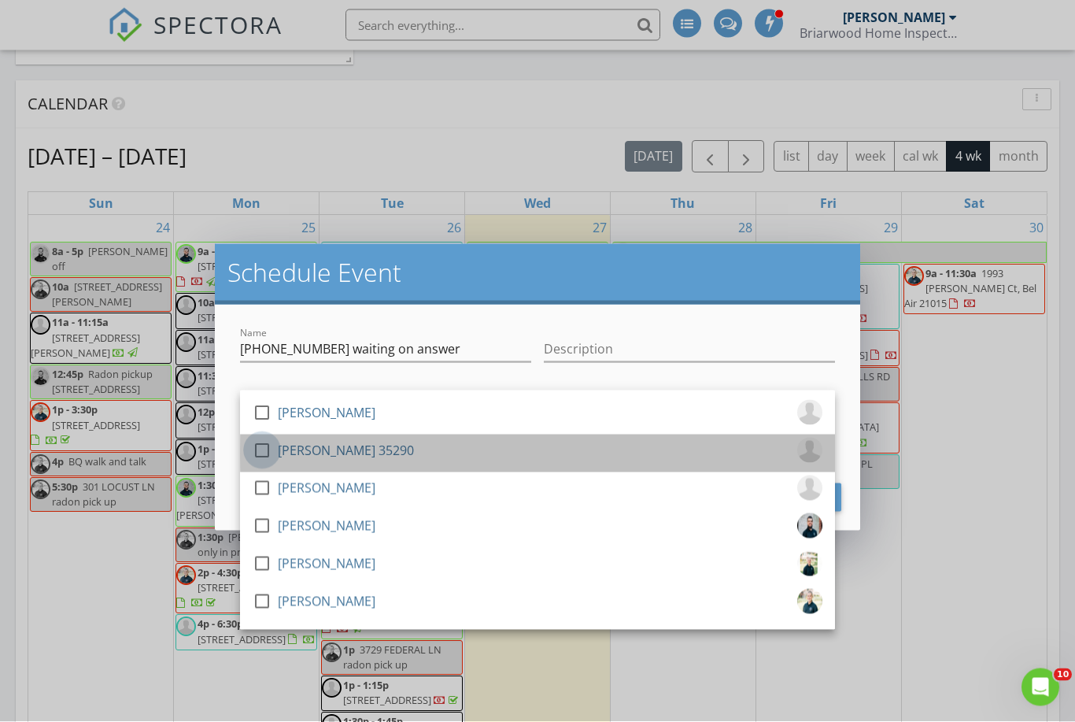
scroll to position [927, 0]
click at [253, 451] on div at bounding box center [262, 450] width 27 height 27
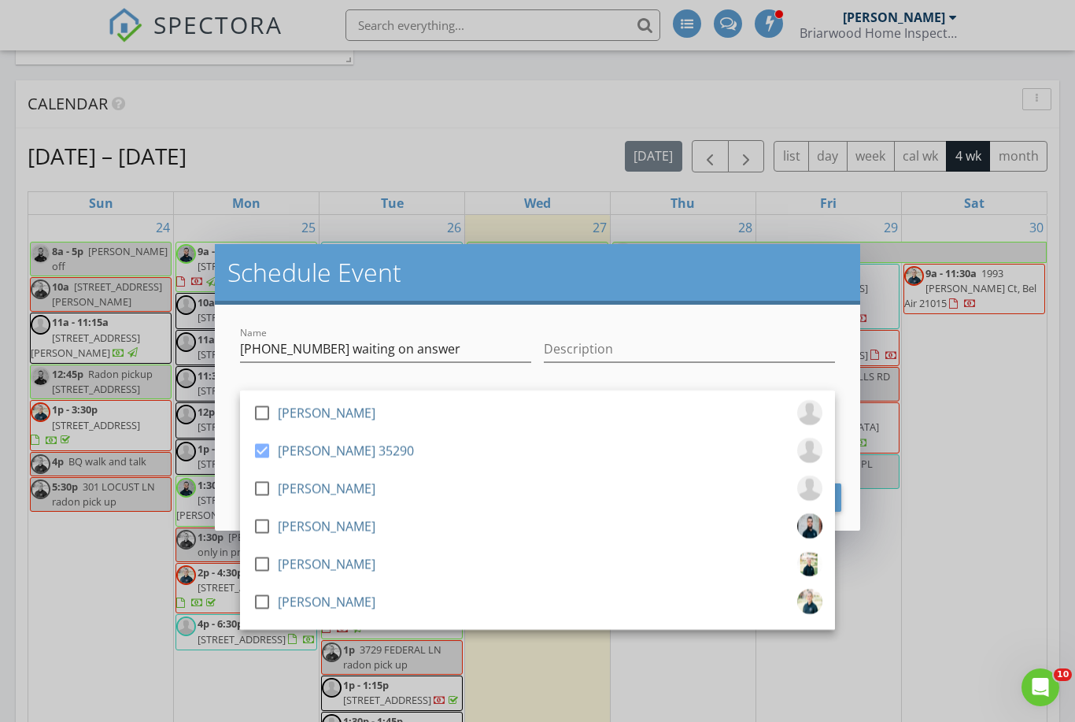
click at [563, 284] on h2 "Schedule Event" at bounding box center [538, 272] width 620 height 31
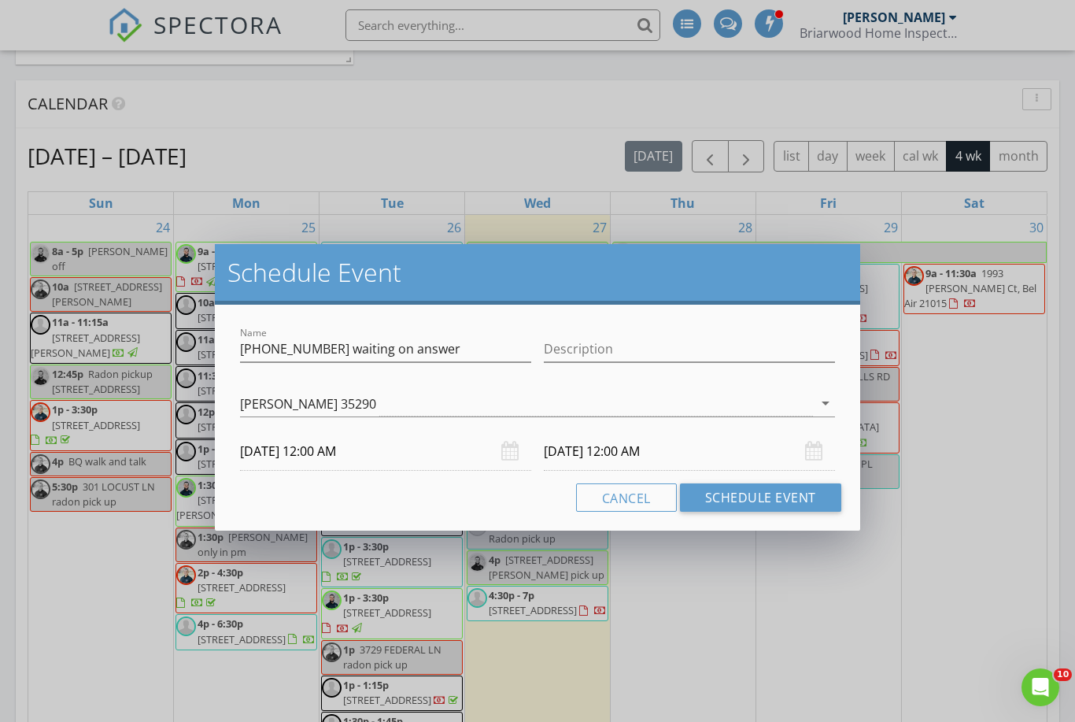
click at [304, 457] on body "SPECTORA Tyler Armstrong Briarwood Home Inspections Role: Inspector Change Role…" at bounding box center [537, 259] width 1075 height 2372
click at [333, 450] on input "08/29/2025 12:00 AM" at bounding box center [385, 451] width 291 height 39
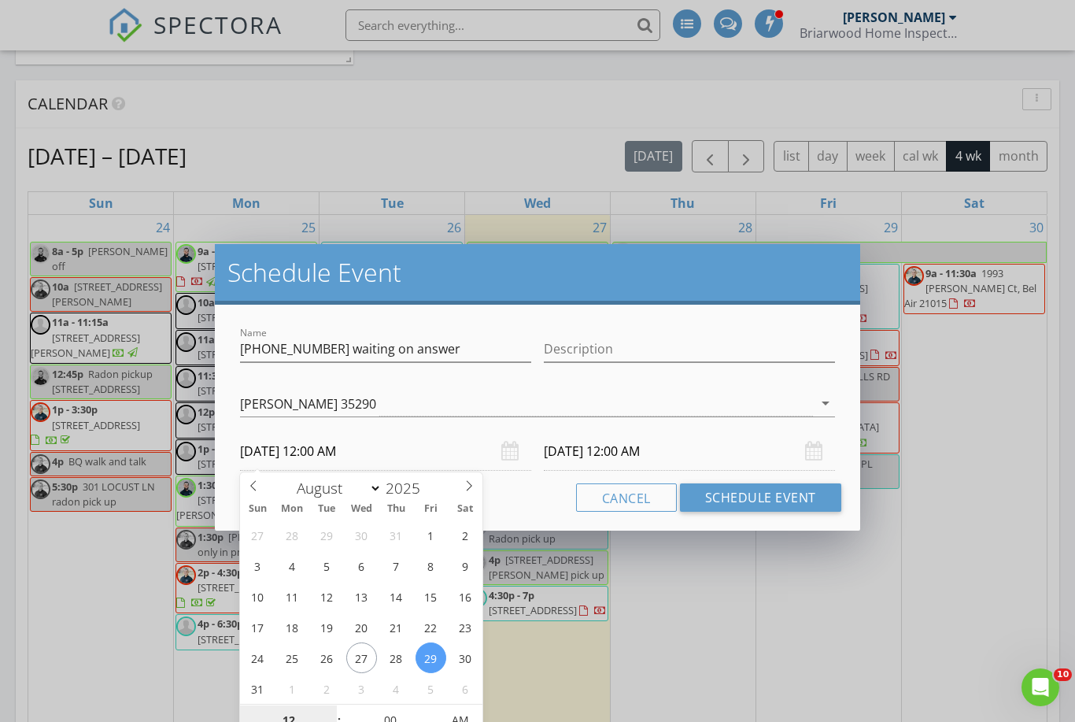
scroll to position [927, 0]
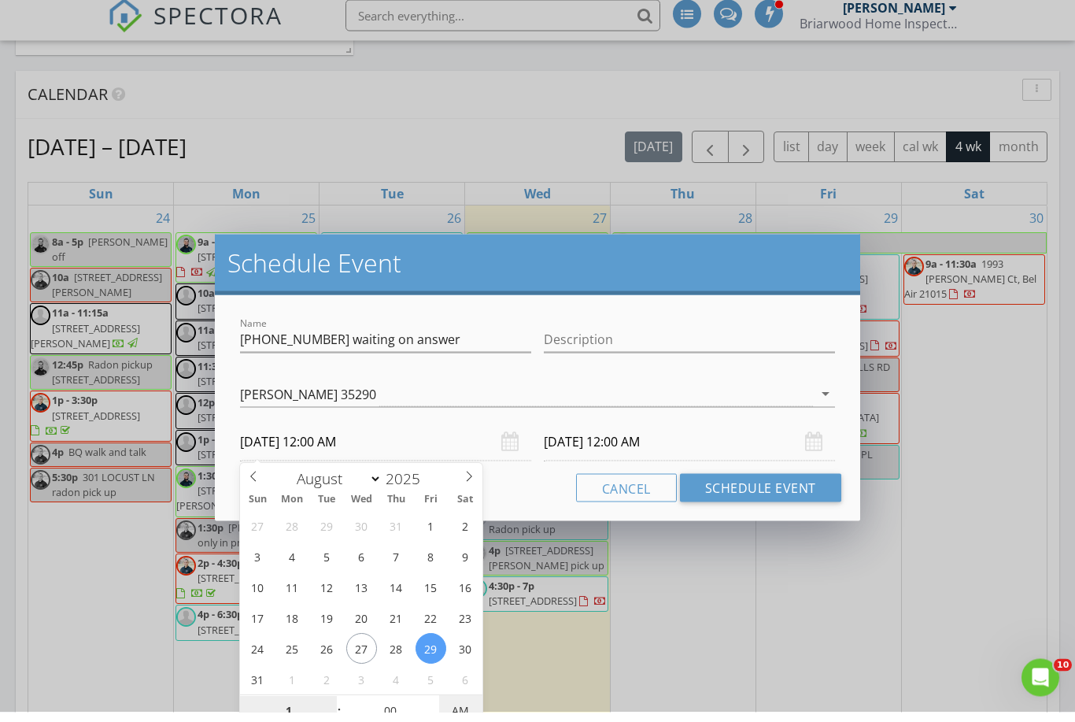
type input "01"
type input "08/29/2025 1:00 PM"
click at [574, 446] on input "08/30/2025 1:00 PM" at bounding box center [689, 451] width 291 height 39
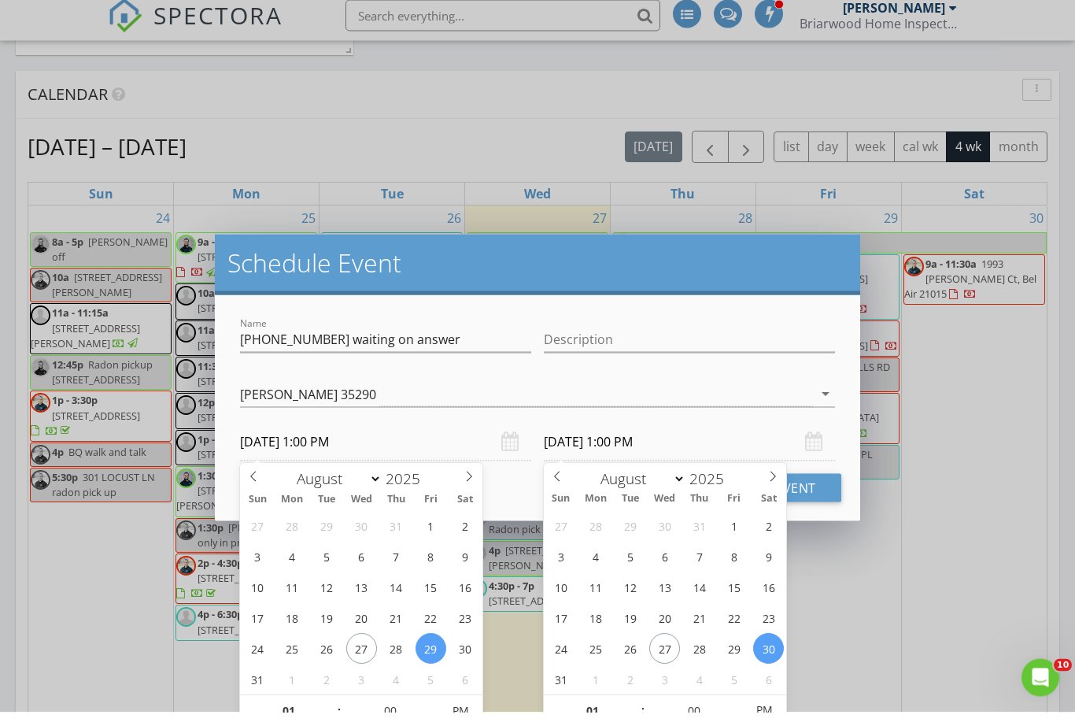
scroll to position [937, 0]
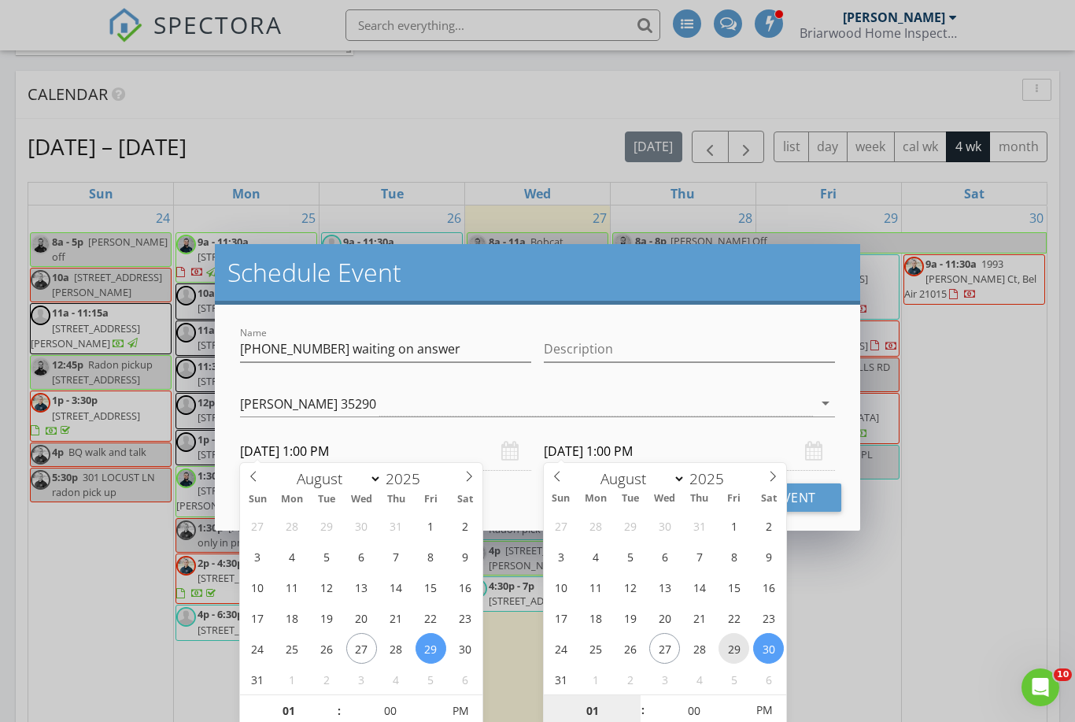
type input "08/29/2025 1:00 PM"
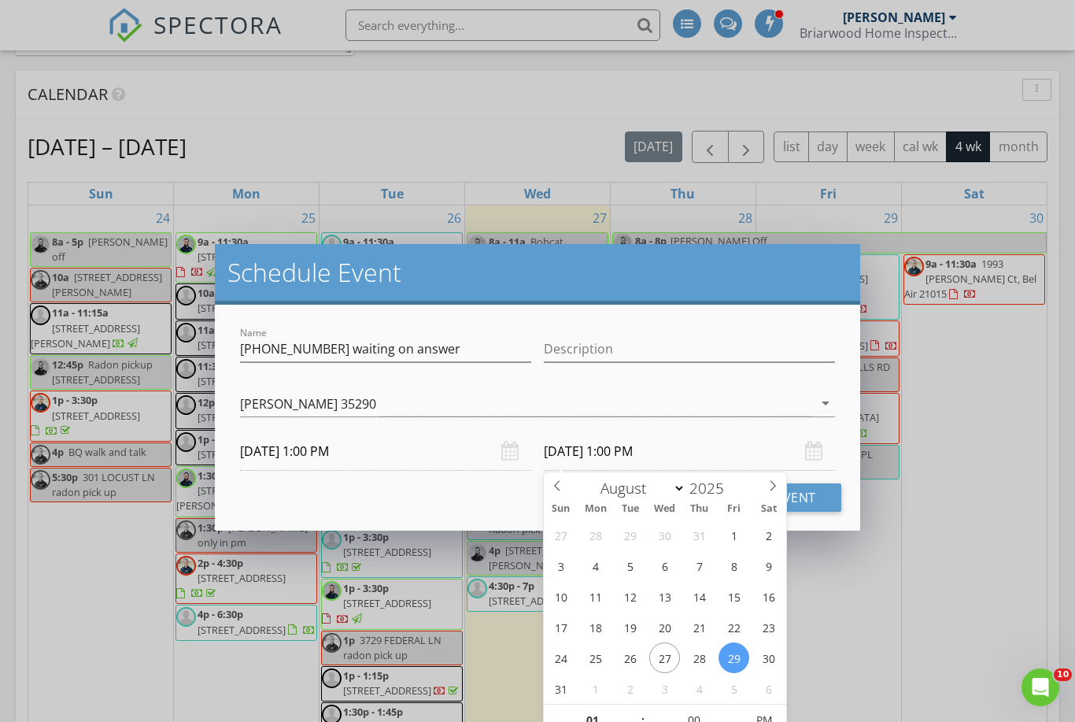
click at [798, 300] on div "Schedule Event" at bounding box center [538, 274] width 646 height 61
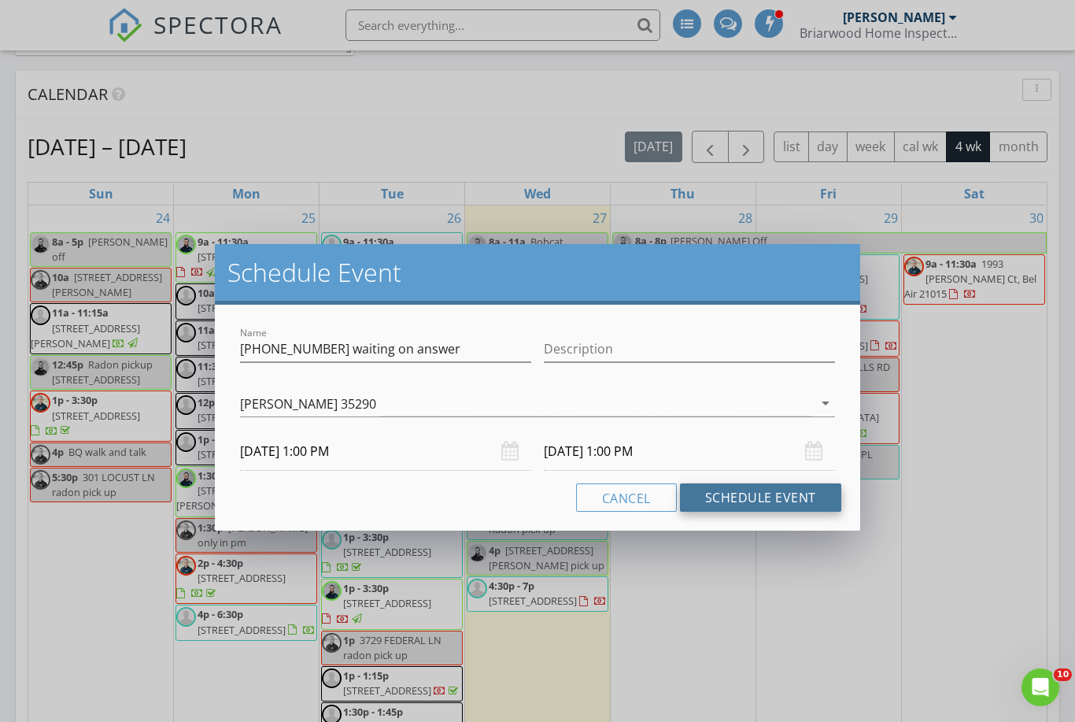
click at [766, 501] on button "Schedule Event" at bounding box center [760, 497] width 161 height 28
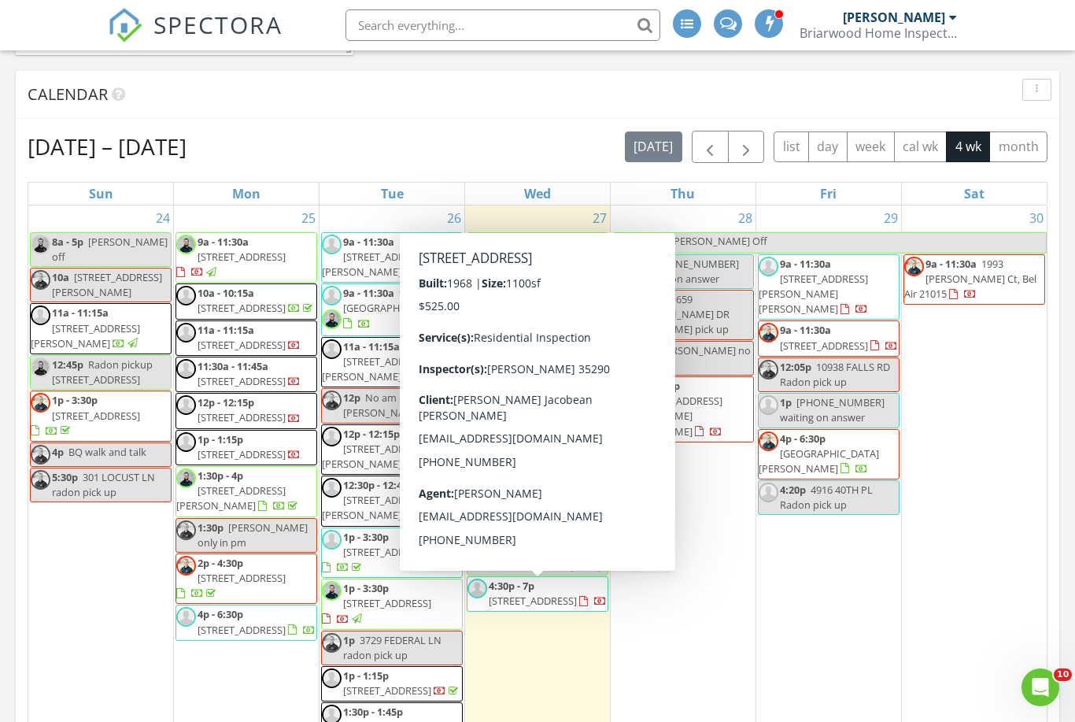
click at [520, 609] on span "4:30p - 7p 8904 Madison St, New Carrollton 20784" at bounding box center [538, 594] width 140 height 31
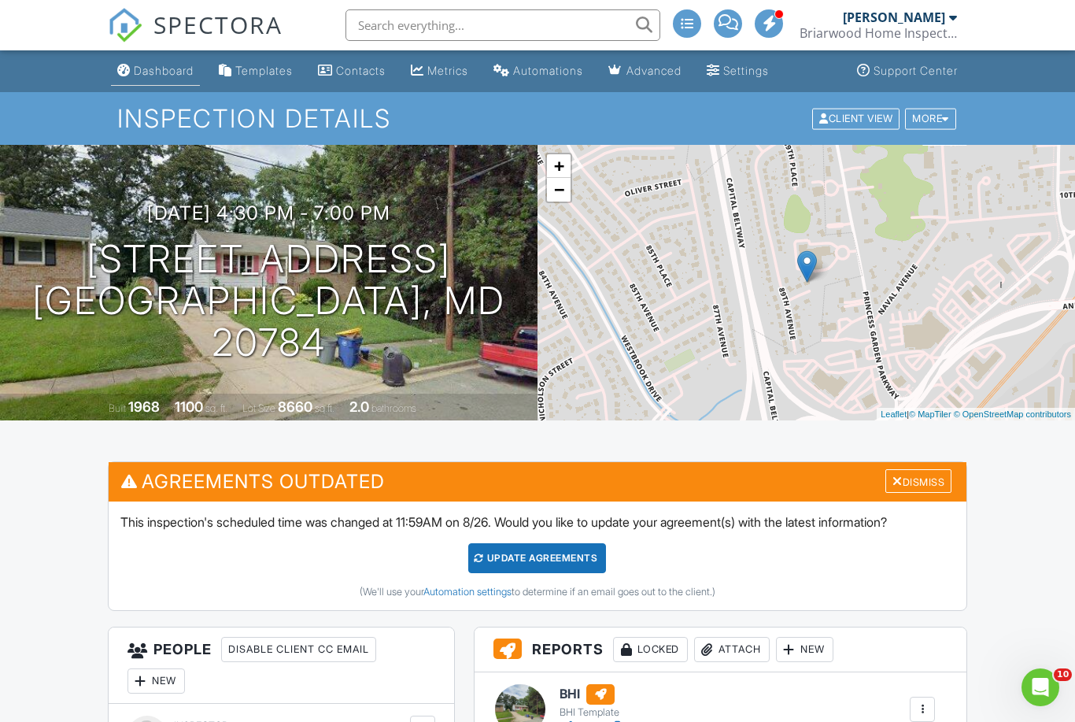
click at [154, 72] on div "Dashboard" at bounding box center [164, 70] width 60 height 13
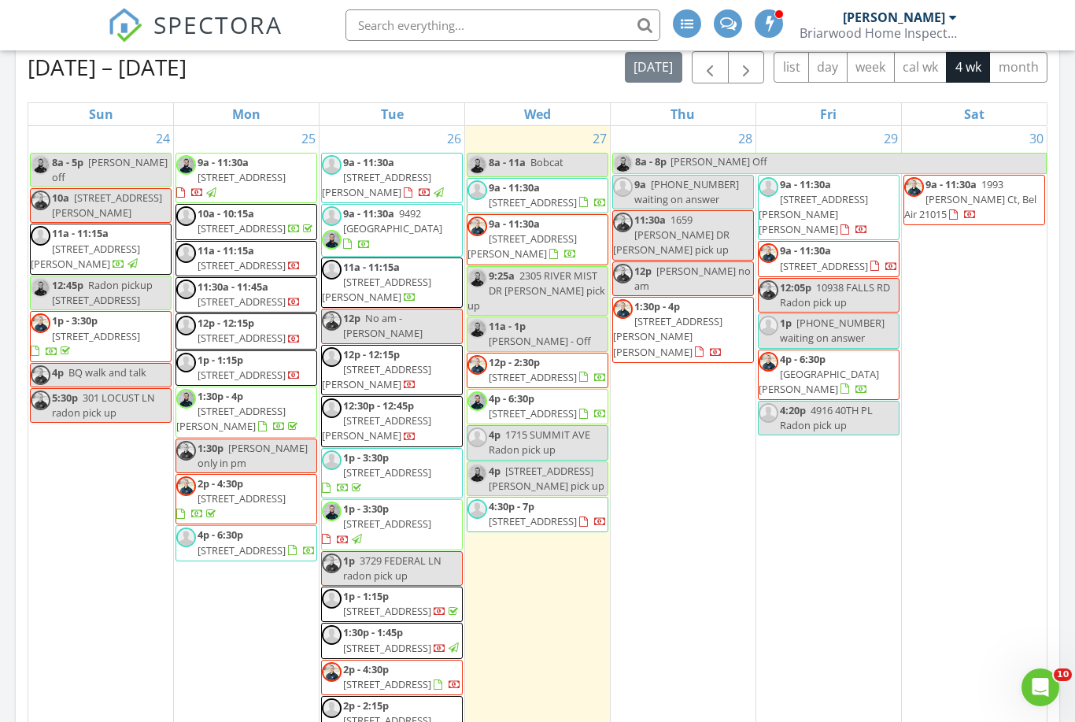
click at [868, 259] on span "[STREET_ADDRESS]" at bounding box center [824, 266] width 88 height 14
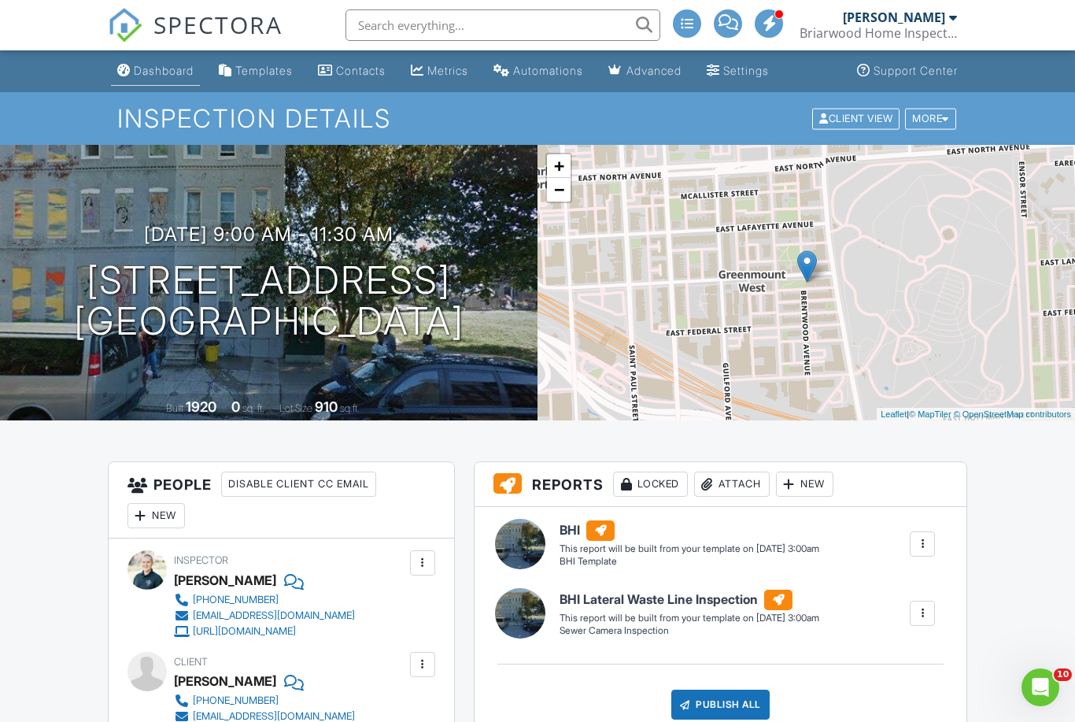
click at [174, 68] on div "Dashboard" at bounding box center [164, 70] width 60 height 13
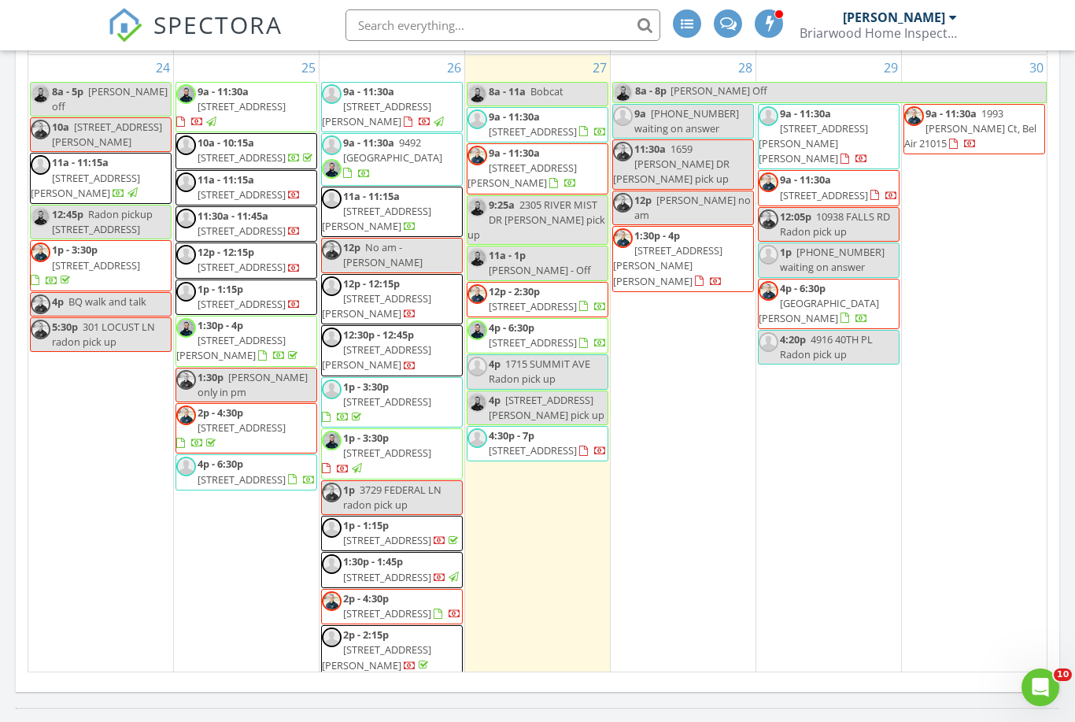
scroll to position [1061, 8]
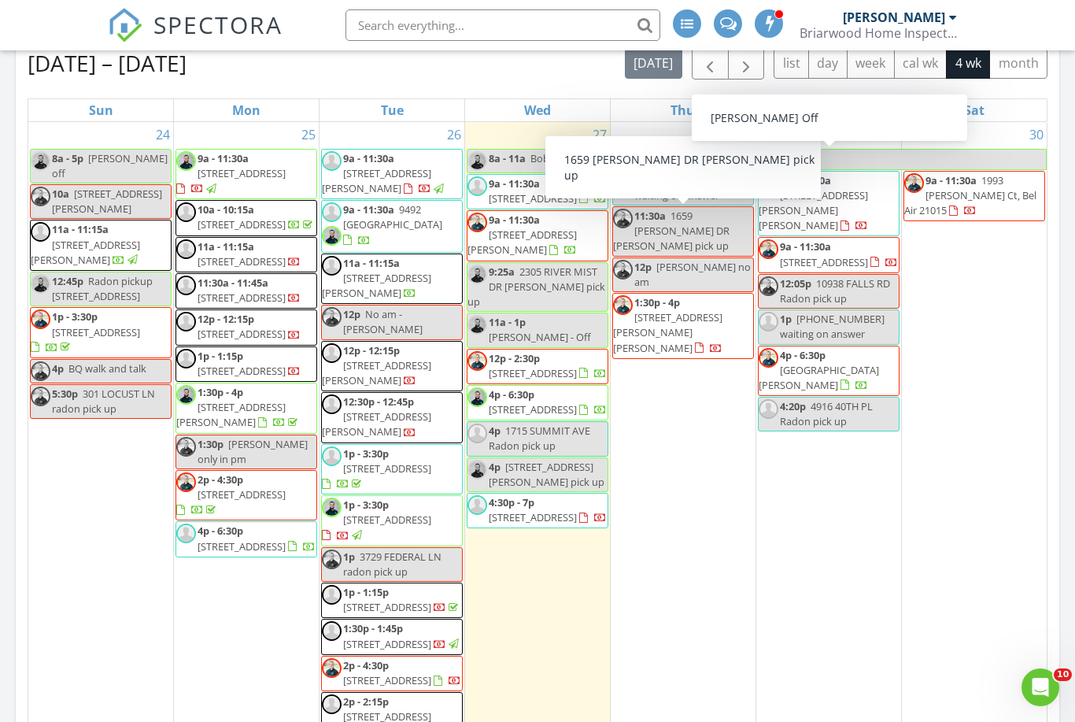
click at [704, 181] on span "[PHONE_NUMBER] waiting on answer" at bounding box center [687, 187] width 105 height 29
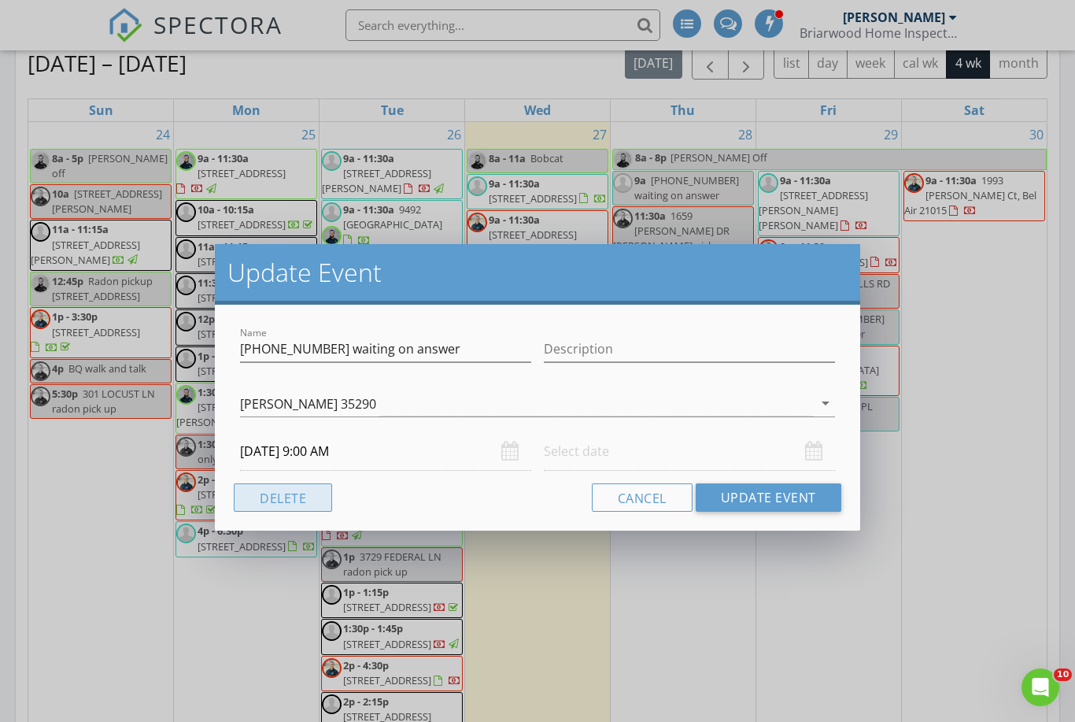
click at [260, 497] on button "Delete" at bounding box center [283, 497] width 98 height 28
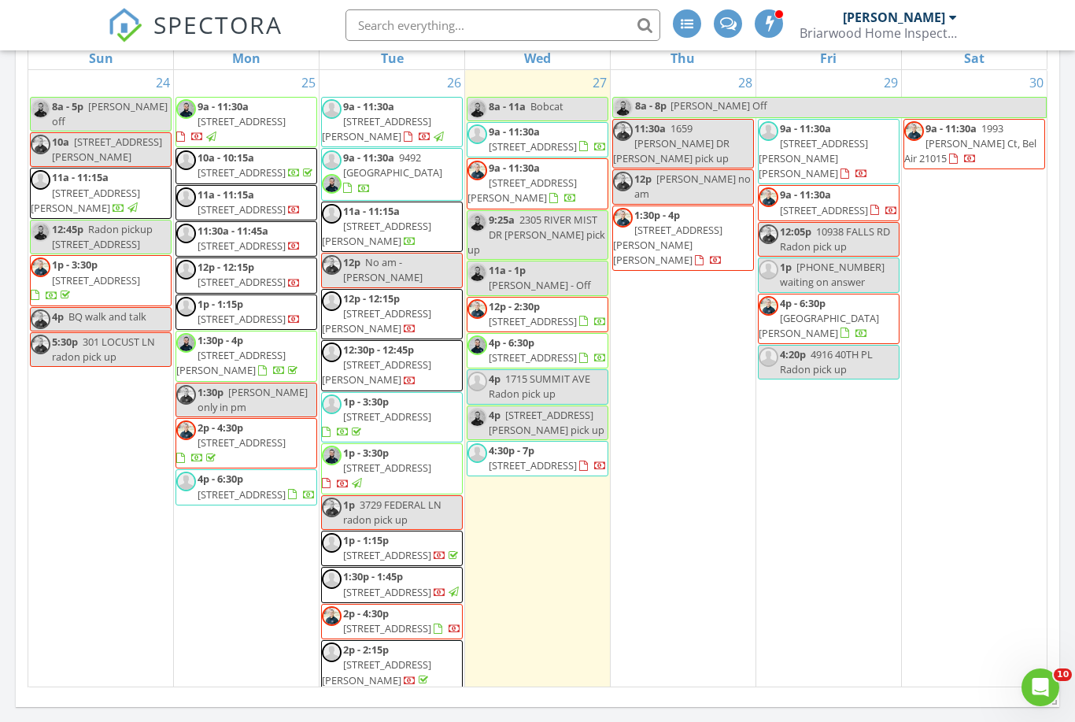
scroll to position [1057, 8]
